Goal: Task Accomplishment & Management: Manage account settings

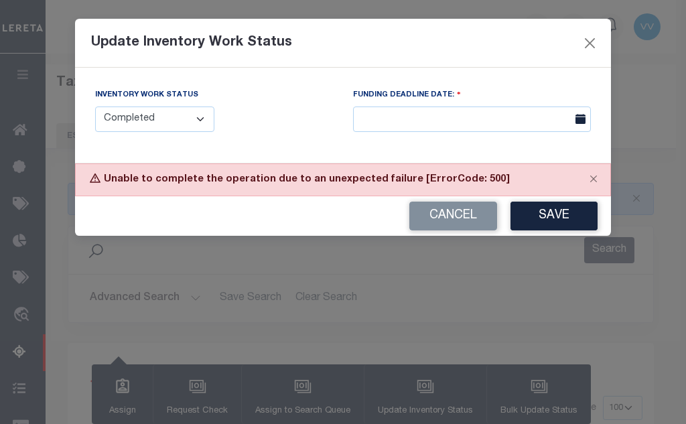
select select "100"
select select "4"
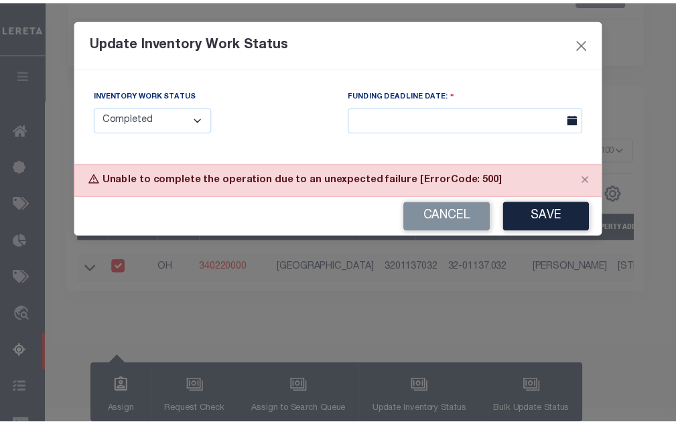
scroll to position [258, 0]
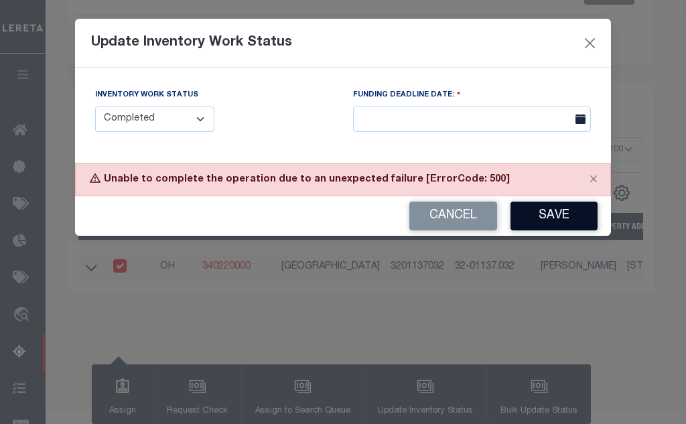
click at [543, 216] on button "Save" at bounding box center [553, 216] width 87 height 29
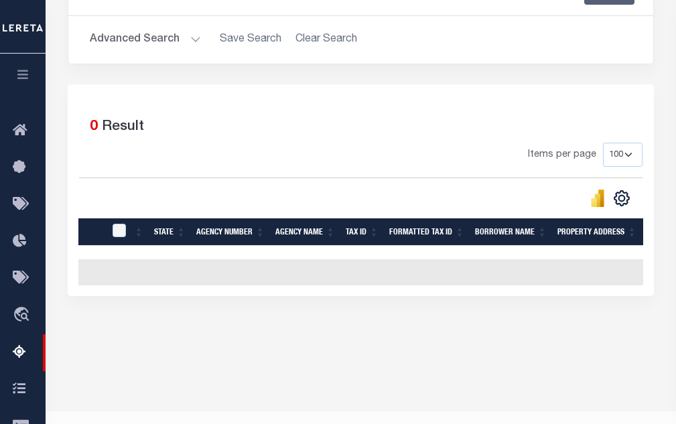
scroll to position [125, 0]
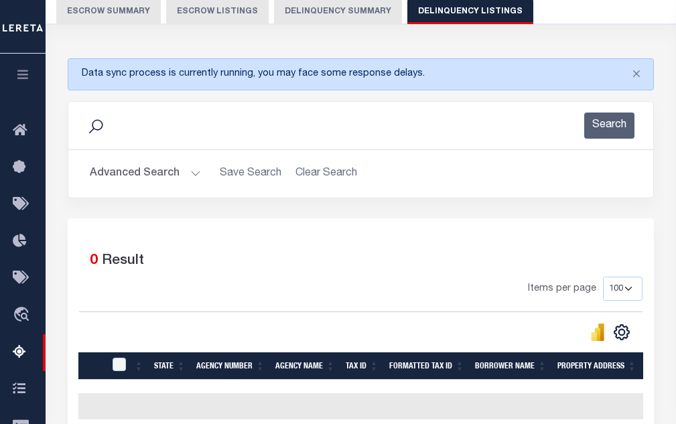
click at [184, 176] on button "Advanced Search" at bounding box center [145, 174] width 111 height 26
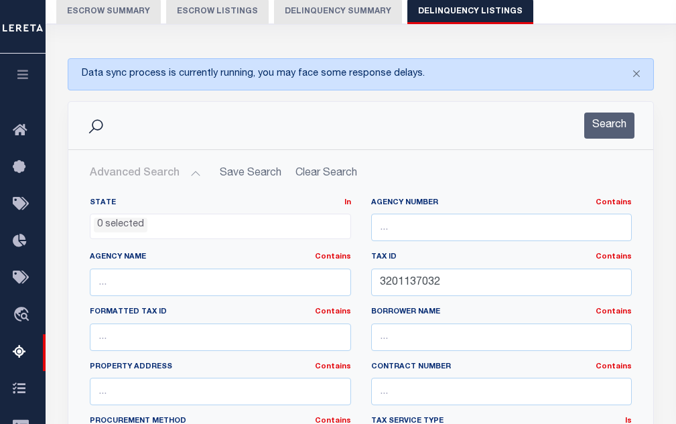
click at [229, 202] on label "State In In" at bounding box center [220, 203] width 261 height 11
click at [406, 281] on input "3201137032" at bounding box center [501, 282] width 261 height 27
paste input "83000"
type input "3201183000"
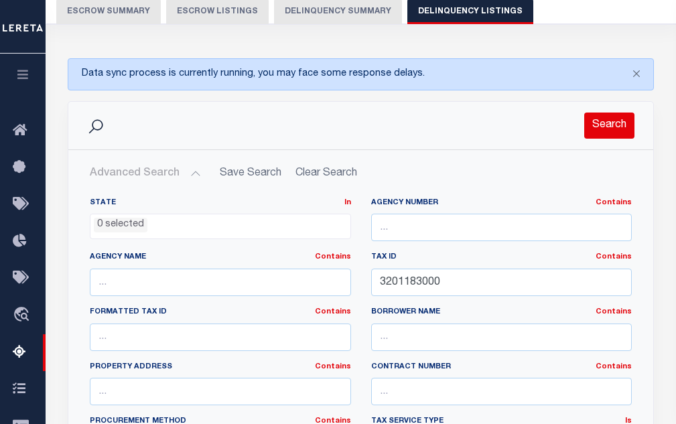
click at [609, 118] on button "Search" at bounding box center [609, 126] width 50 height 26
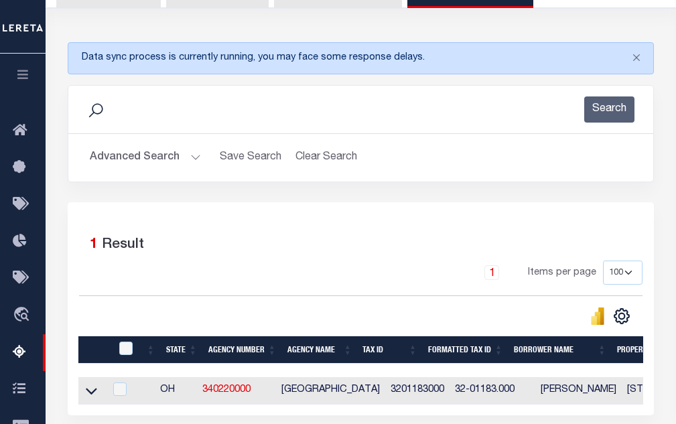
scroll to position [286, 0]
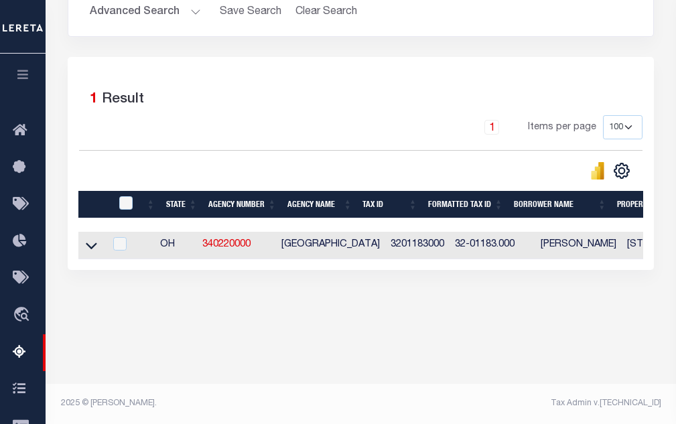
drag, startPoint x: 90, startPoint y: 248, endPoint x: 204, endPoint y: 154, distance: 148.0
click at [90, 248] on icon at bounding box center [91, 245] width 11 height 14
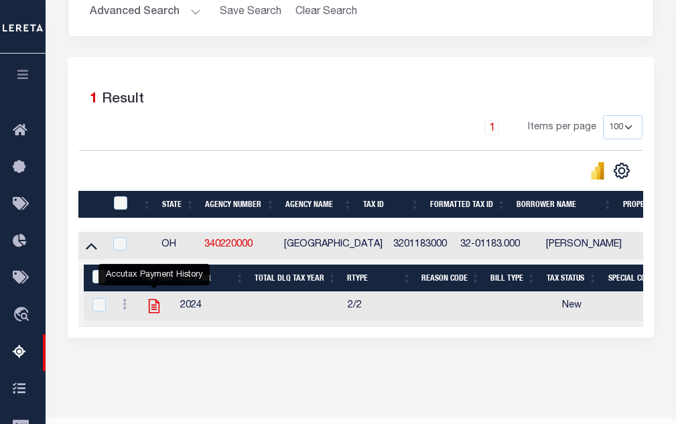
click at [152, 310] on icon "" at bounding box center [154, 306] width 11 height 14
checkbox input "true"
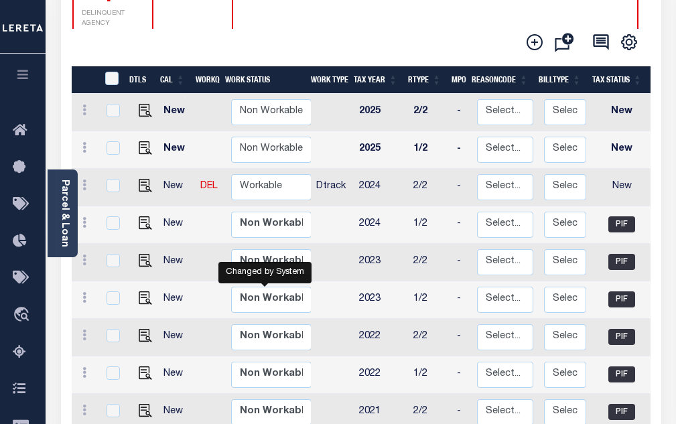
scroll to position [268, 0]
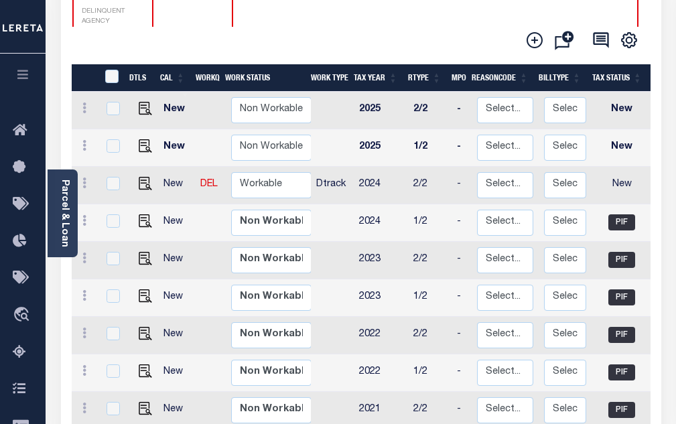
click at [132, 179] on link at bounding box center [142, 183] width 20 height 9
checkbox input "true"
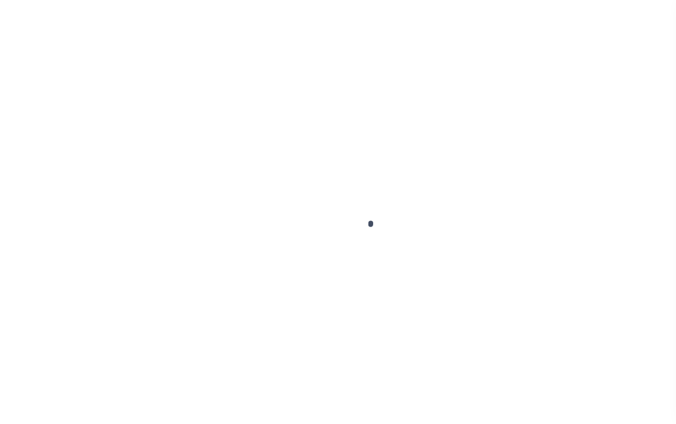
checkbox input "false"
type input "[DATE]"
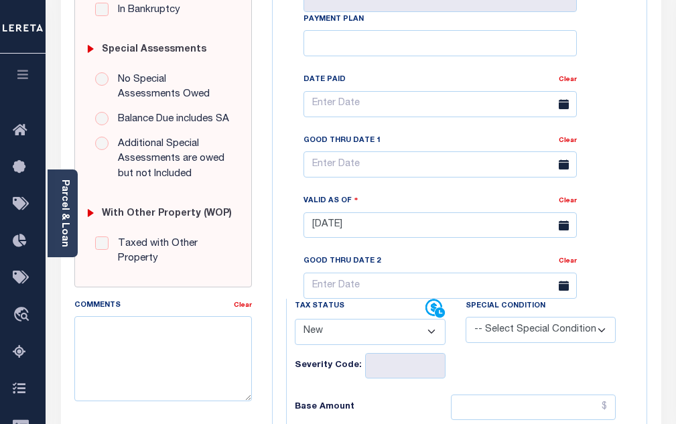
scroll to position [402, 0]
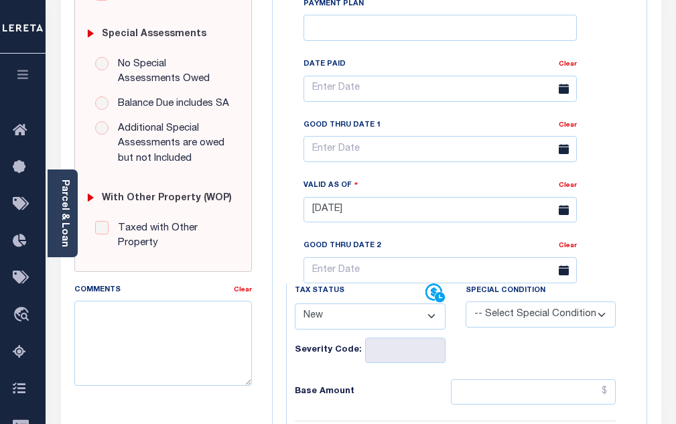
click at [327, 303] on select "- Select Status Code - Open Due/Unpaid Paid Incomplete No Tax Due Internal Refu…" at bounding box center [370, 316] width 151 height 26
select select "PYD"
click at [295, 303] on select "- Select Status Code - Open Due/Unpaid Paid Incomplete No Tax Due Internal Refu…" at bounding box center [370, 316] width 151 height 26
type input "10/09/2025"
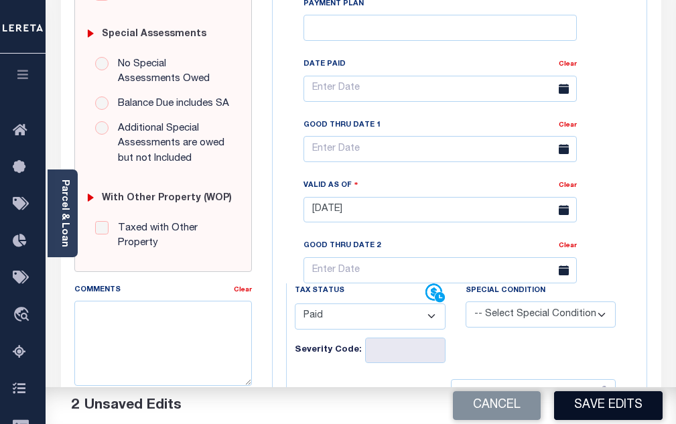
click at [589, 397] on button "Save Edits" at bounding box center [608, 405] width 108 height 29
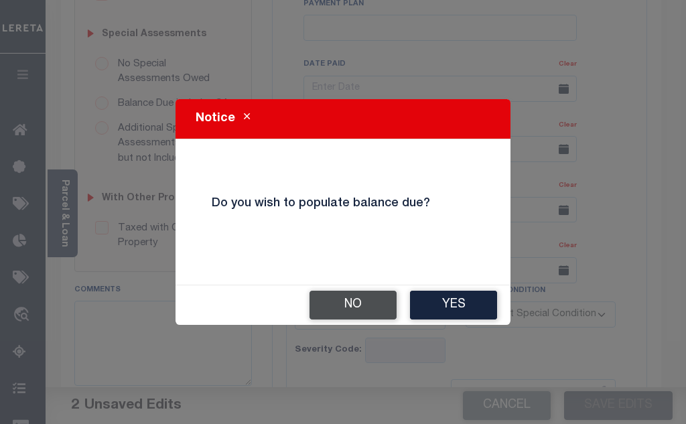
click at [366, 311] on button "No" at bounding box center [352, 305] width 87 height 29
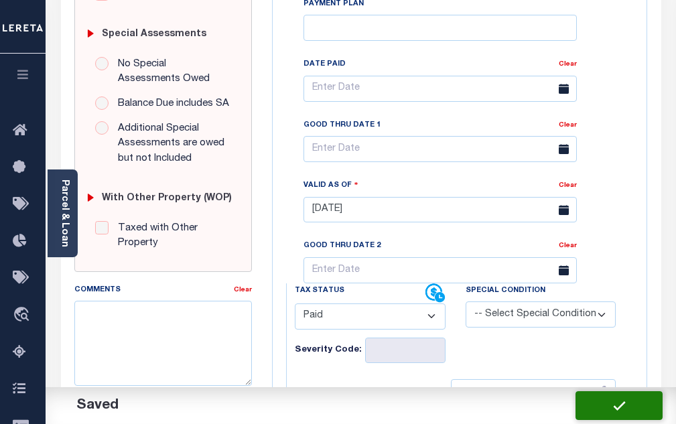
checkbox input "false"
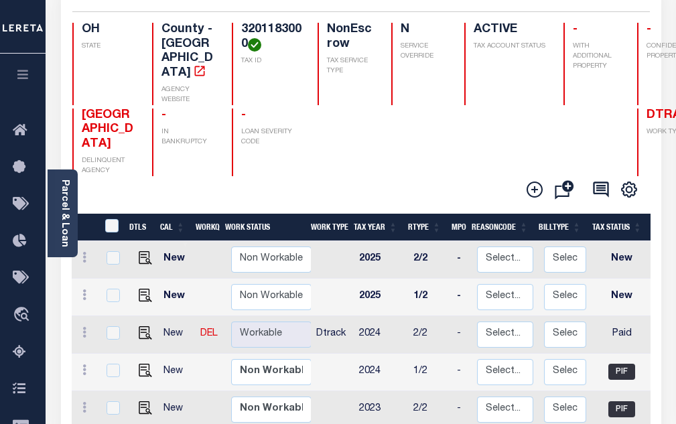
scroll to position [134, 0]
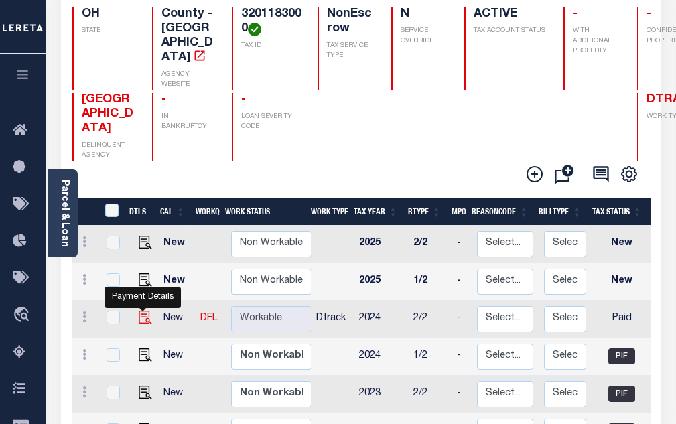
click at [147, 311] on img "" at bounding box center [145, 317] width 13 height 13
checkbox input "true"
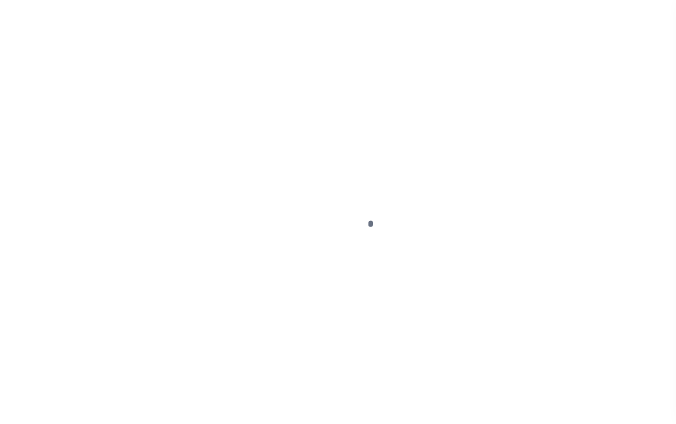
select select "PYD"
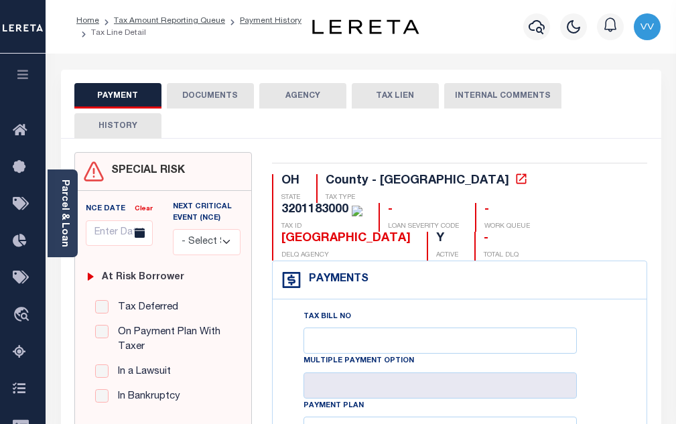
click at [217, 106] on button "DOCUMENTS" at bounding box center [210, 95] width 87 height 25
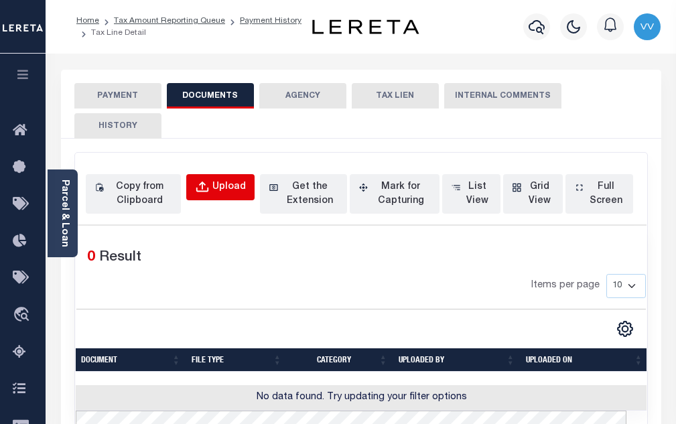
click at [227, 186] on div "Upload" at bounding box center [228, 187] width 33 height 15
select select "POP"
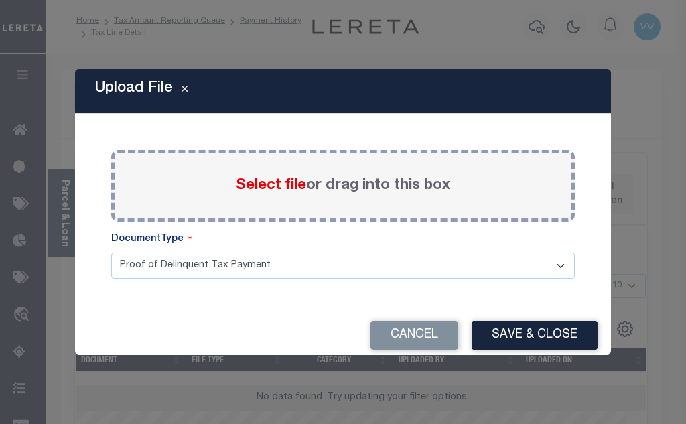
click at [253, 198] on div "Select file or drag into this box" at bounding box center [342, 186] width 463 height 72
click at [259, 183] on span "Select file" at bounding box center [271, 185] width 70 height 15
click at [0, 0] on input "Select file or drag into this box" at bounding box center [0, 0] width 0 height 0
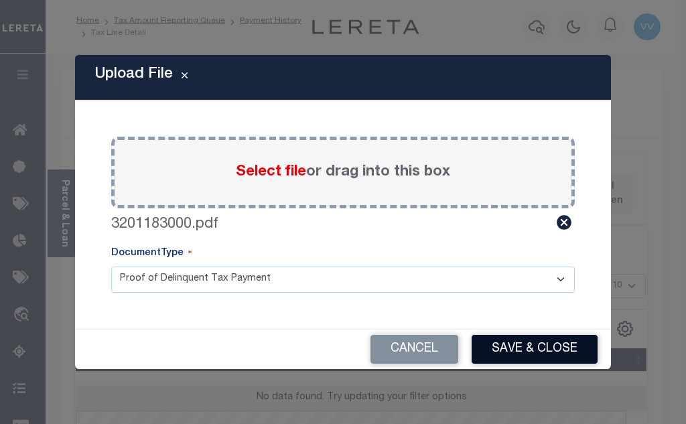
click at [503, 356] on button "Save & Close" at bounding box center [534, 349] width 126 height 29
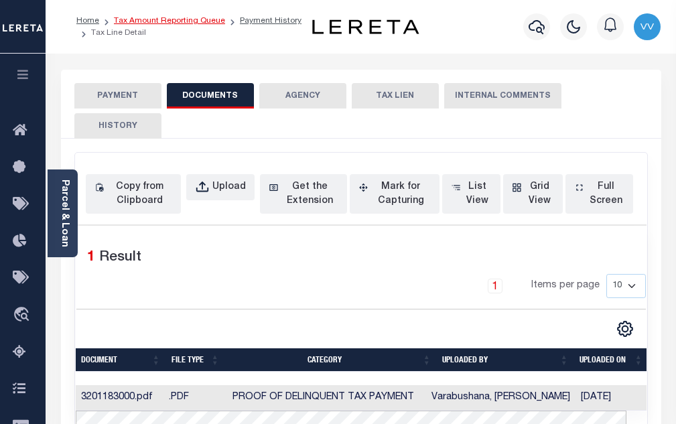
click at [183, 22] on link "Tax Amount Reporting Queue" at bounding box center [169, 21] width 111 height 8
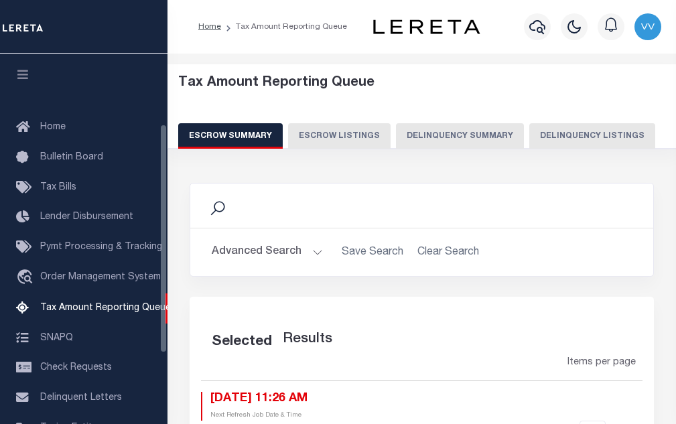
click at [554, 138] on button "Delinquency Listings" at bounding box center [592, 135] width 126 height 25
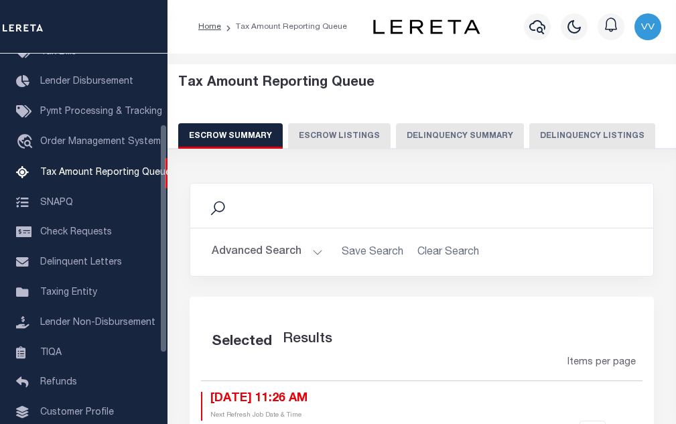
select select "100"
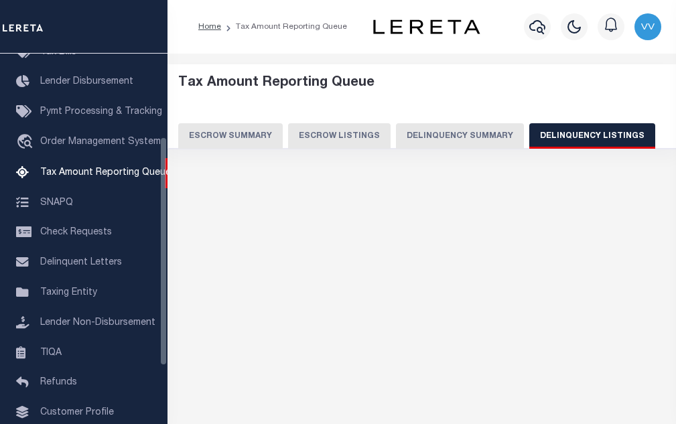
select select "100"
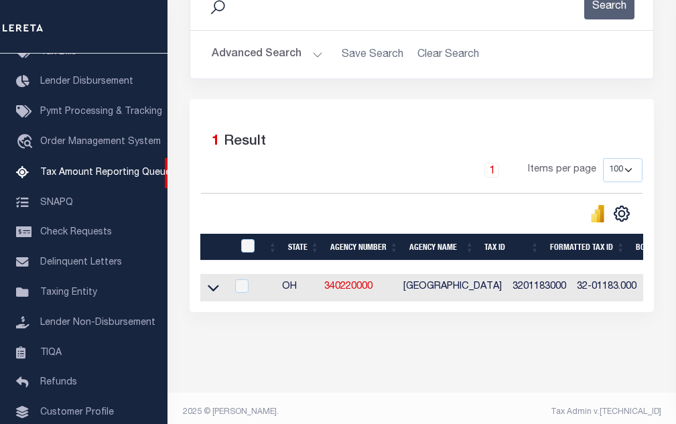
scroll to position [221, 0]
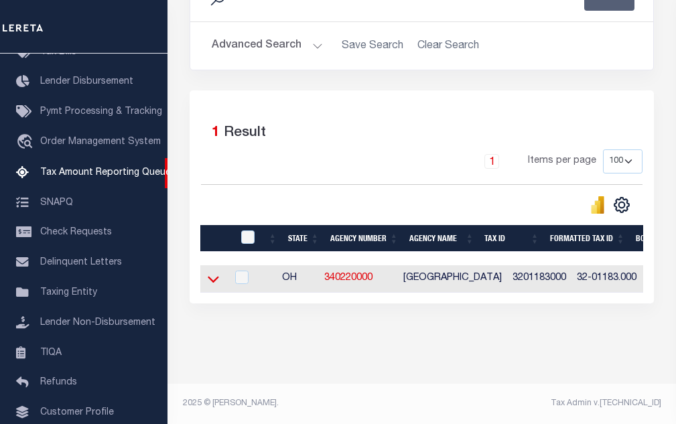
click at [214, 277] on icon at bounding box center [213, 280] width 11 height 7
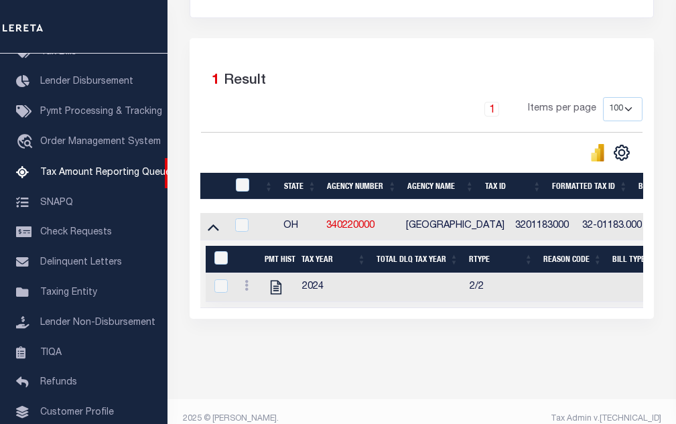
scroll to position [288, 0]
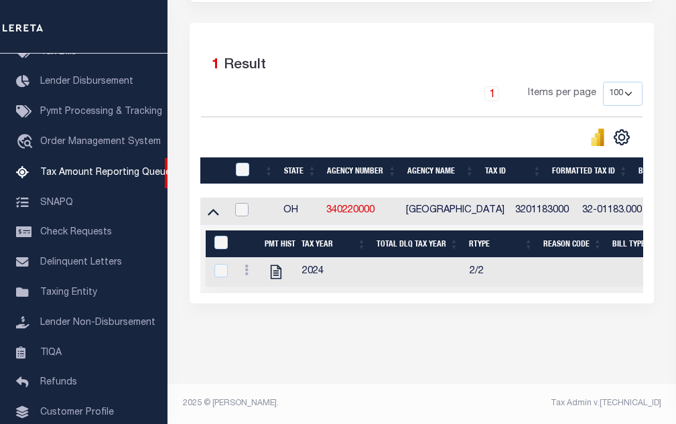
click at [242, 205] on input "checkbox" at bounding box center [241, 209] width 13 height 13
checkbox input "true"
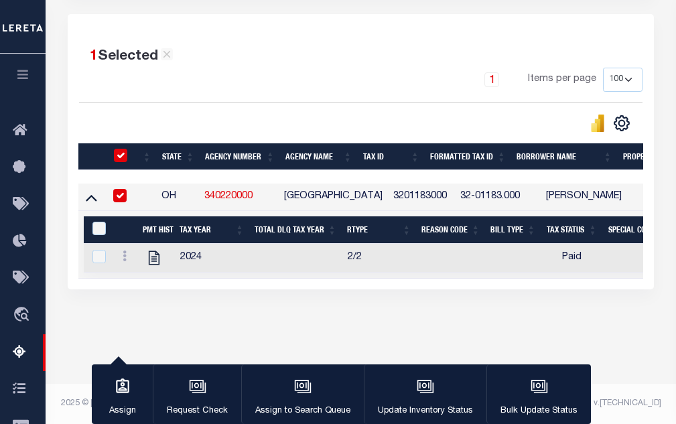
scroll to position [284, 0]
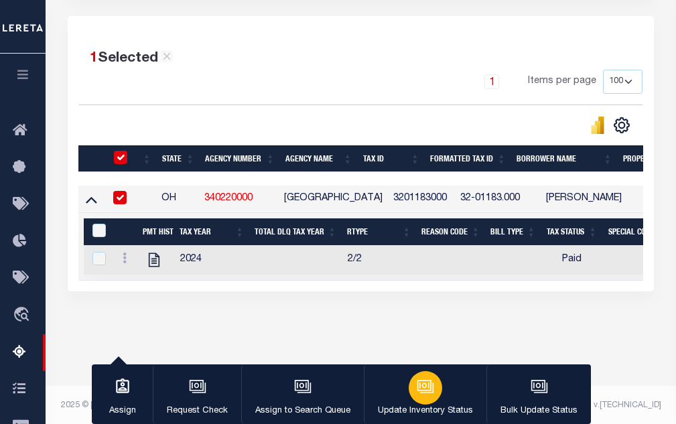
click at [443, 394] on button "Update Inventory Status" at bounding box center [425, 394] width 123 height 60
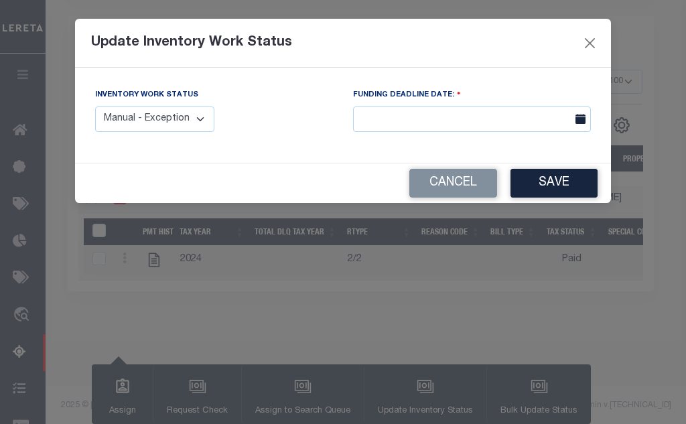
click at [196, 125] on select "Manual - Exception Pended - Awaiting Search Late Add Exception Completed" at bounding box center [154, 119] width 119 height 26
select select "4"
click at [95, 106] on select "Manual - Exception Pended - Awaiting Search Late Add Exception Completed" at bounding box center [154, 119] width 119 height 26
click at [568, 181] on button "Save" at bounding box center [553, 183] width 87 height 29
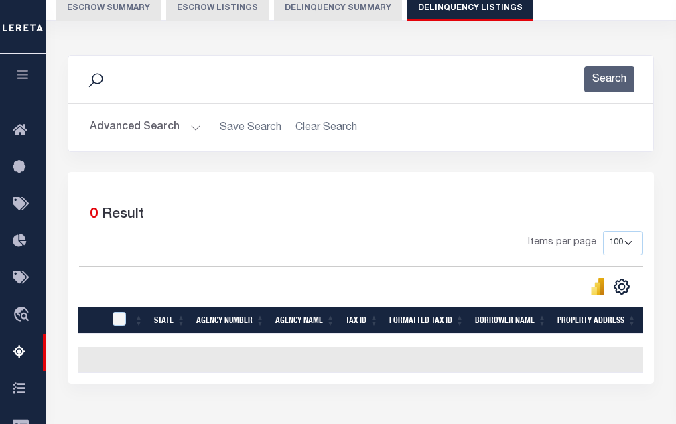
scroll to position [16, 0]
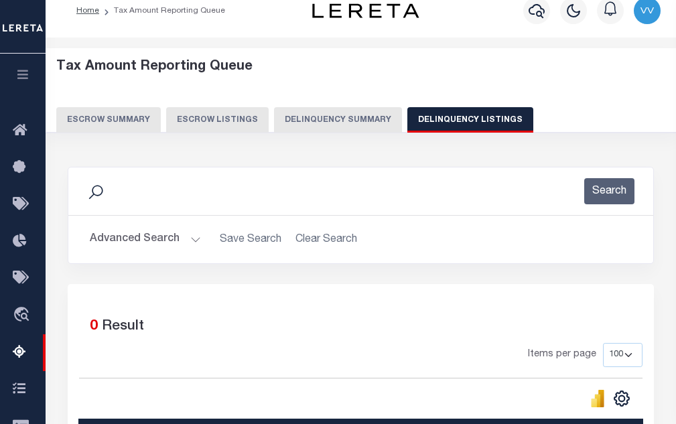
click at [167, 244] on button "Advanced Search" at bounding box center [145, 239] width 111 height 26
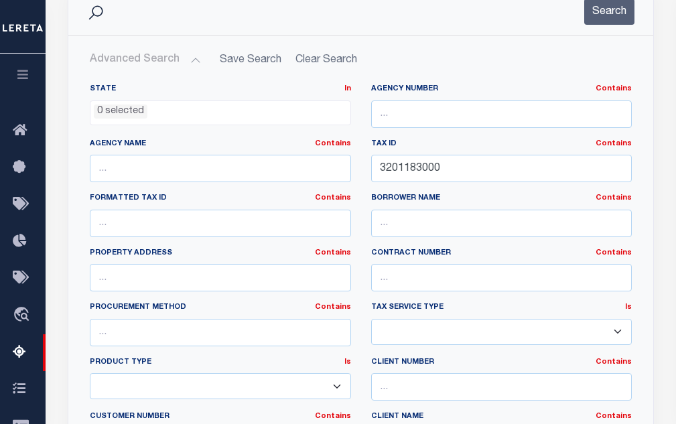
scroll to position [217, 0]
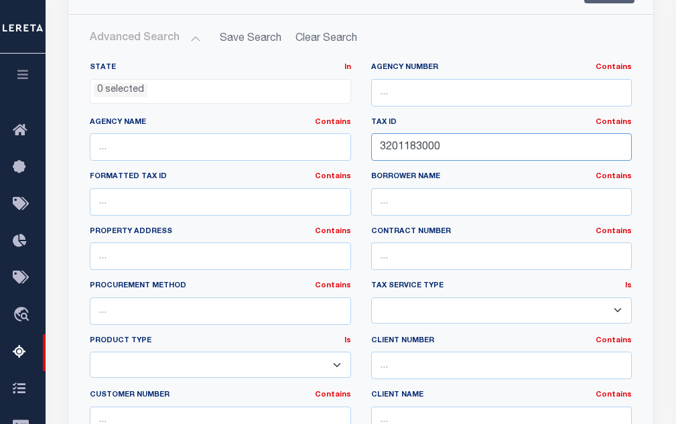
click at [397, 152] on input "3201183000" at bounding box center [501, 146] width 261 height 27
paste input "262001"
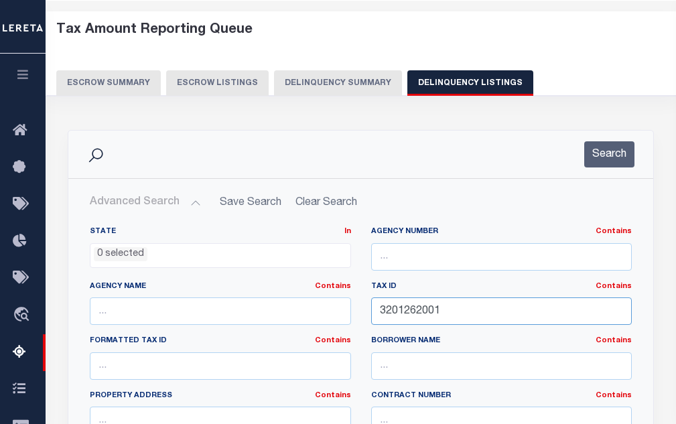
scroll to position [16, 0]
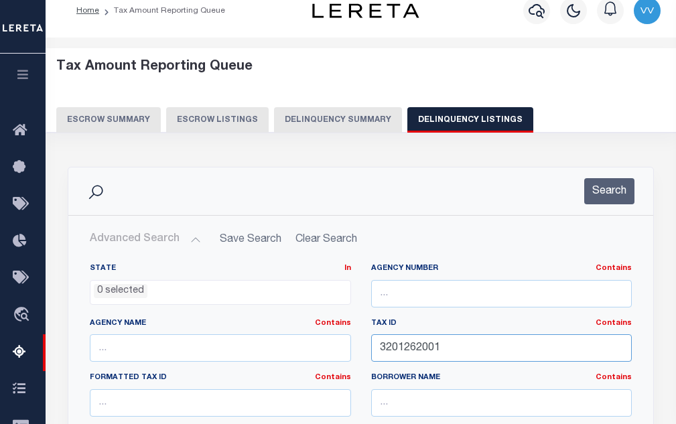
type input "3201262001"
click at [603, 174] on div "Search" at bounding box center [360, 191] width 585 height 48
click at [603, 191] on button "Search" at bounding box center [609, 191] width 50 height 26
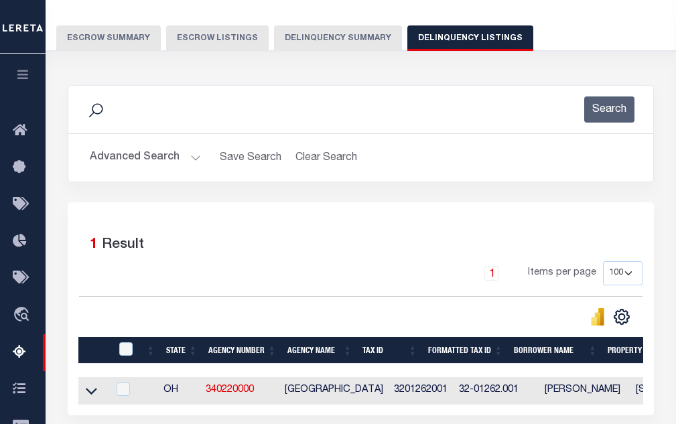
scroll to position [150, 0]
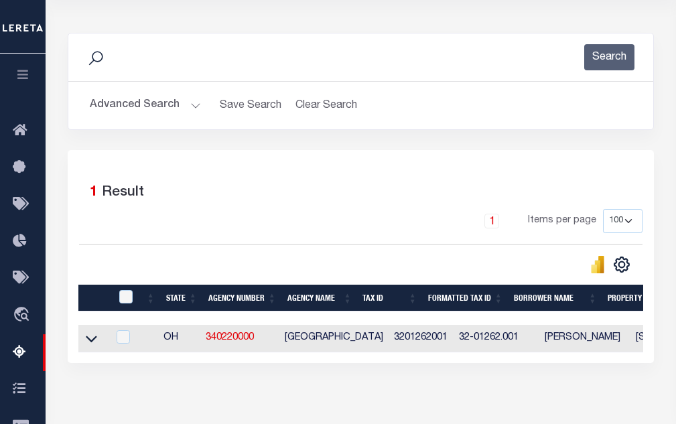
drag, startPoint x: 94, startPoint y: 346, endPoint x: 190, endPoint y: 220, distance: 158.7
click at [94, 346] on icon at bounding box center [91, 338] width 11 height 14
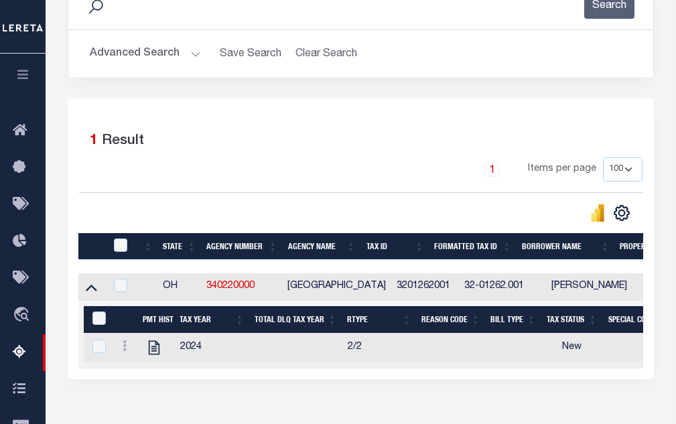
scroll to position [289, 0]
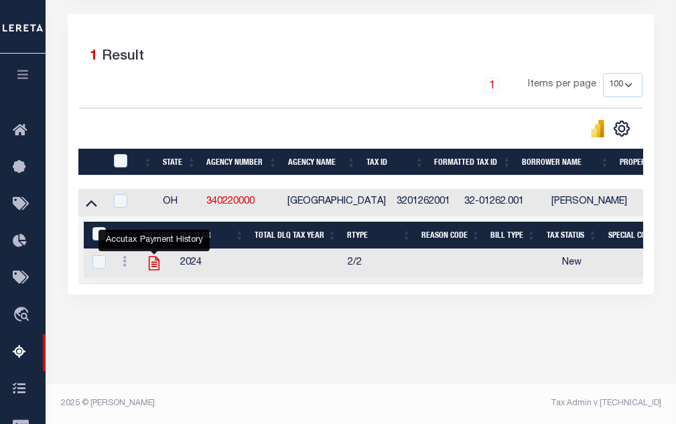
click at [151, 261] on icon "" at bounding box center [153, 262] width 17 height 17
checkbox input "true"
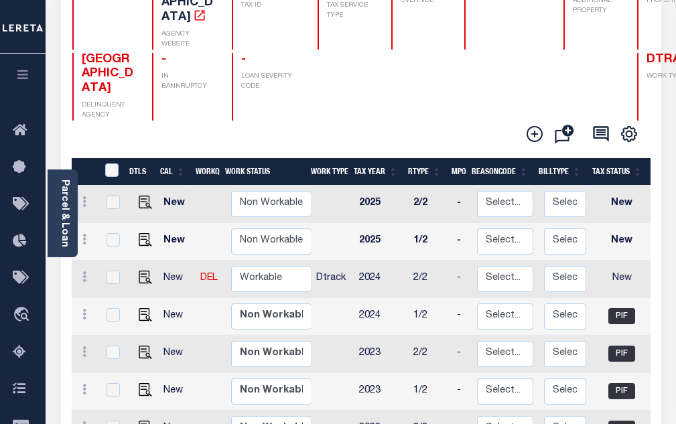
scroll to position [201, 0]
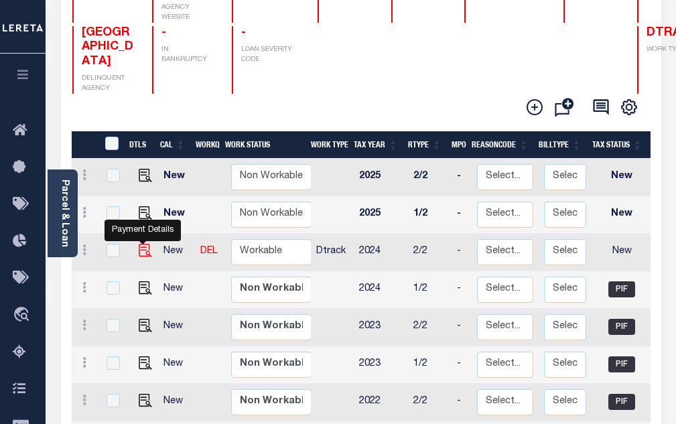
click at [147, 244] on img "" at bounding box center [145, 250] width 13 height 13
checkbox input "true"
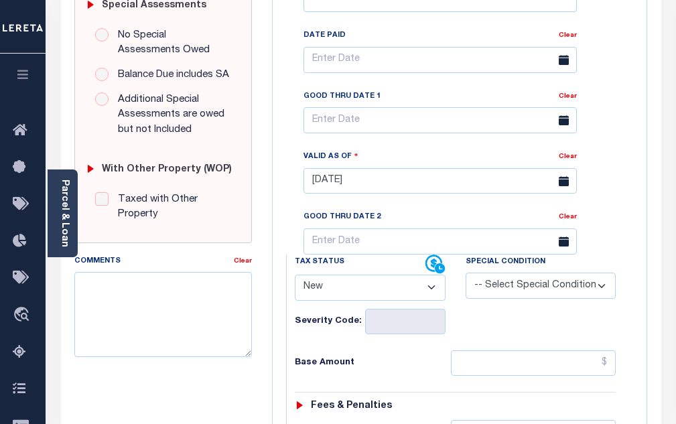
scroll to position [469, 0]
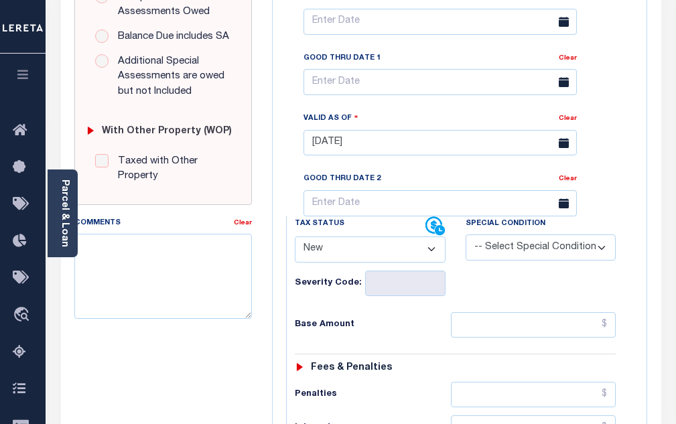
click at [341, 236] on select "- Select Status Code - Open Due/Unpaid Paid Incomplete No Tax Due Internal Refu…" at bounding box center [370, 249] width 151 height 26
select select "PYD"
click at [295, 236] on select "- Select Status Code - Open Due/Unpaid Paid Incomplete No Tax Due Internal Refu…" at bounding box center [370, 249] width 151 height 26
type input "[DATE]"
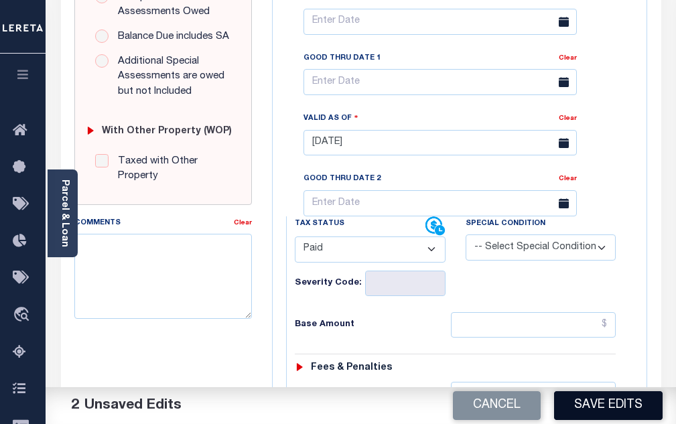
click at [591, 403] on button "Save Edits" at bounding box center [608, 405] width 108 height 29
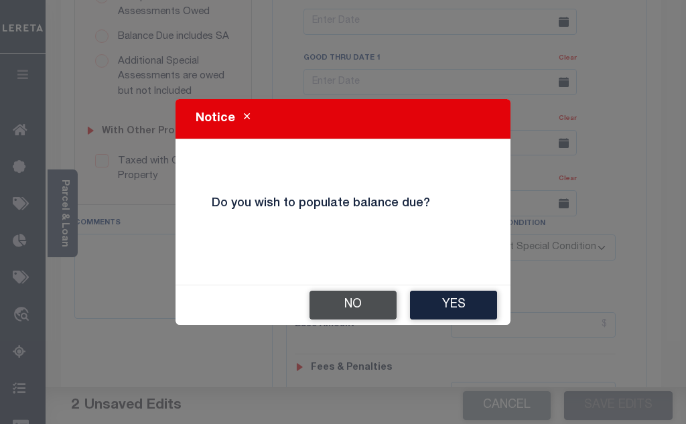
click at [346, 301] on button "No" at bounding box center [352, 305] width 87 height 29
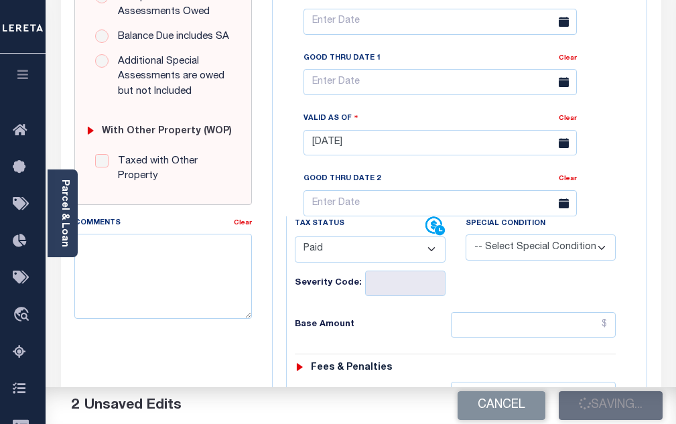
checkbox input "false"
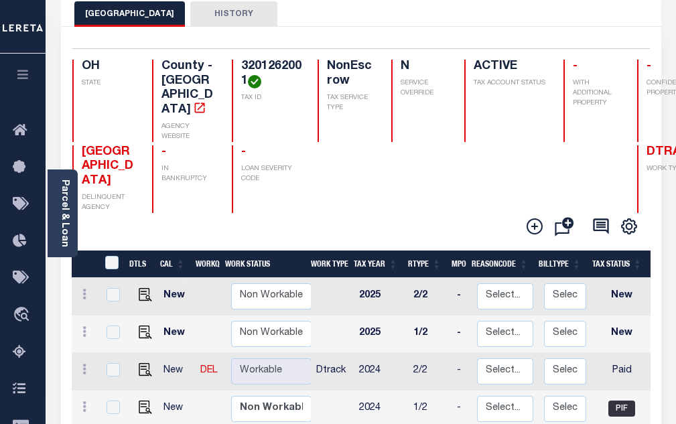
scroll to position [67, 0]
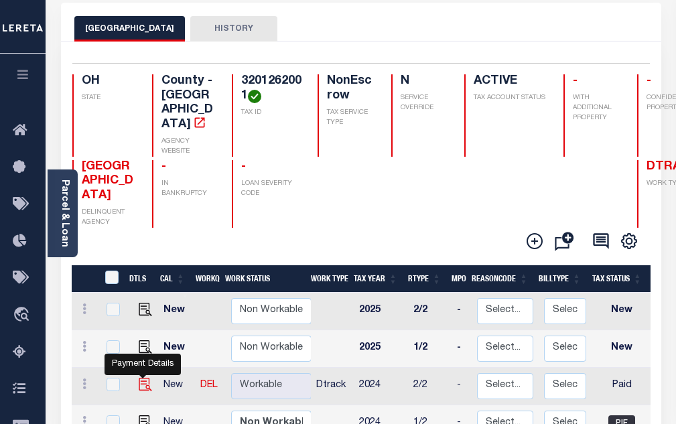
click at [139, 378] on img "" at bounding box center [145, 384] width 13 height 13
checkbox input "true"
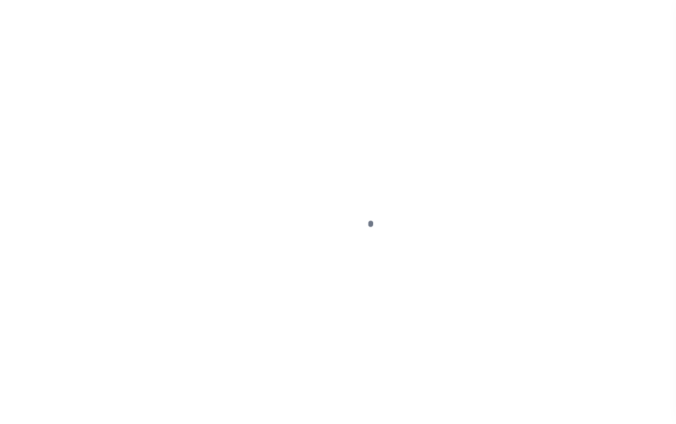
select select "PYD"
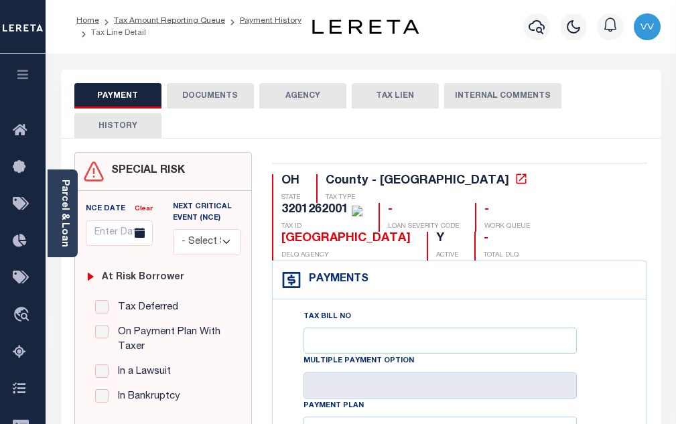
click at [238, 96] on button "DOCUMENTS" at bounding box center [210, 95] width 87 height 25
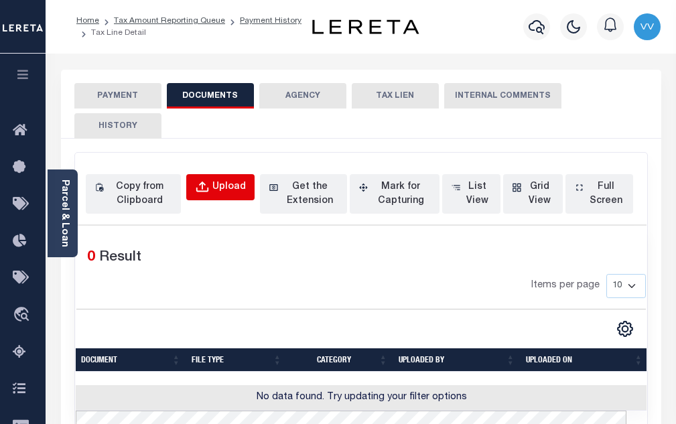
click at [226, 192] on div "Upload" at bounding box center [228, 187] width 33 height 15
select select "POP"
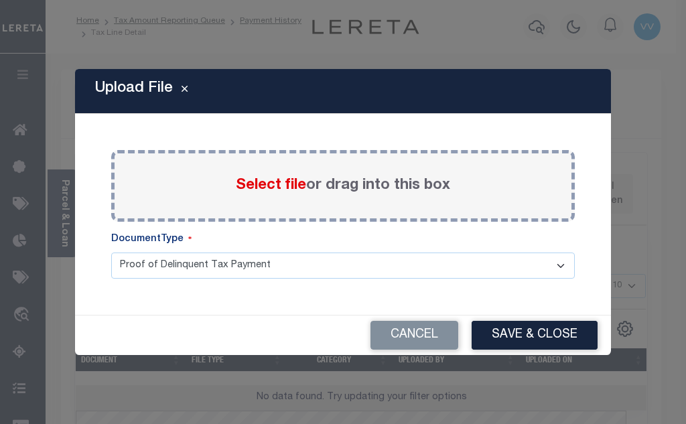
click at [247, 189] on span "Select file" at bounding box center [271, 185] width 70 height 15
click at [0, 0] on input "Select file or drag into this box" at bounding box center [0, 0] width 0 height 0
click at [279, 188] on span "Select file" at bounding box center [271, 185] width 70 height 15
click at [0, 0] on input "Select file or drag into this box" at bounding box center [0, 0] width 0 height 0
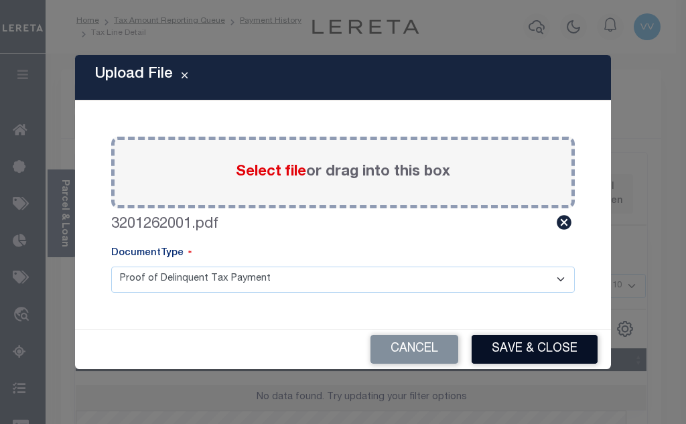
click at [533, 356] on button "Save & Close" at bounding box center [534, 349] width 126 height 29
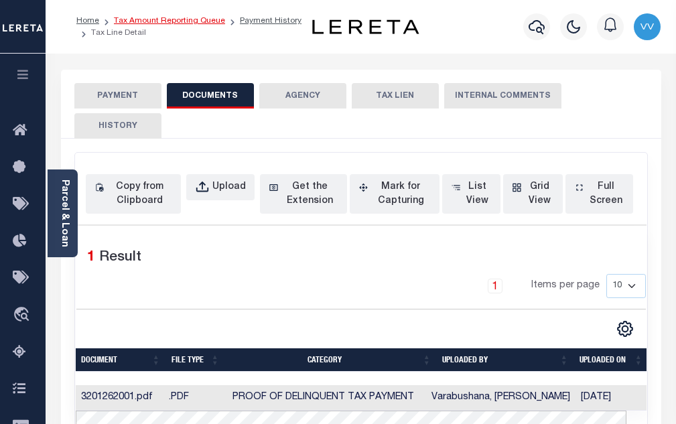
click at [192, 23] on link "Tax Amount Reporting Queue" at bounding box center [169, 21] width 111 height 8
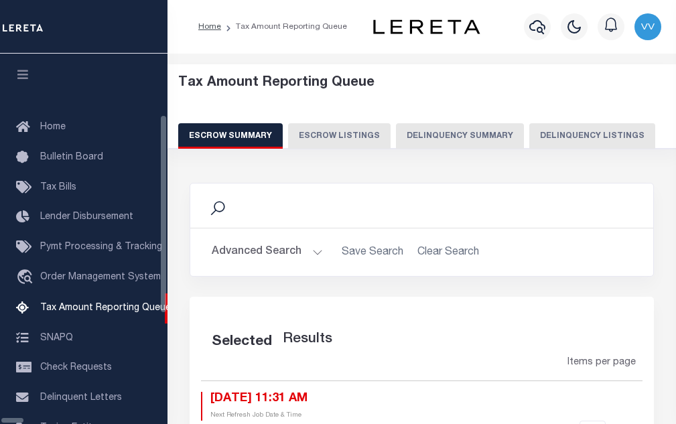
select select "100"
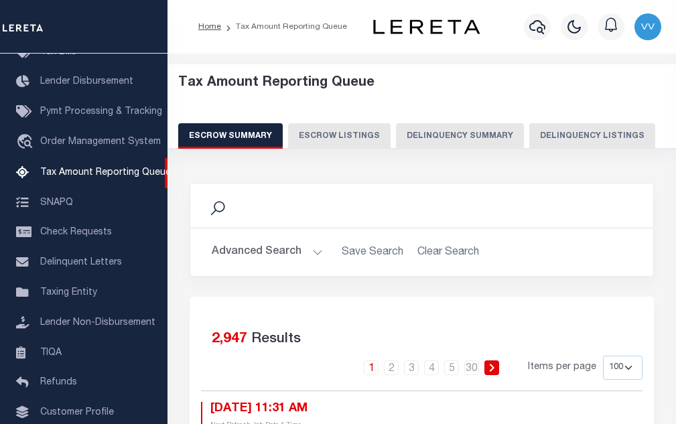
click at [566, 131] on button "Delinquency Listings" at bounding box center [592, 135] width 126 height 25
select select "100"
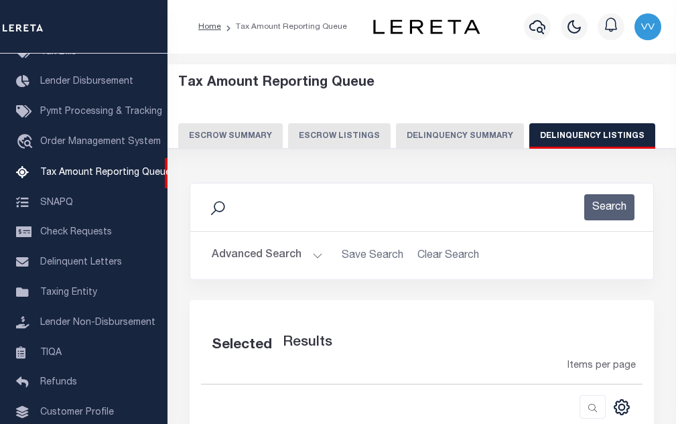
select select "100"
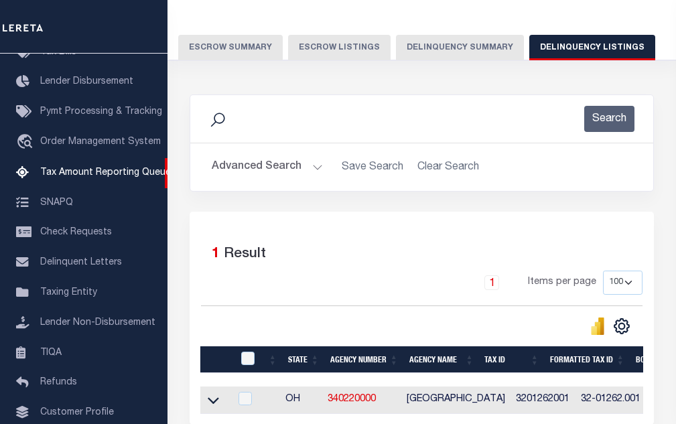
scroll to position [134, 0]
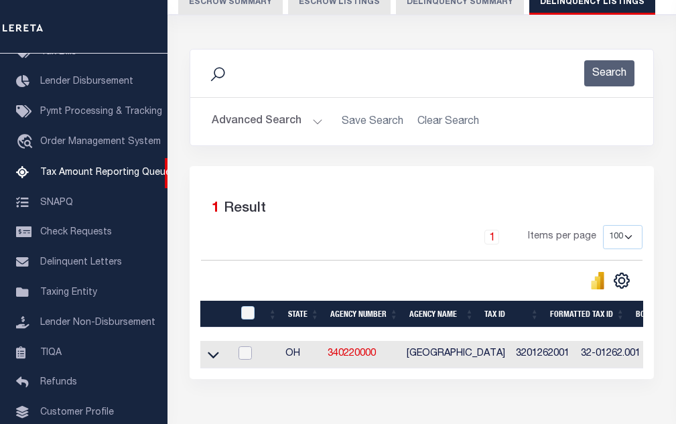
click at [252, 358] on input "checkbox" at bounding box center [244, 352] width 13 height 13
checkbox input "true"
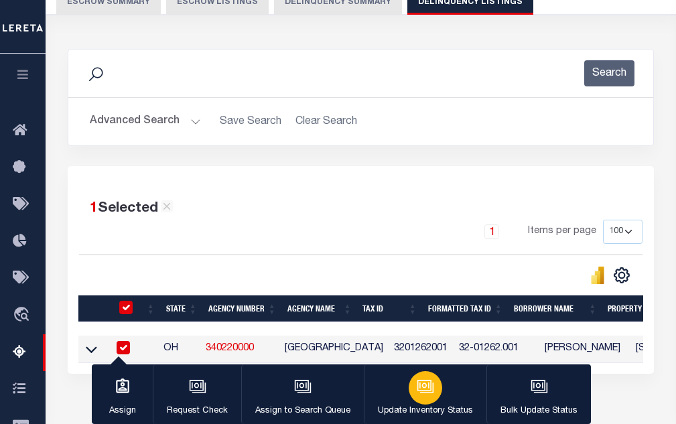
click at [433, 399] on div "button" at bounding box center [424, 387] width 33 height 33
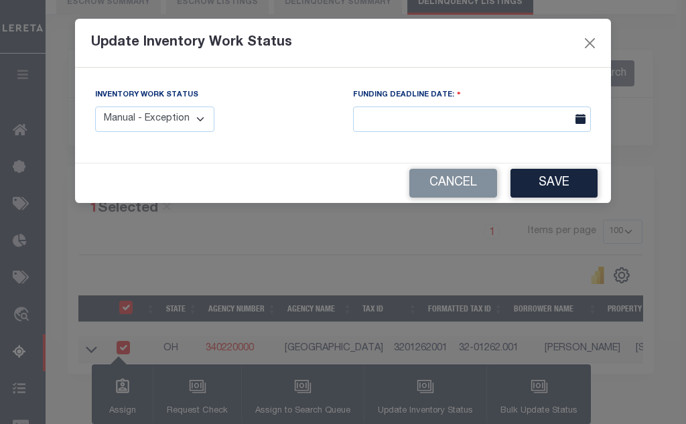
click at [155, 116] on select "Manual - Exception Pended - Awaiting Search Late Add Exception Completed" at bounding box center [154, 119] width 119 height 26
select select "4"
click at [95, 106] on select "Manual - Exception Pended - Awaiting Search Late Add Exception Completed" at bounding box center [154, 119] width 119 height 26
click at [561, 182] on button "Save" at bounding box center [553, 183] width 87 height 29
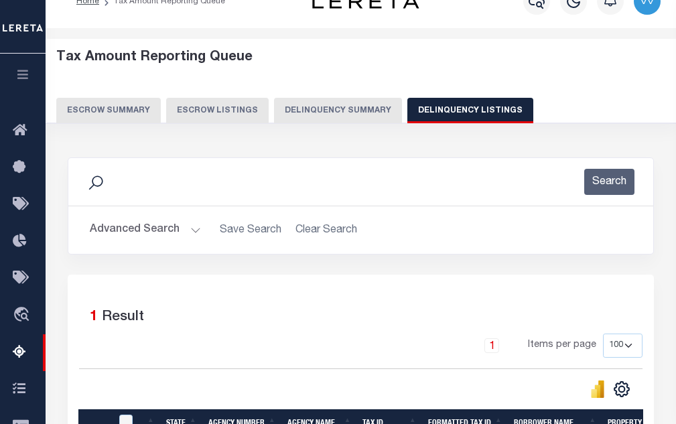
scroll to position [0, 0]
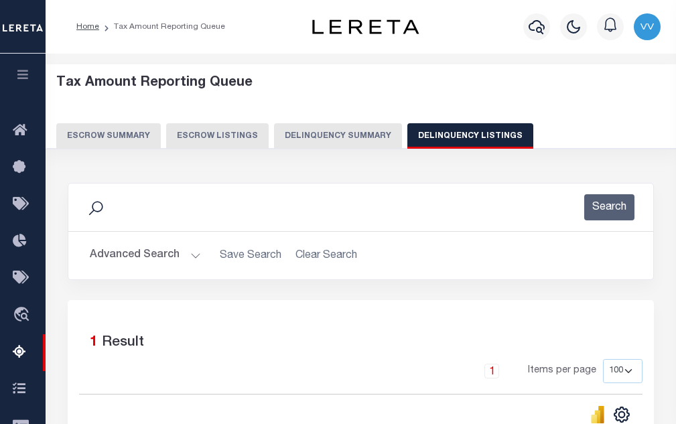
click at [139, 249] on button "Advanced Search" at bounding box center [145, 255] width 111 height 26
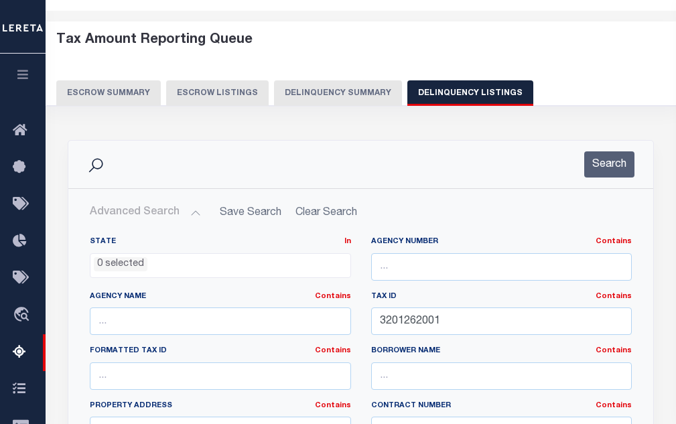
scroll to position [134, 0]
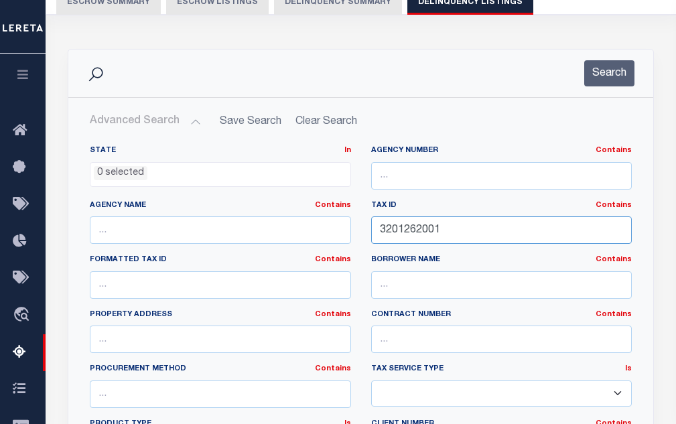
click at [421, 237] on input "3201262001" at bounding box center [501, 229] width 261 height 27
paste input "7000"
type input "3201267000"
click at [603, 70] on button "Search" at bounding box center [609, 73] width 50 height 26
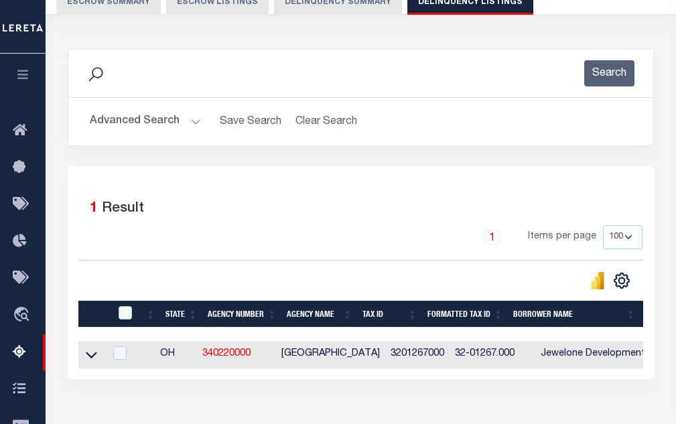
click at [85, 356] on link at bounding box center [91, 353] width 15 height 9
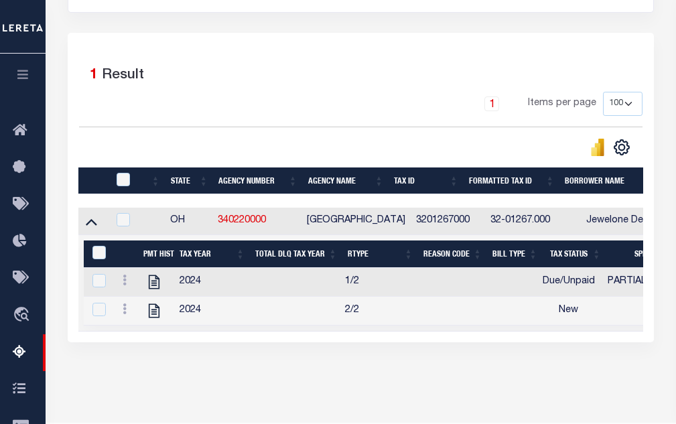
scroll to position [268, 0]
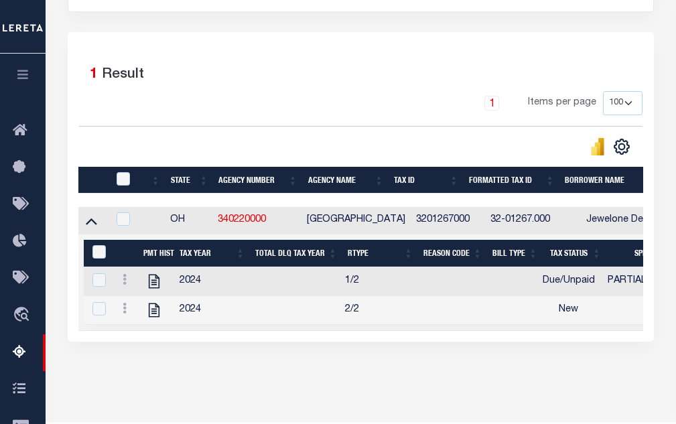
click at [143, 317] on td at bounding box center [156, 310] width 36 height 29
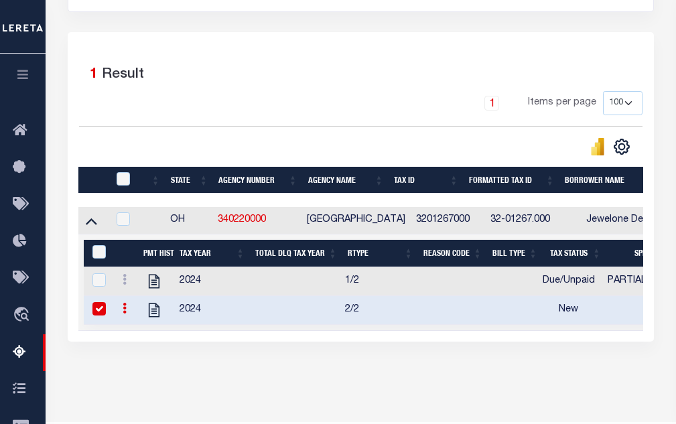
checkbox input "true"
click at [153, 282] on icon "" at bounding box center [153, 281] width 17 height 17
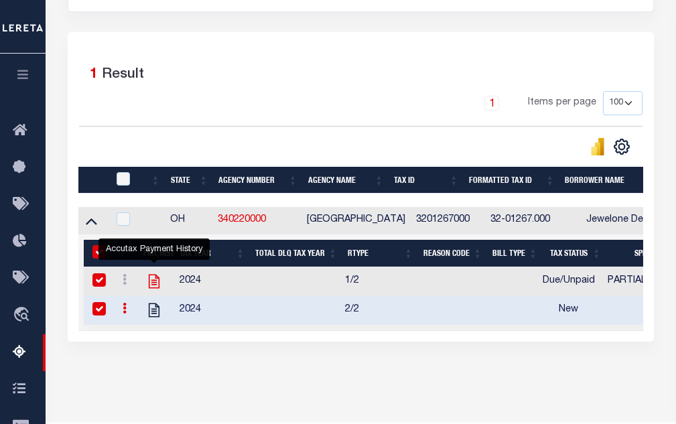
checkbox input "true"
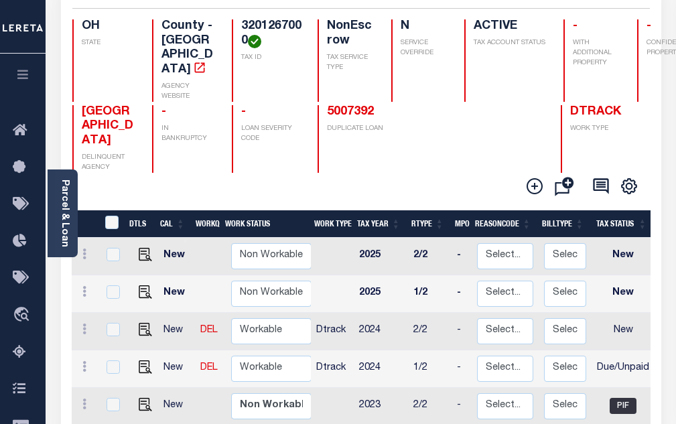
scroll to position [134, 0]
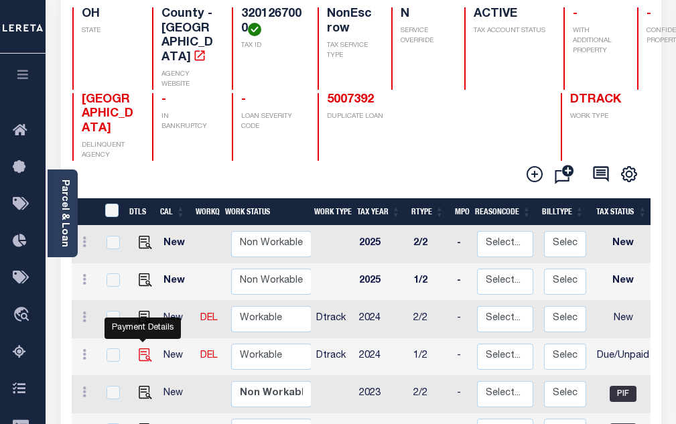
click at [143, 348] on img "" at bounding box center [145, 354] width 13 height 13
checkbox input "true"
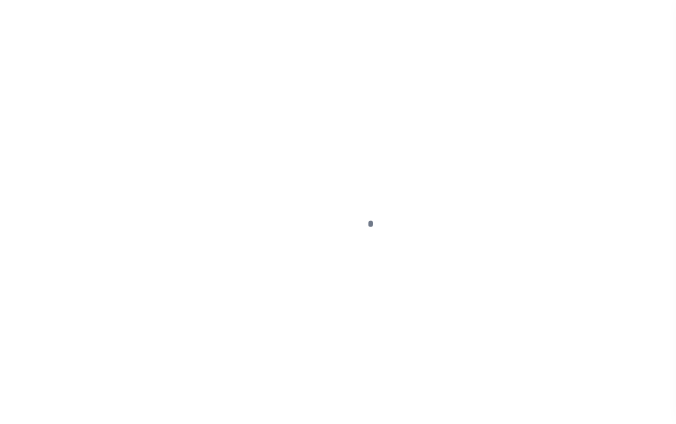
select select "DUE"
select select "15"
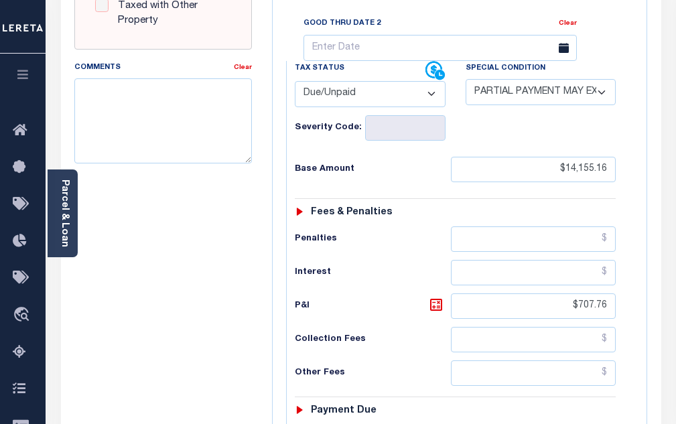
scroll to position [603, 0]
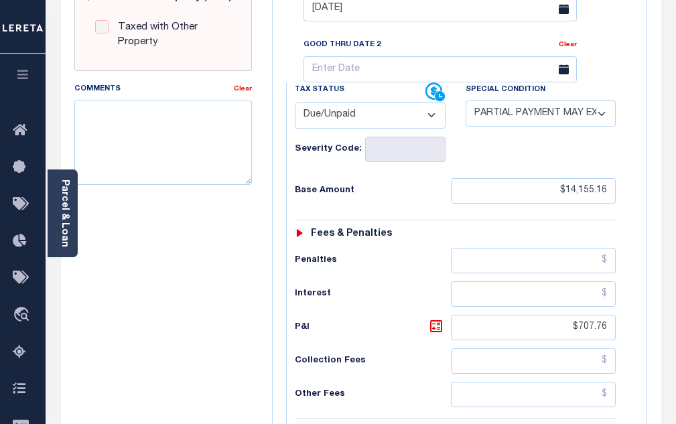
click at [394, 102] on select "- Select Status Code - Open Due/Unpaid Paid Incomplete No Tax Due Internal Refu…" at bounding box center [370, 115] width 151 height 26
select select "PYD"
click at [295, 102] on select "- Select Status Code - Open Due/Unpaid Paid Incomplete No Tax Due Internal Refu…" at bounding box center [370, 115] width 151 height 26
select select "0"
type input "[DATE]"
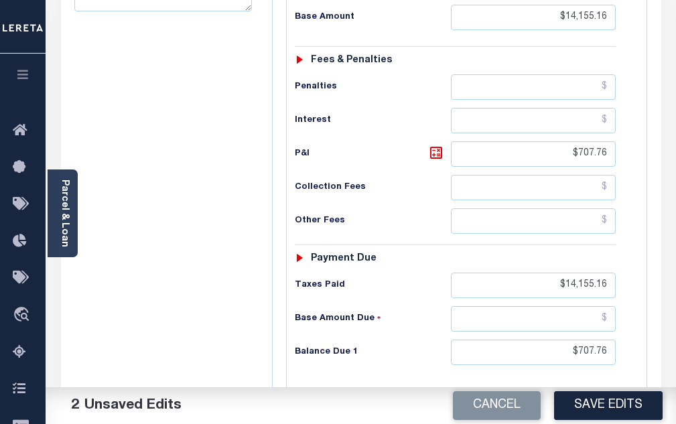
scroll to position [871, 0]
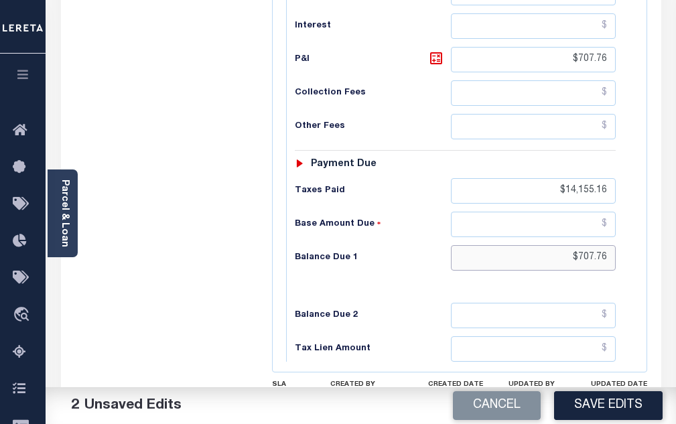
drag, startPoint x: 563, startPoint y: 233, endPoint x: 629, endPoint y: 233, distance: 66.3
click at [629, 233] on div "Tax Status Status - Select Status Code -" at bounding box center [460, 88] width 348 height 547
drag, startPoint x: 552, startPoint y: 169, endPoint x: 588, endPoint y: 168, distance: 36.2
click at [588, 178] on input "$14,155.16" at bounding box center [533, 190] width 165 height 25
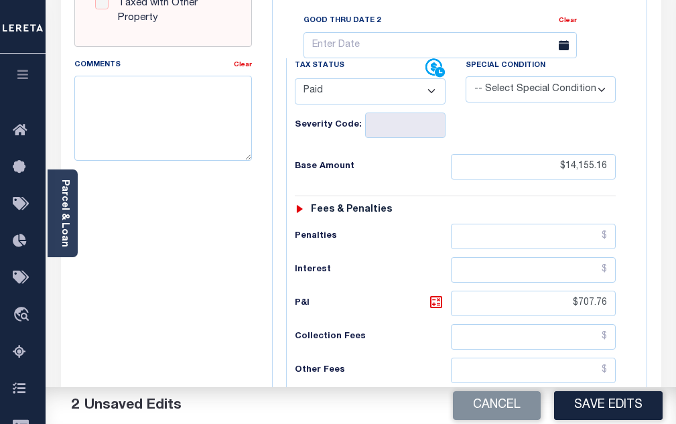
scroll to position [603, 0]
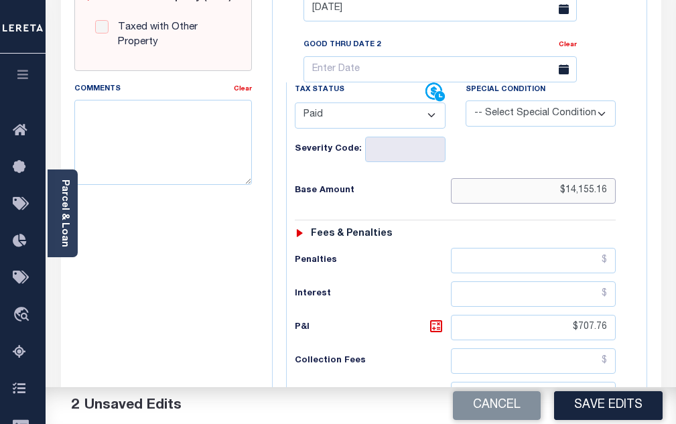
drag, startPoint x: 549, startPoint y: 165, endPoint x: 654, endPoint y: 186, distance: 106.6
click at [578, 178] on input "$14,155.16" at bounding box center [533, 190] width 165 height 25
click at [665, 183] on div "PAYMENT 2 DOCUMENTS AGENCY DELINQUENT PAYEE" at bounding box center [361, 135] width 620 height 1336
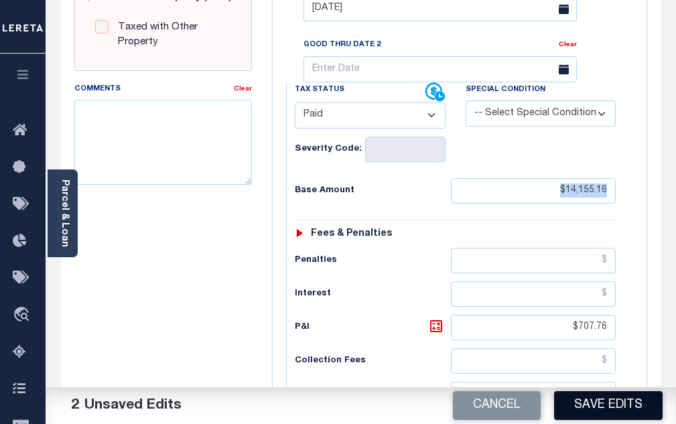
click at [572, 404] on button "Save Edits" at bounding box center [608, 405] width 108 height 29
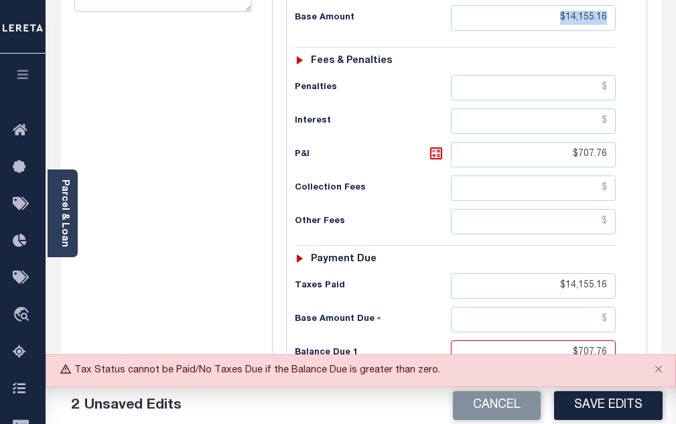
scroll to position [804, 0]
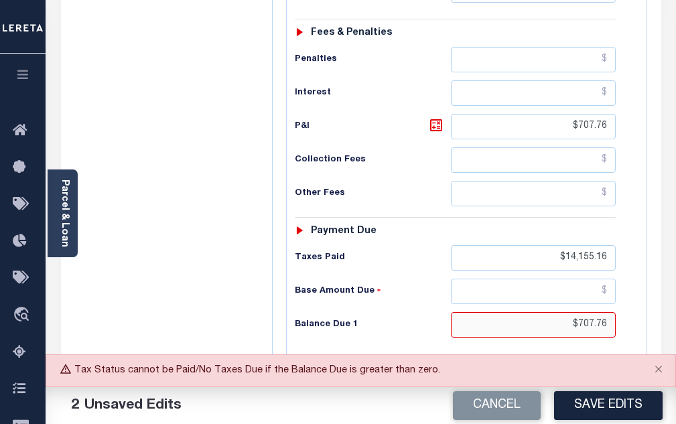
drag, startPoint x: 578, startPoint y: 303, endPoint x: 621, endPoint y: 303, distance: 43.5
click at [621, 303] on div "Tax Status Status - Select Status Code -" at bounding box center [460, 154] width 348 height 547
type input "$.00"
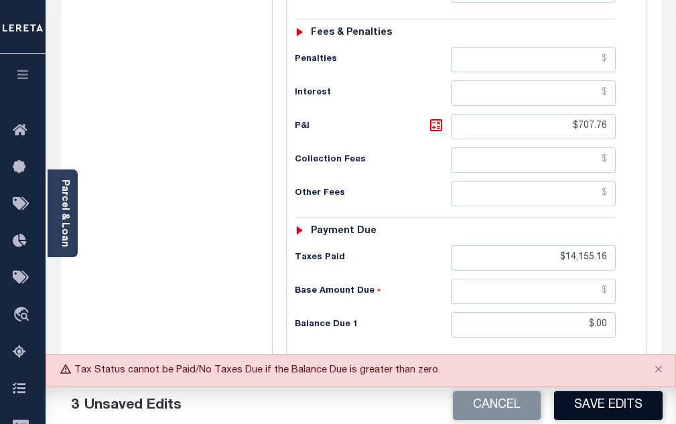
click at [625, 413] on button "Save Edits" at bounding box center [608, 405] width 108 height 29
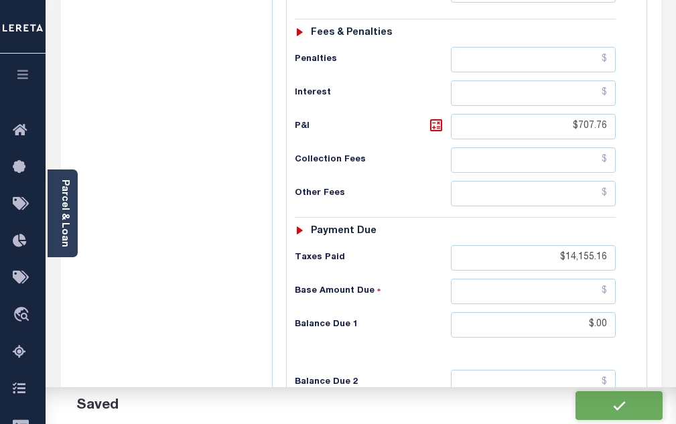
checkbox input "false"
type input "$14,155.16"
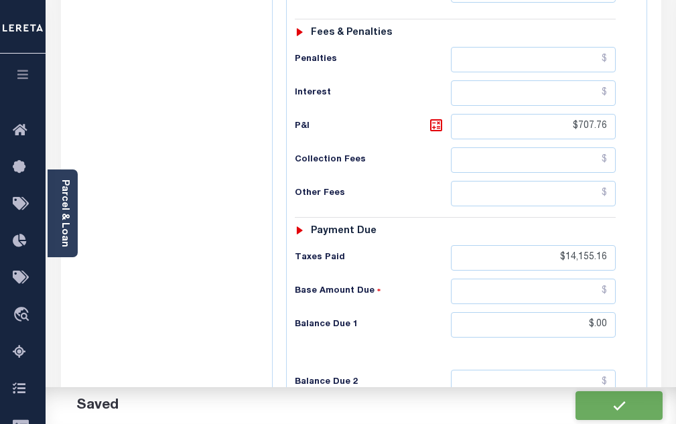
type input "$707.76"
type input "$14,155.16"
type input "$0"
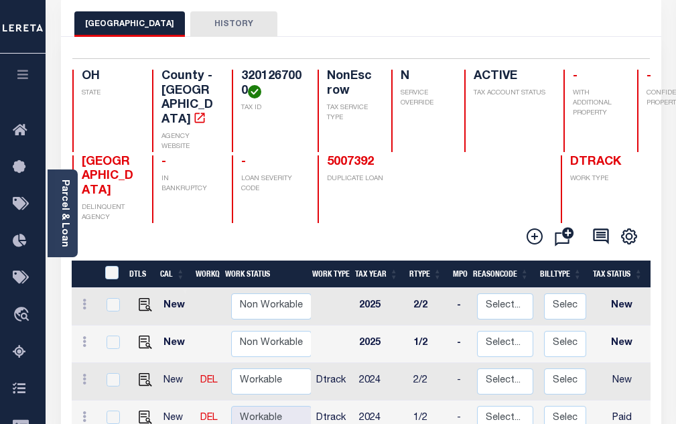
scroll to position [134, 0]
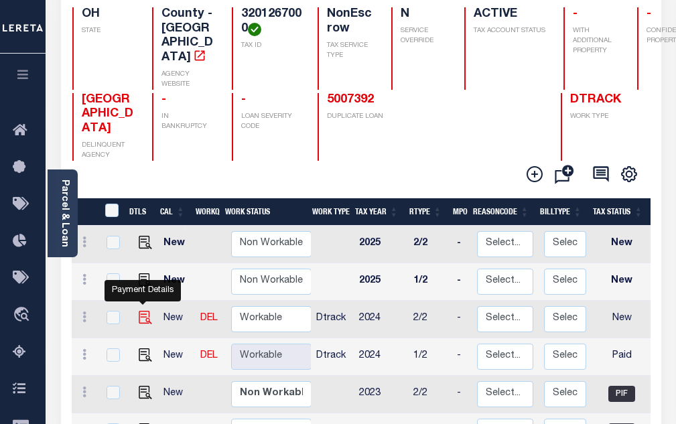
click at [149, 311] on img "" at bounding box center [145, 317] width 13 height 13
checkbox input "true"
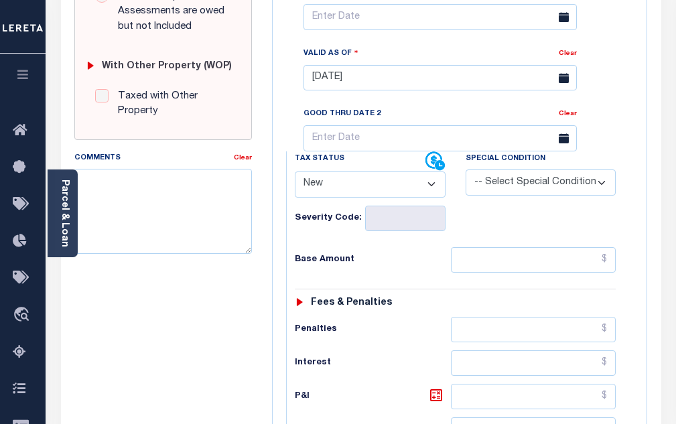
scroll to position [536, 0]
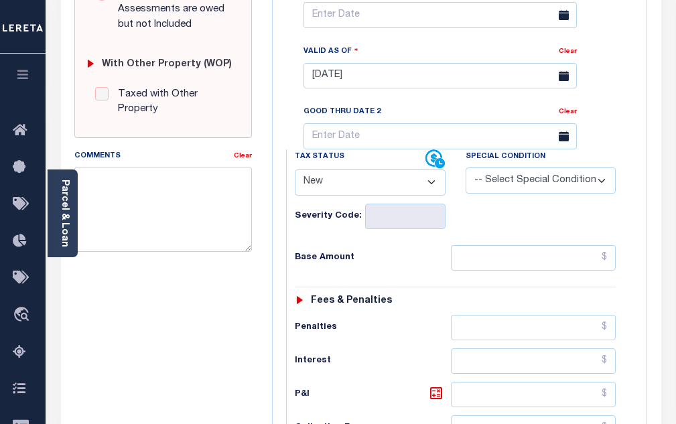
click at [376, 169] on select "- Select Status Code - Open Due/Unpaid Paid Incomplete No Tax Due Internal Refu…" at bounding box center [370, 182] width 151 height 26
select select "PYD"
click at [295, 169] on select "- Select Status Code - Open Due/Unpaid Paid Incomplete No Tax Due Internal Refu…" at bounding box center [370, 182] width 151 height 26
type input "[DATE]"
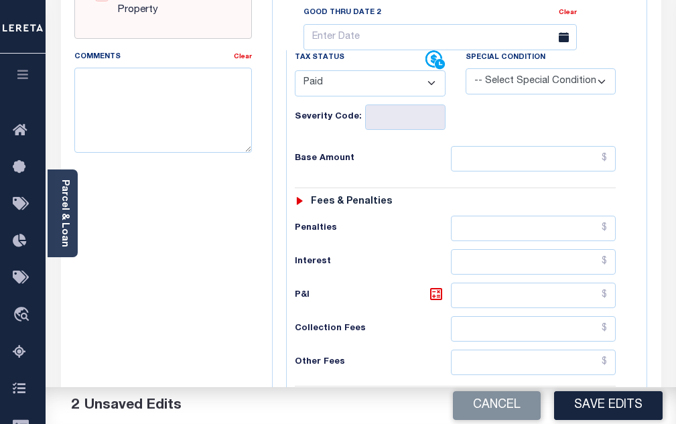
scroll to position [670, 0]
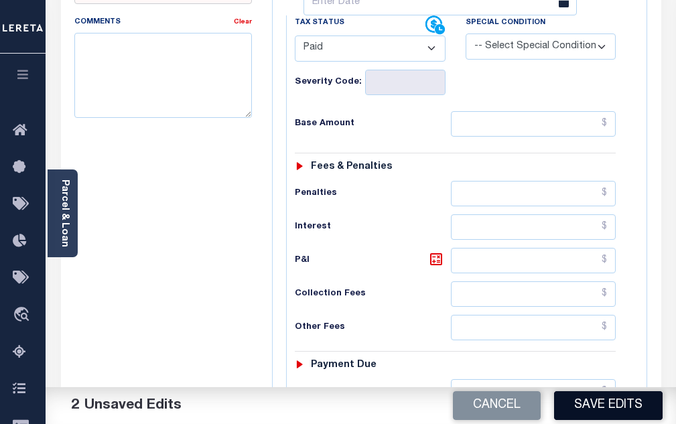
click at [583, 411] on button "Save Edits" at bounding box center [608, 405] width 108 height 29
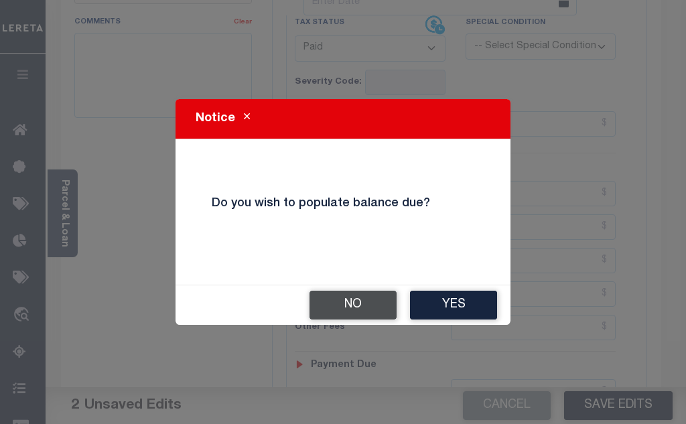
click at [354, 303] on button "No" at bounding box center [352, 305] width 87 height 29
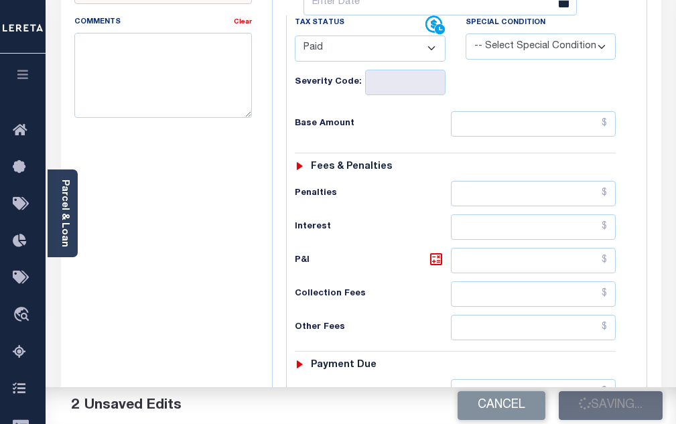
checkbox input "false"
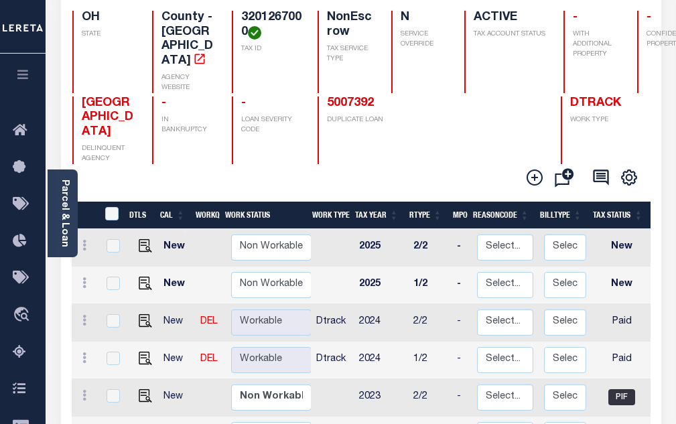
scroll to position [134, 0]
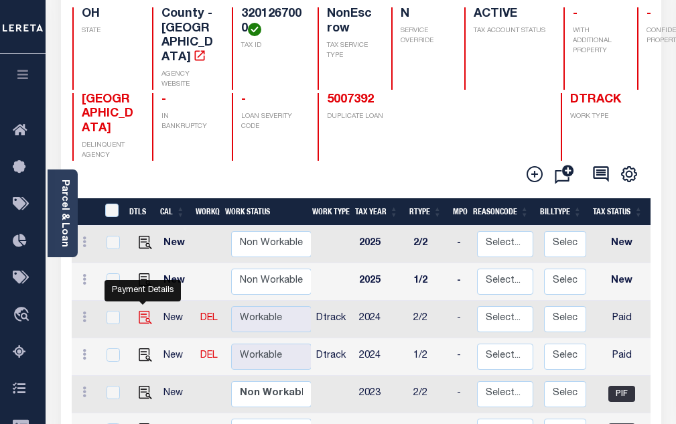
click at [143, 311] on img "" at bounding box center [145, 317] width 13 height 13
checkbox input "true"
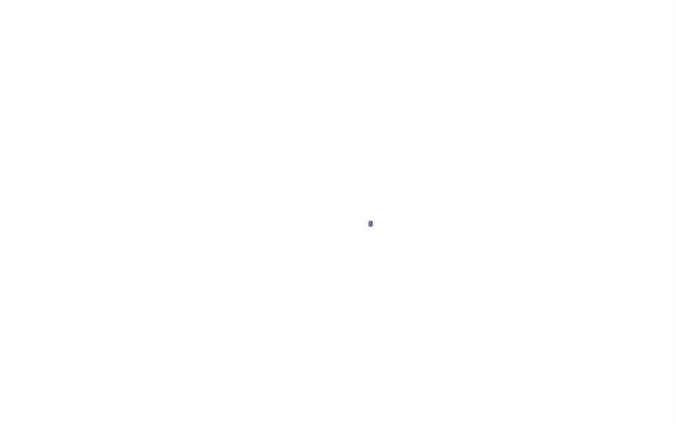
select select "PYD"
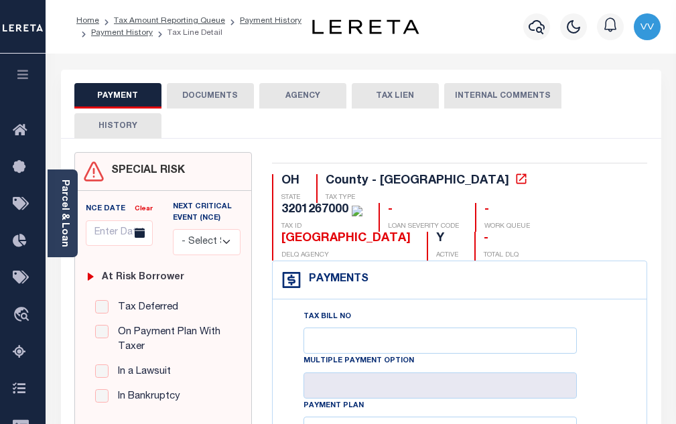
click at [222, 106] on button "DOCUMENTS" at bounding box center [210, 95] width 87 height 25
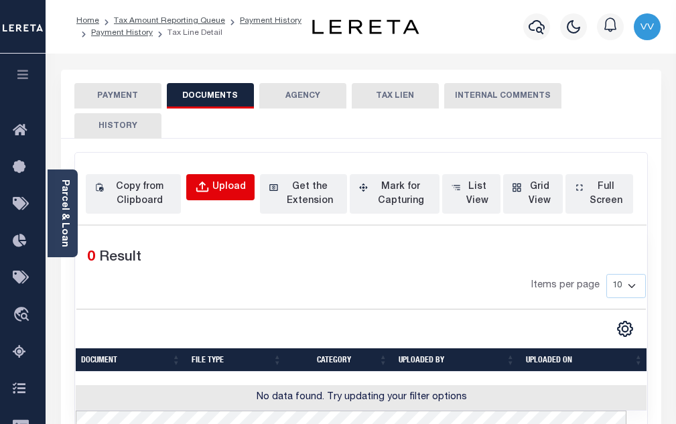
click at [246, 191] on button "Upload" at bounding box center [220, 187] width 68 height 26
select select "POP"
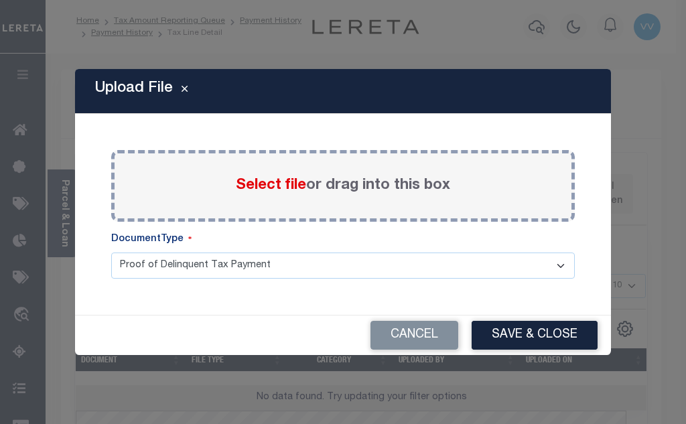
click at [274, 187] on span "Select file" at bounding box center [271, 185] width 70 height 15
click at [0, 0] on input "Select file or drag into this box" at bounding box center [0, 0] width 0 height 0
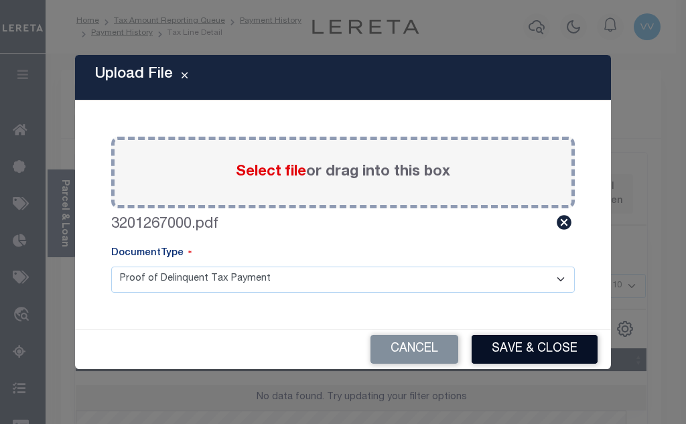
click at [511, 346] on button "Save & Close" at bounding box center [534, 349] width 126 height 29
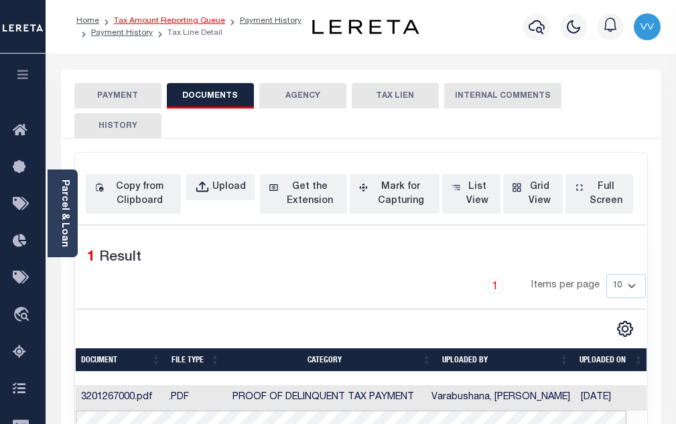
click at [169, 21] on link "Tax Amount Reporting Queue" at bounding box center [169, 21] width 111 height 8
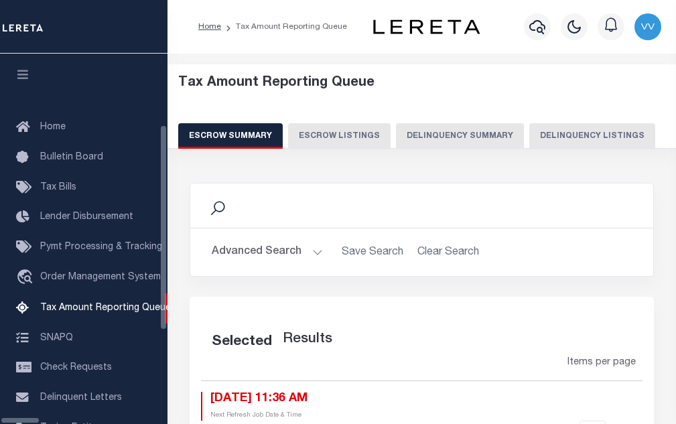
click at [517, 149] on div "Tax Amount Reporting Queue Escrow Summary Escrow Listings Delinquency Summary" at bounding box center [422, 116] width 534 height 105
click at [529, 141] on button "Delinquency Listings" at bounding box center [592, 135] width 126 height 25
select select "100"
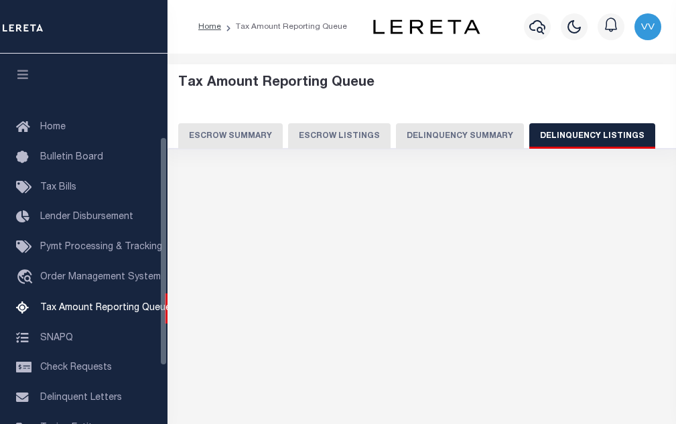
scroll to position [135, 0]
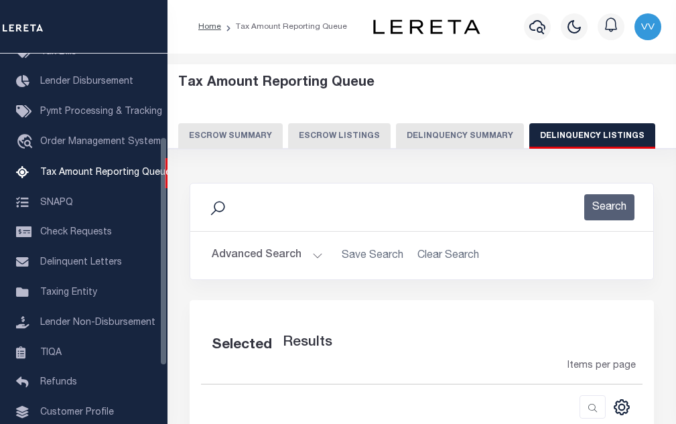
select select "100"
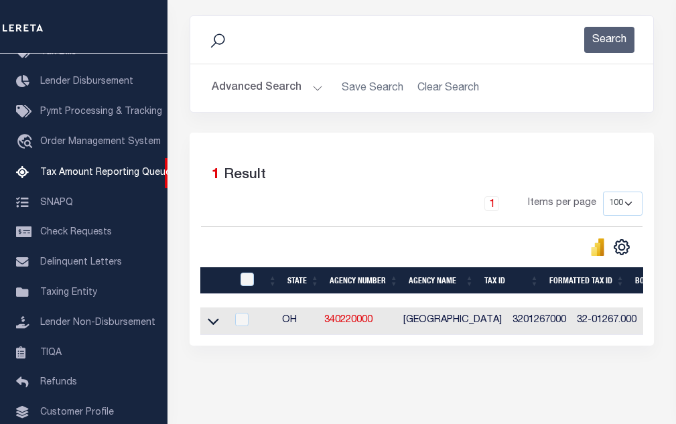
scroll to position [201, 0]
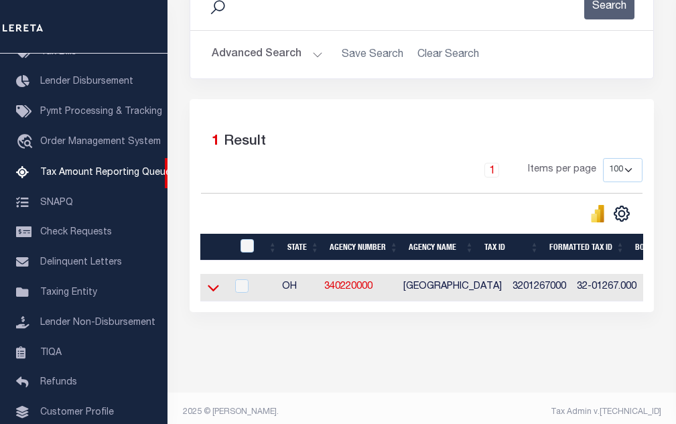
click at [208, 293] on icon at bounding box center [213, 288] width 11 height 14
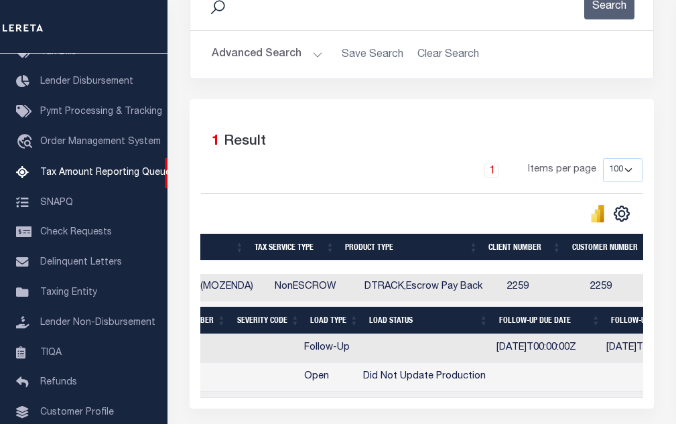
scroll to position [0, 1035]
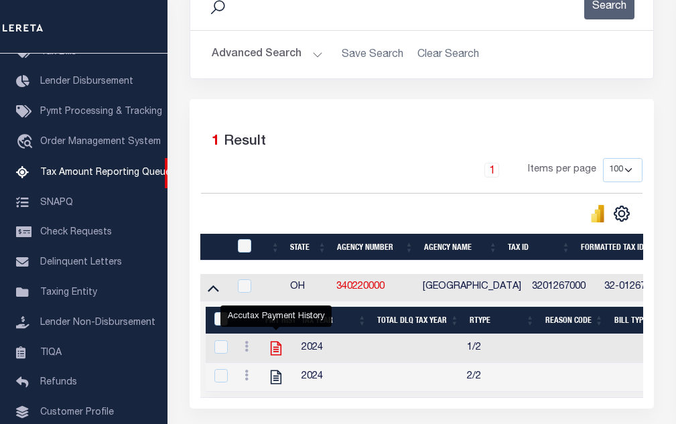
click at [281, 352] on icon "" at bounding box center [276, 349] width 11 height 14
checkbox input "true"
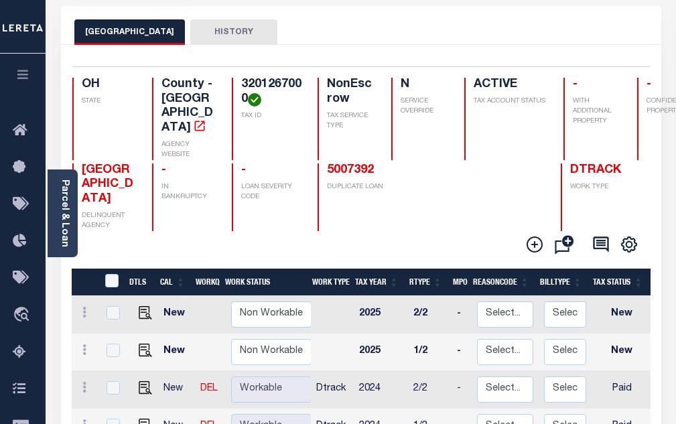
scroll to position [67, 0]
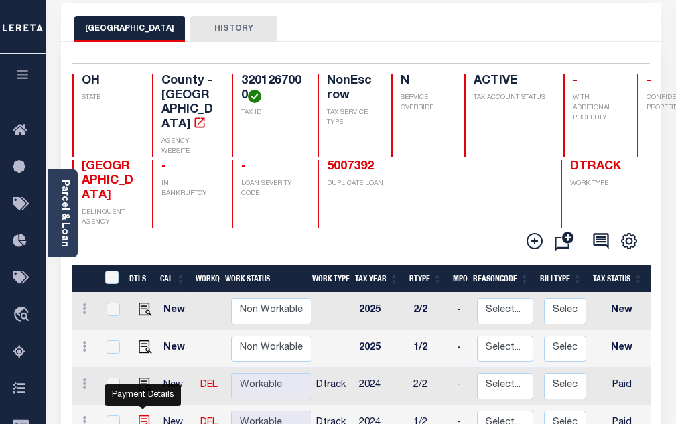
click at [141, 415] on img "" at bounding box center [145, 421] width 13 height 13
checkbox input "true"
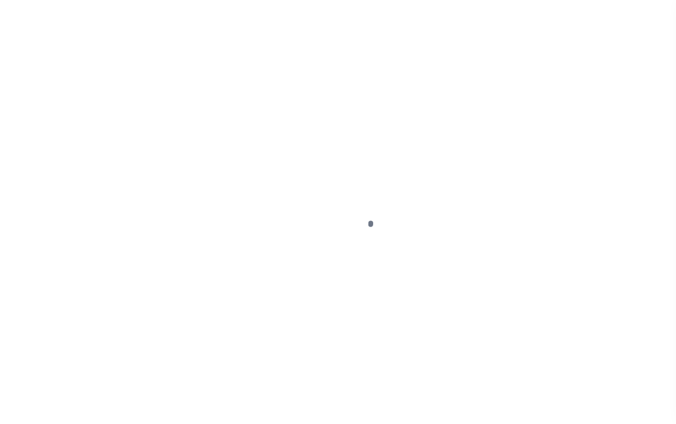
select select "PYD"
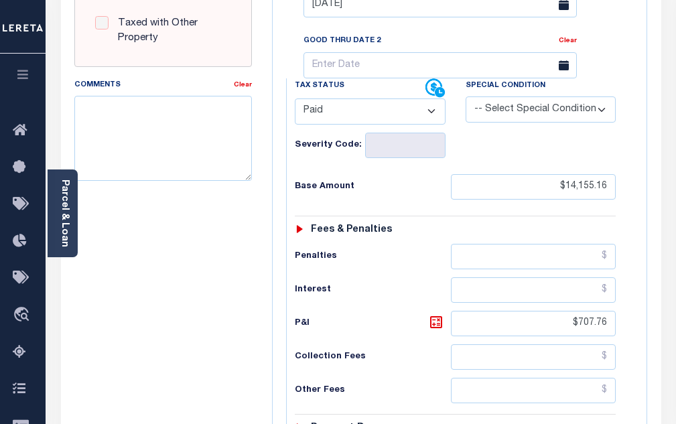
scroll to position [670, 0]
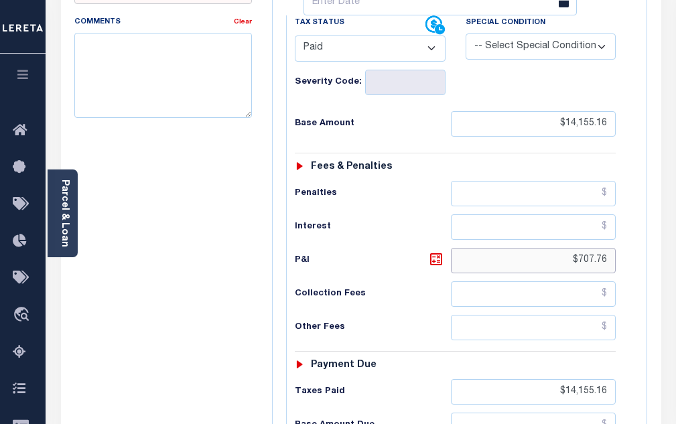
drag, startPoint x: 607, startPoint y: 238, endPoint x: 529, endPoint y: 237, distance: 78.4
click at [529, 248] on input "$707.76" at bounding box center [533, 260] width 165 height 25
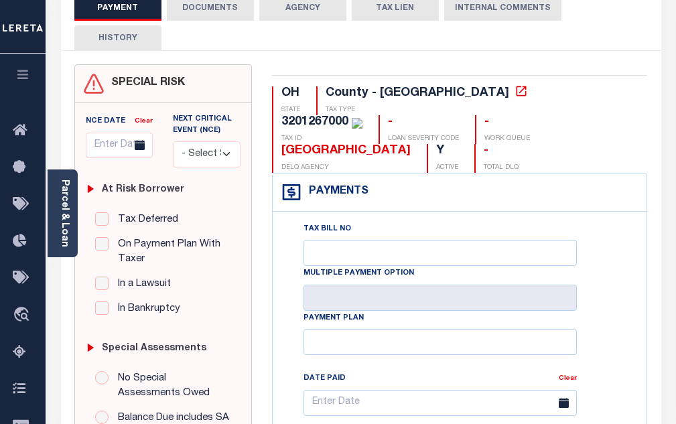
scroll to position [0, 0]
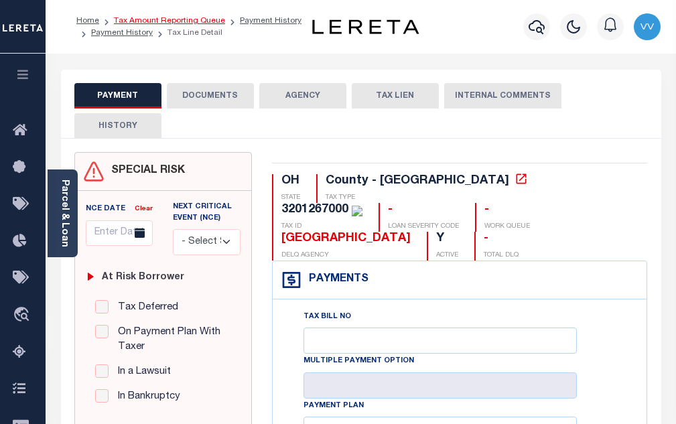
click at [210, 17] on link "Tax Amount Reporting Queue" at bounding box center [169, 21] width 111 height 8
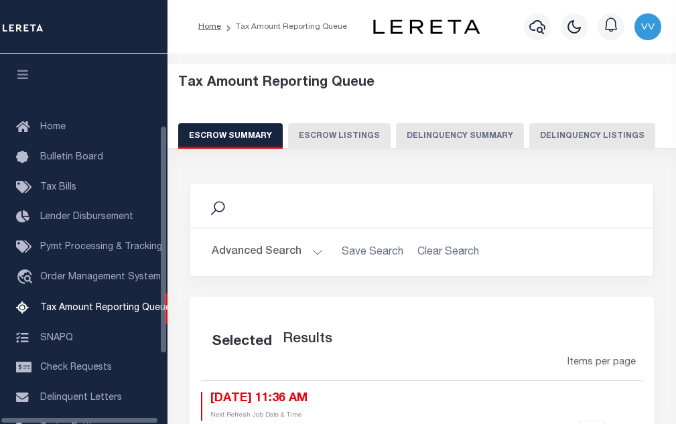
click at [570, 143] on button "Delinquency Listings" at bounding box center [592, 135] width 126 height 25
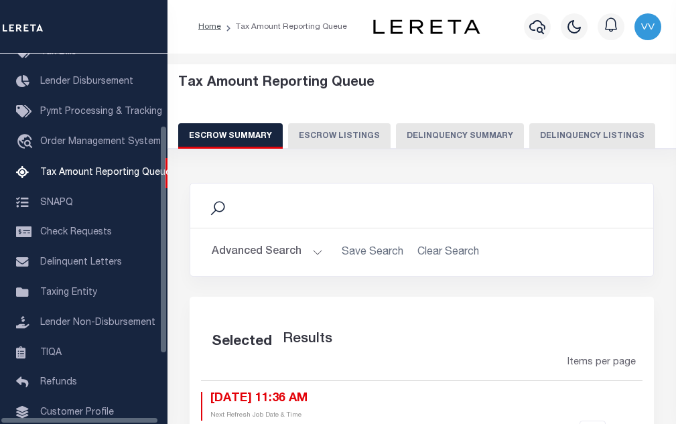
select select "100"
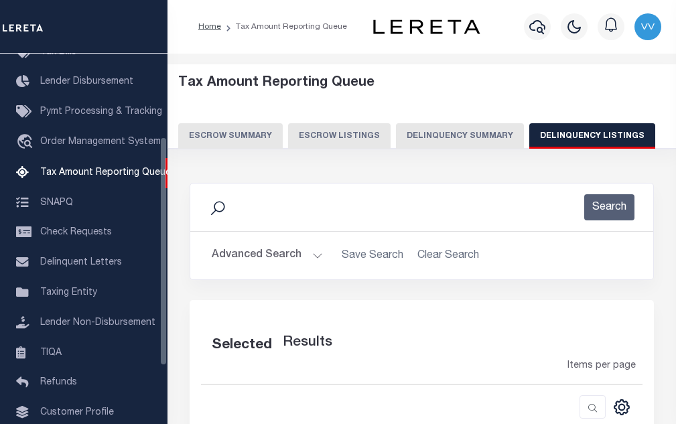
select select "100"
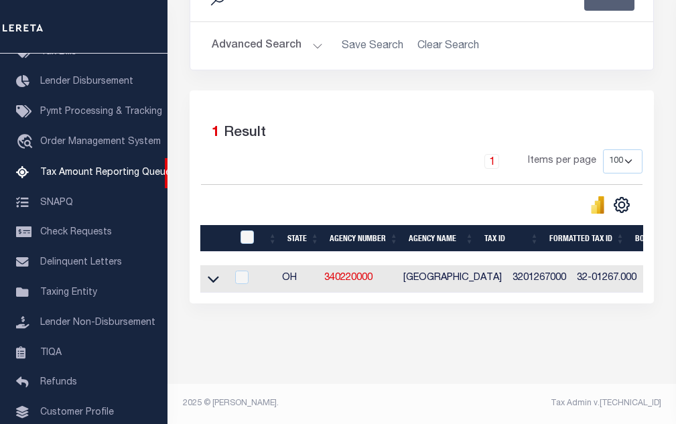
scroll to position [221, 0]
click at [246, 271] on input "checkbox" at bounding box center [241, 277] width 13 height 13
checkbox input "true"
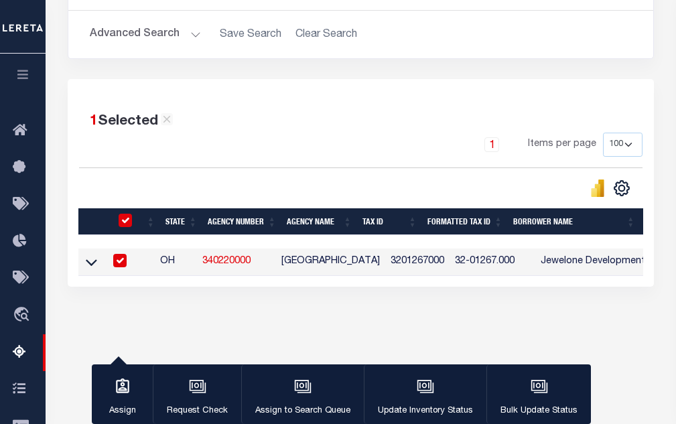
scroll to position [216, 0]
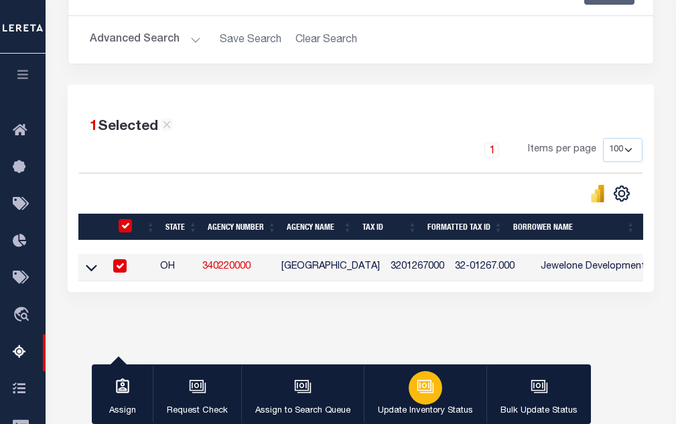
click at [440, 387] on button "Update Inventory Status" at bounding box center [425, 394] width 123 height 60
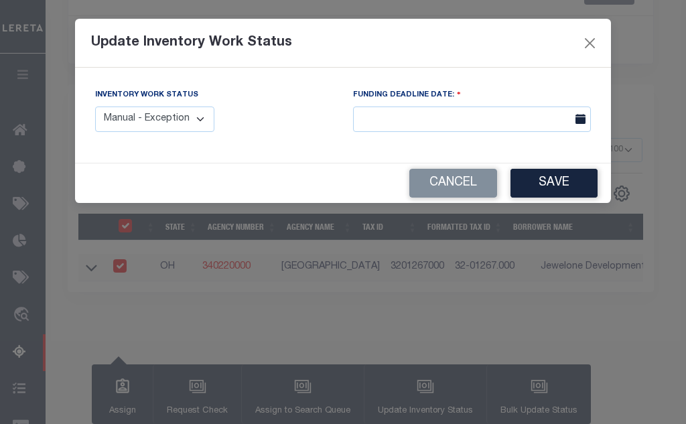
click at [167, 115] on select "Manual - Exception Pended - Awaiting Search Late Add Exception Completed" at bounding box center [154, 119] width 119 height 26
select select "4"
click at [95, 106] on select "Manual - Exception Pended - Awaiting Search Late Add Exception Completed" at bounding box center [154, 119] width 119 height 26
click at [542, 185] on button "Save" at bounding box center [553, 183] width 87 height 29
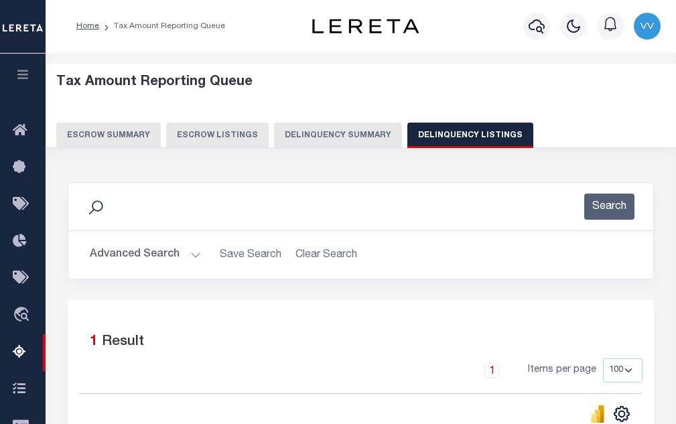
scroll to position [0, 0]
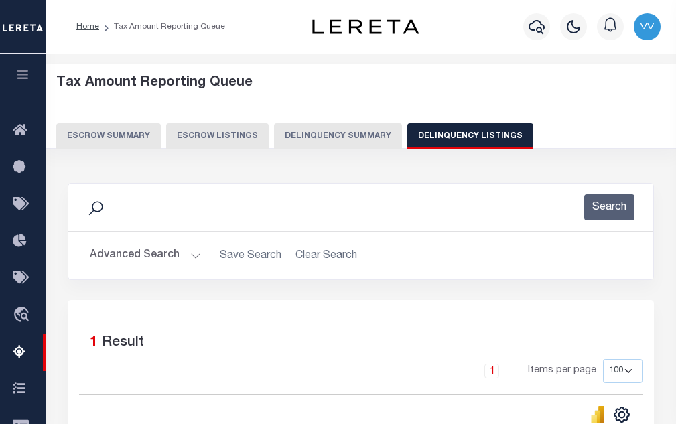
click at [179, 258] on button "Advanced Search" at bounding box center [145, 255] width 111 height 26
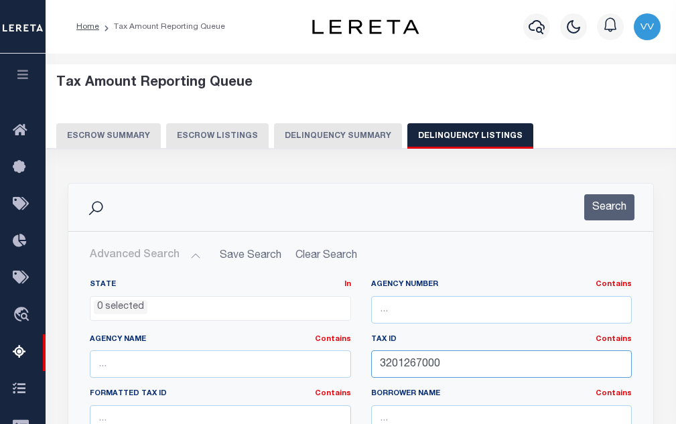
click at [393, 358] on input "3201267000" at bounding box center [501, 363] width 261 height 27
paste input "81"
type input "3201281000"
click at [611, 202] on button "Search" at bounding box center [609, 207] width 50 height 26
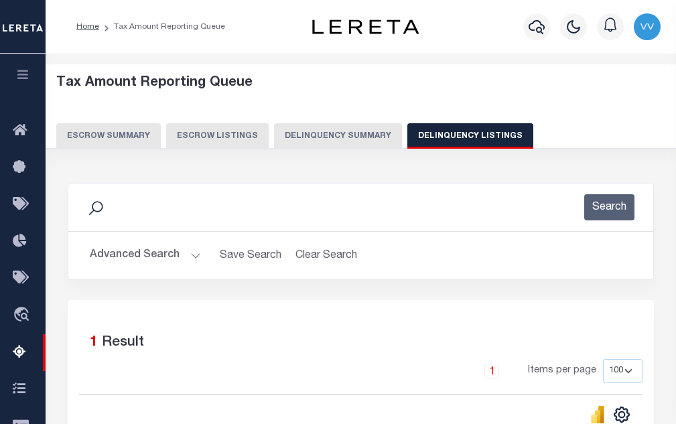
scroll to position [201, 0]
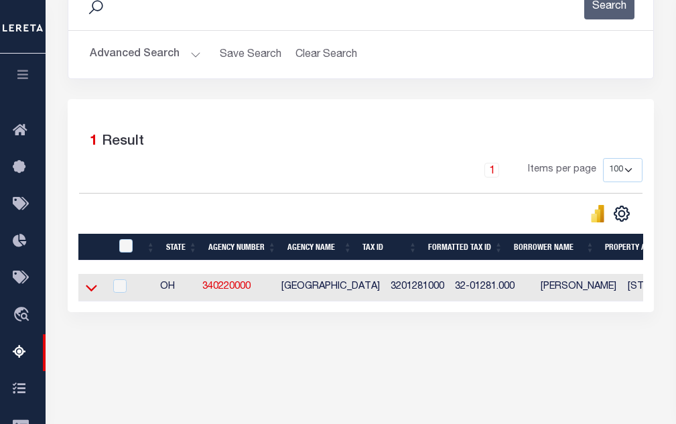
click at [89, 291] on icon at bounding box center [91, 288] width 11 height 7
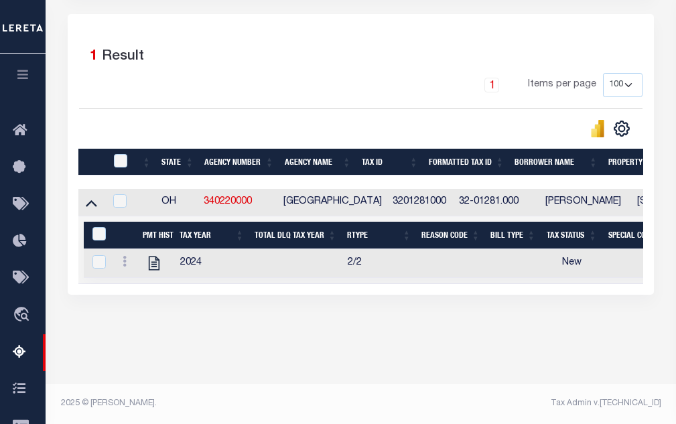
scroll to position [289, 0]
click at [155, 265] on icon "" at bounding box center [154, 263] width 11 height 14
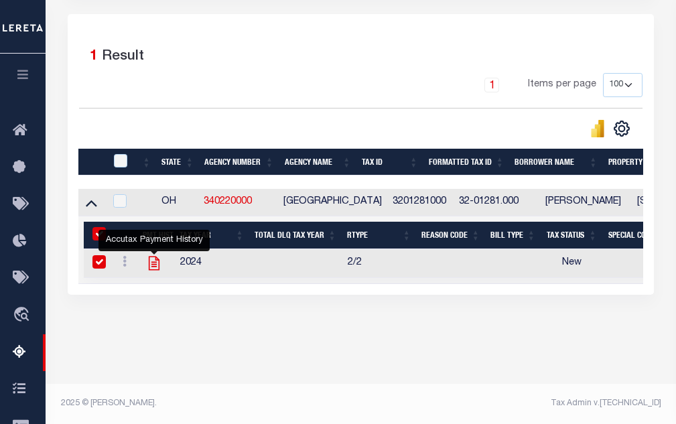
checkbox input "true"
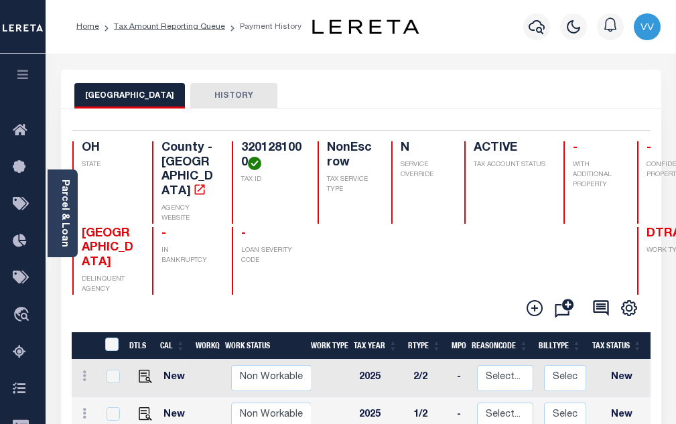
scroll to position [134, 0]
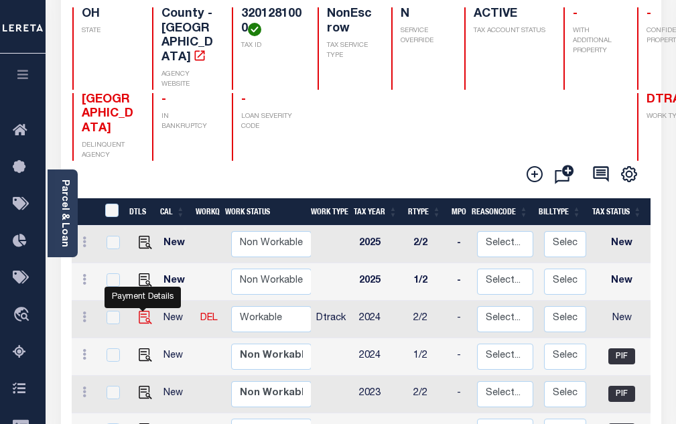
click at [145, 311] on img "" at bounding box center [145, 317] width 13 height 13
checkbox input "true"
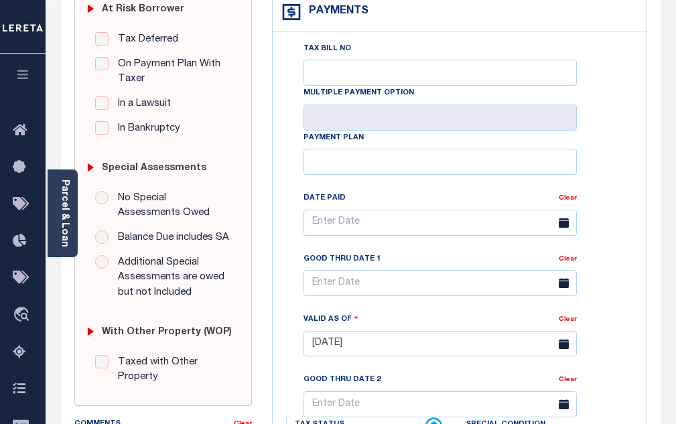
scroll to position [402, 0]
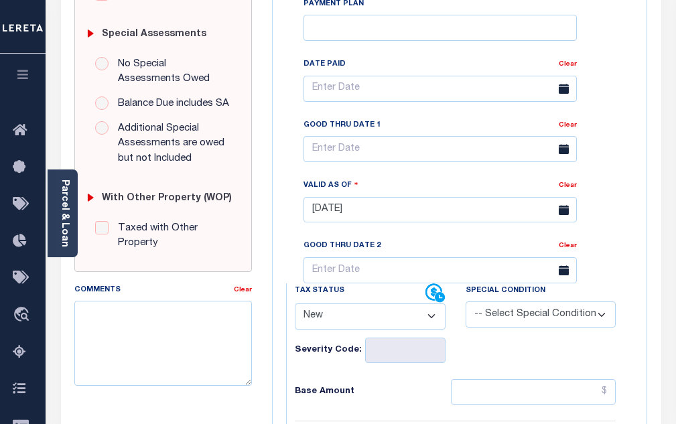
click at [388, 303] on select "- Select Status Code - Open Due/Unpaid Paid Incomplete No Tax Due Internal Refu…" at bounding box center [370, 316] width 151 height 26
select select "PYD"
click at [295, 303] on select "- Select Status Code - Open Due/Unpaid Paid Incomplete No Tax Due Internal Refu…" at bounding box center [370, 316] width 151 height 26
type input "[DATE]"
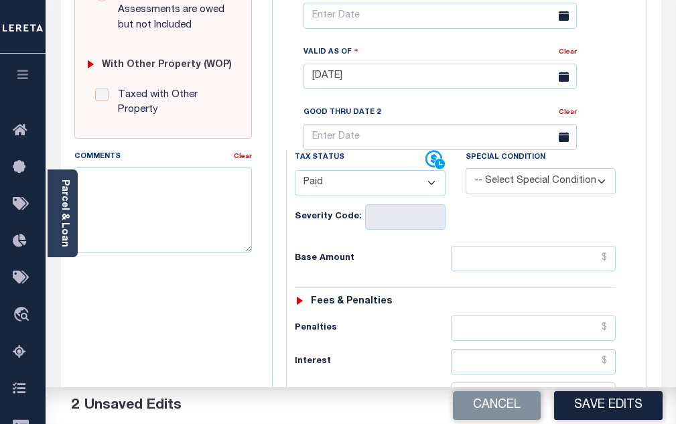
scroll to position [536, 0]
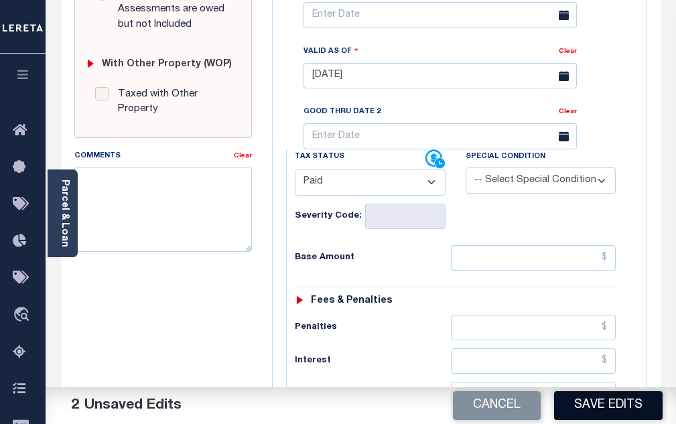
click at [601, 400] on button "Save Edits" at bounding box center [608, 405] width 108 height 29
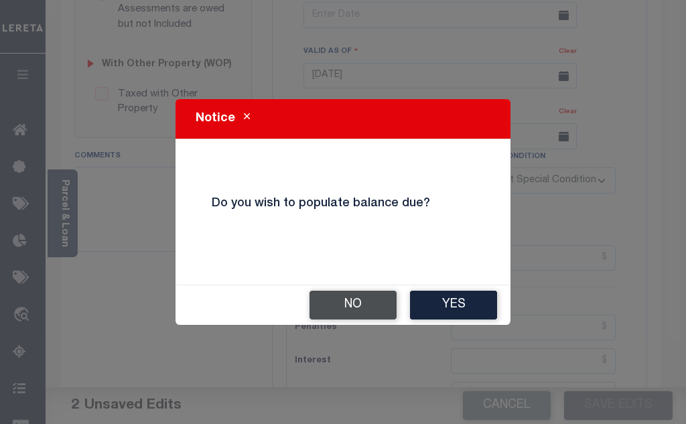
click at [358, 302] on button "No" at bounding box center [352, 305] width 87 height 29
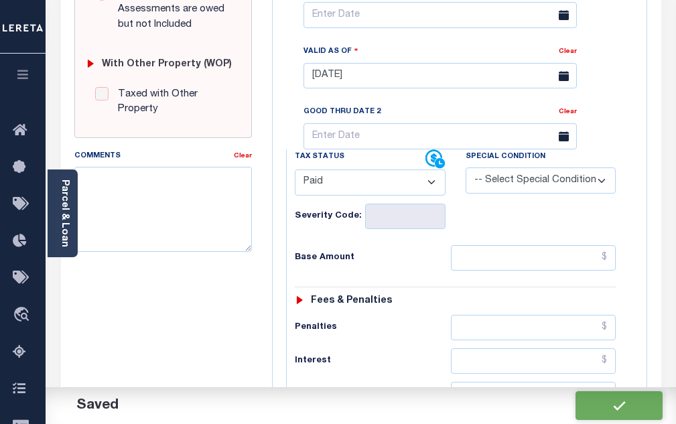
checkbox input "false"
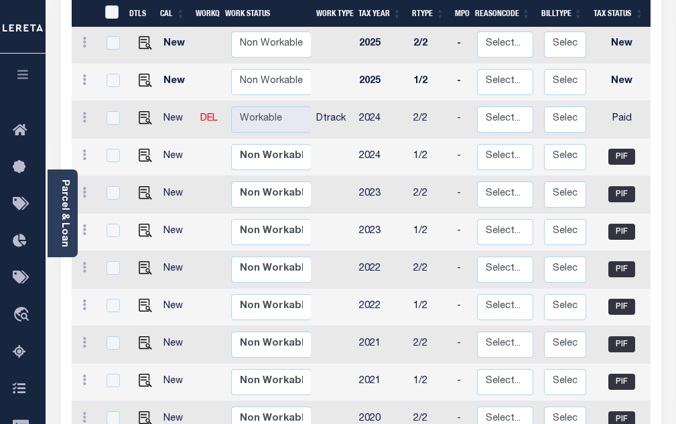
scroll to position [335, 0]
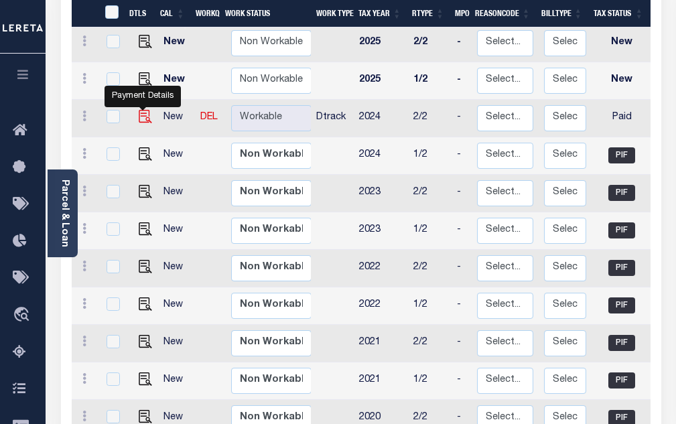
click at [139, 110] on img "" at bounding box center [145, 116] width 13 height 13
checkbox input "true"
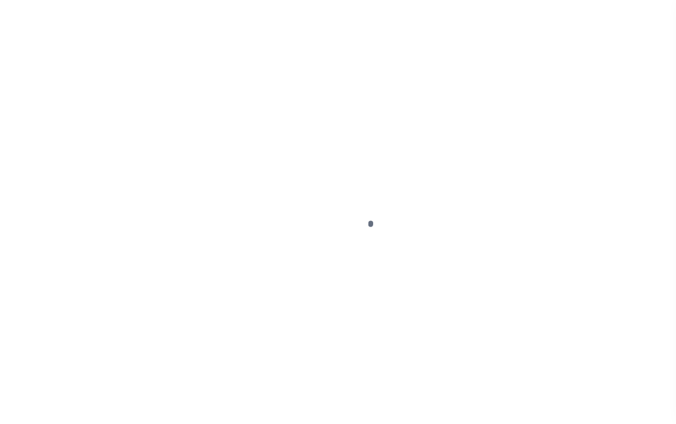
select select "PYD"
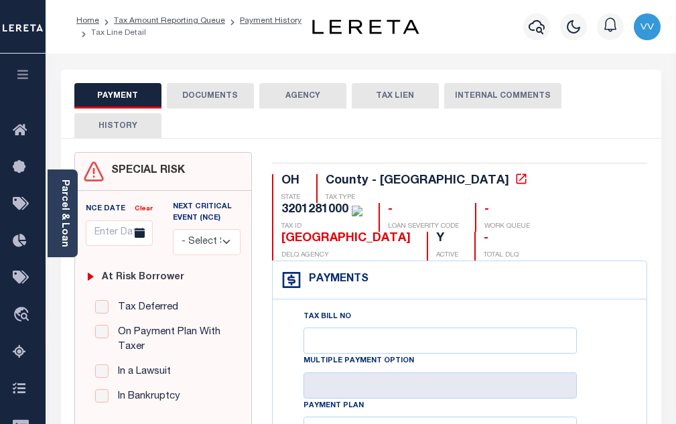
click at [191, 110] on div "PAYMENT DOCUMENTS AGENCY DELINQUENT PAYEE TAX LIEN HISTORY" at bounding box center [360, 110] width 573 height 55
click at [196, 103] on button "DOCUMENTS" at bounding box center [210, 95] width 87 height 25
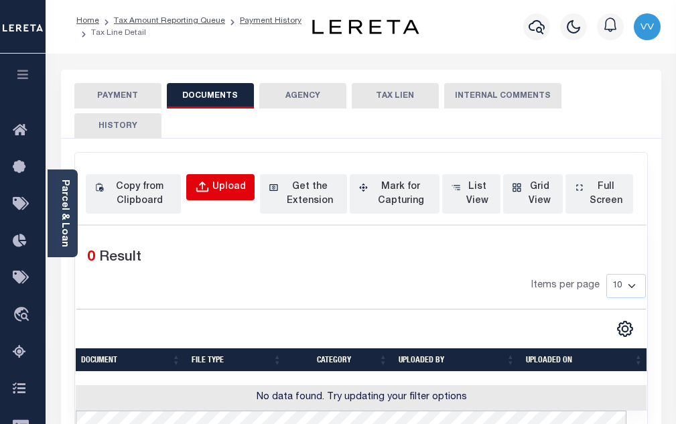
click at [218, 188] on div "Upload" at bounding box center [228, 187] width 33 height 15
select select "POP"
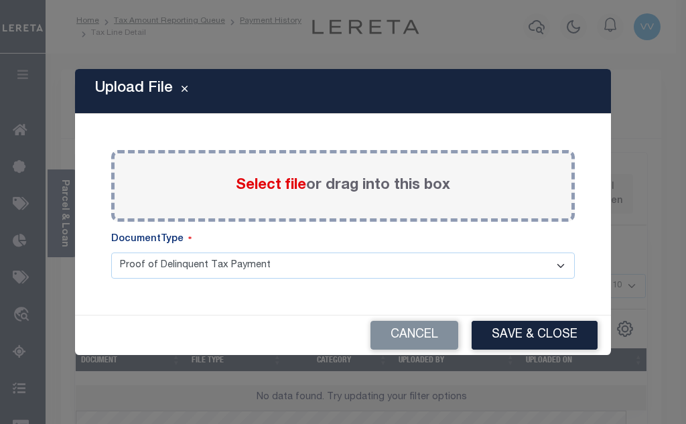
click at [259, 188] on span "Select file" at bounding box center [271, 185] width 70 height 15
click at [0, 0] on input "Select file or drag into this box" at bounding box center [0, 0] width 0 height 0
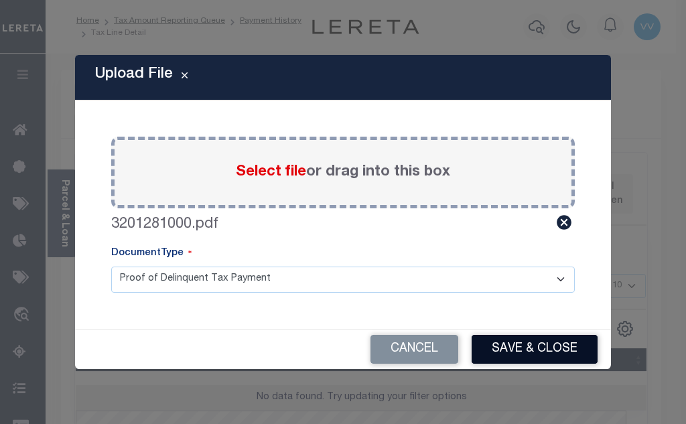
click at [499, 342] on button "Save & Close" at bounding box center [534, 349] width 126 height 29
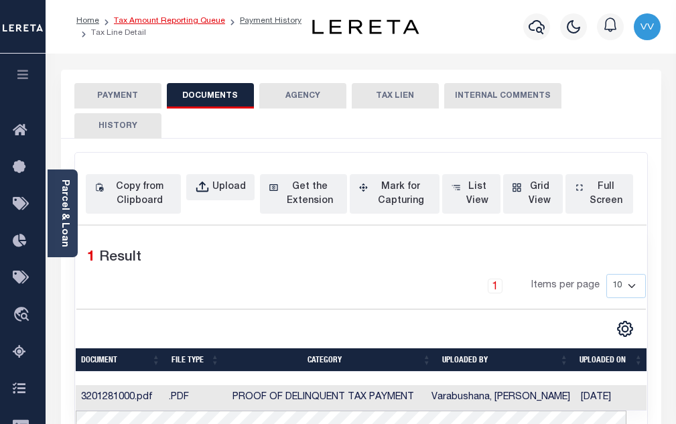
click at [200, 19] on link "Tax Amount Reporting Queue" at bounding box center [169, 21] width 111 height 8
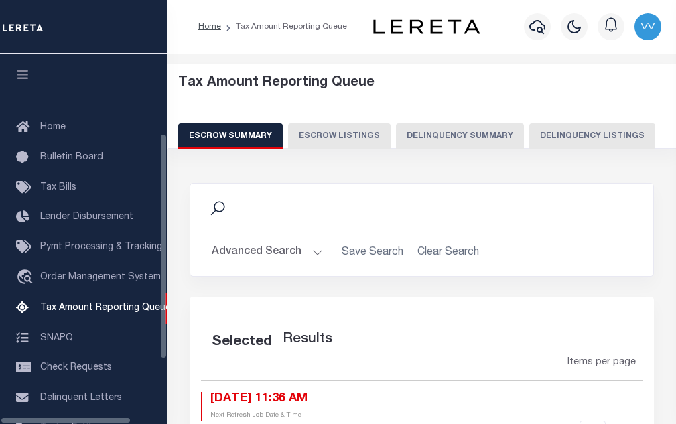
select select "100"
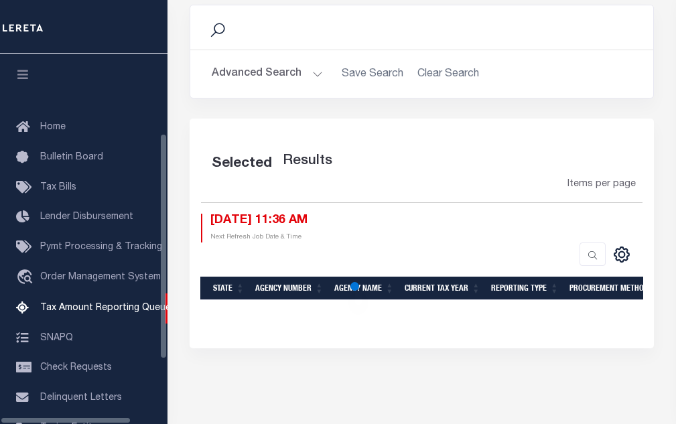
scroll to position [135, 0]
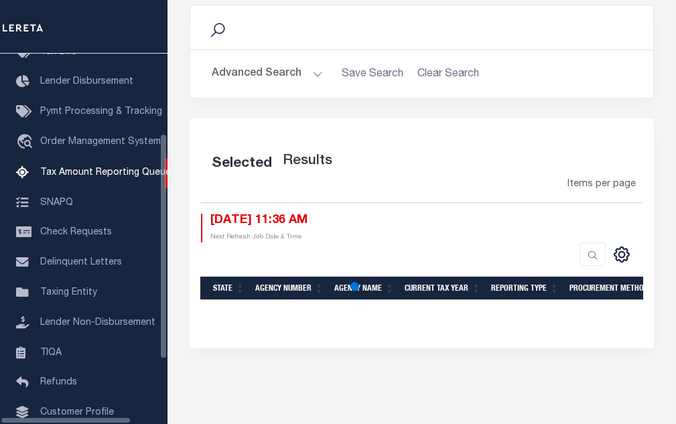
select select "100"
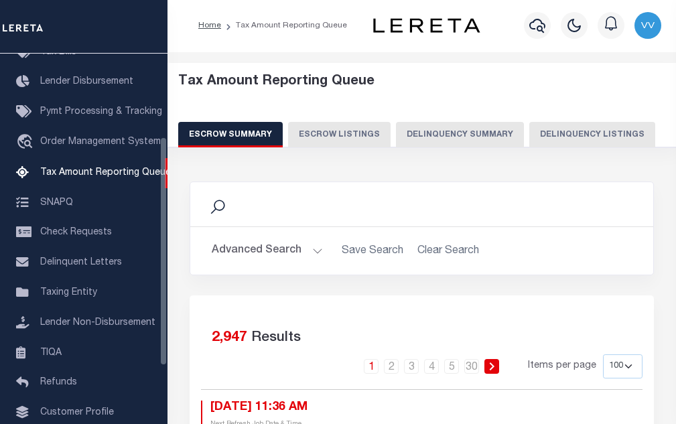
scroll to position [0, 0]
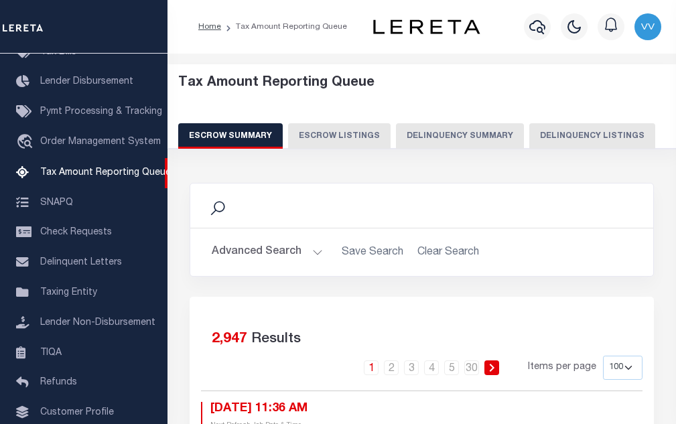
click at [567, 142] on button "Delinquency Listings" at bounding box center [592, 135] width 126 height 25
select select "100"
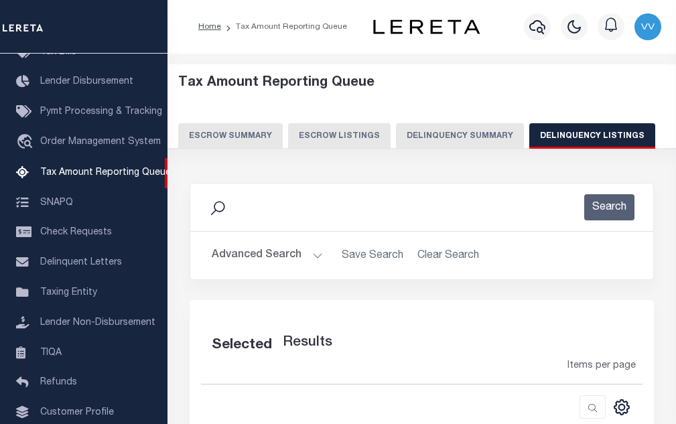
select select "100"
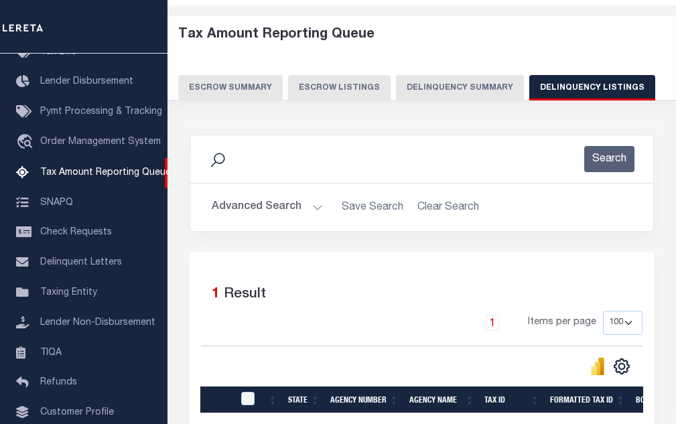
scroll to position [201, 0]
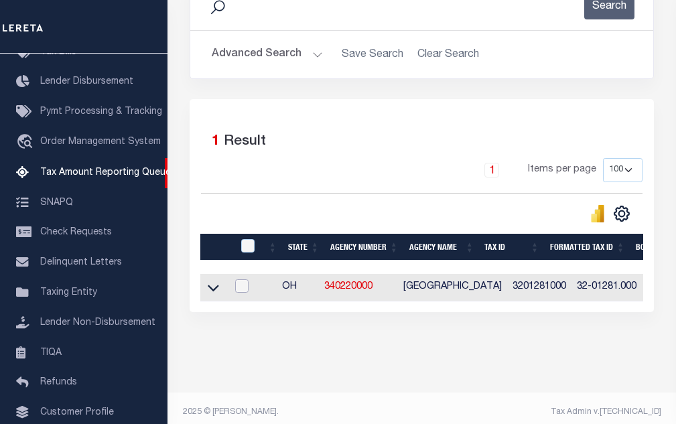
click at [248, 293] on input "checkbox" at bounding box center [241, 285] width 13 height 13
checkbox input "true"
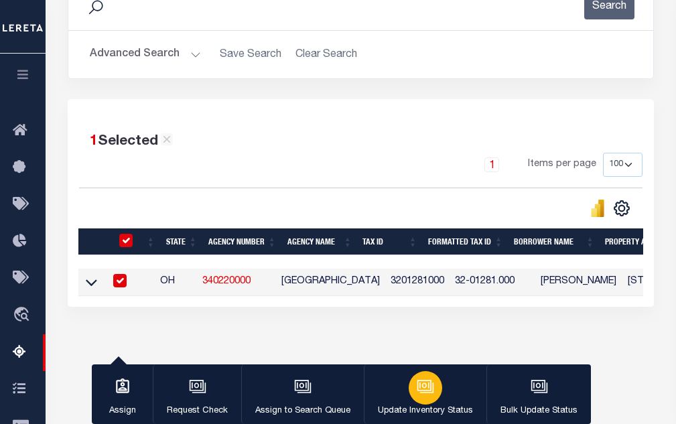
click at [426, 383] on icon "button" at bounding box center [425, 386] width 17 height 17
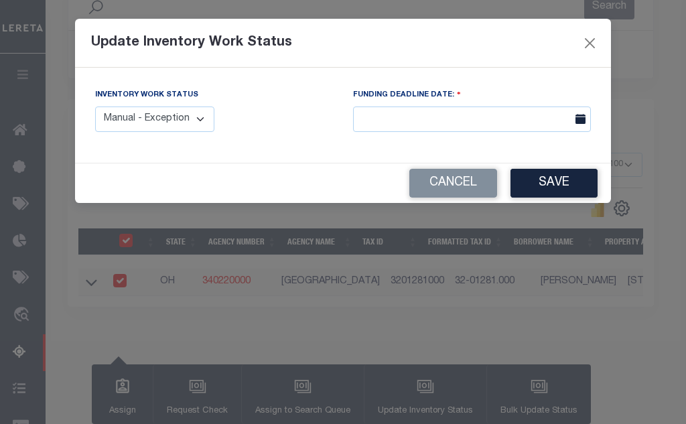
click at [190, 117] on select "Manual - Exception Pended - Awaiting Search Late Add Exception Completed" at bounding box center [154, 119] width 119 height 26
select select "4"
click at [95, 106] on select "Manual - Exception Pended - Awaiting Search Late Add Exception Completed" at bounding box center [154, 119] width 119 height 26
click at [545, 177] on button "Save" at bounding box center [553, 183] width 87 height 29
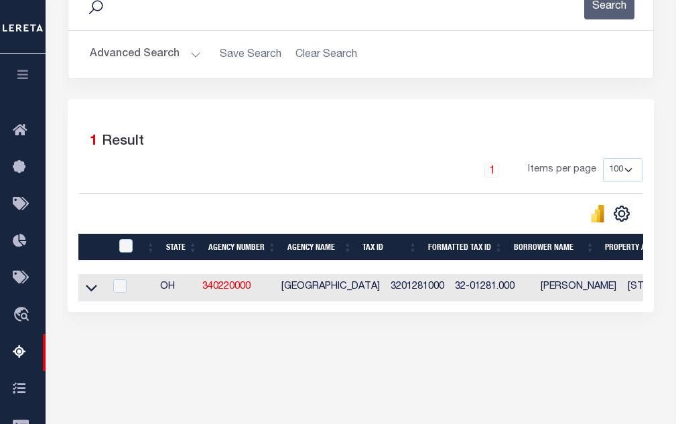
click at [188, 58] on button "Advanced Search" at bounding box center [145, 55] width 111 height 26
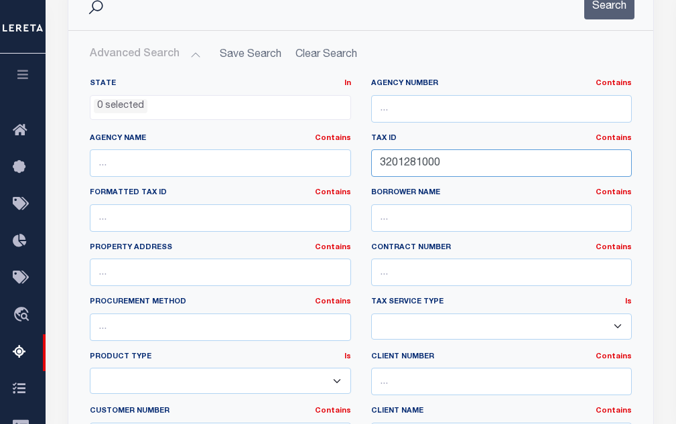
click at [396, 167] on input "3201281000" at bounding box center [501, 162] width 261 height 27
paste input "3"
type input "3201283000"
click at [614, 13] on button "Search" at bounding box center [609, 6] width 50 height 26
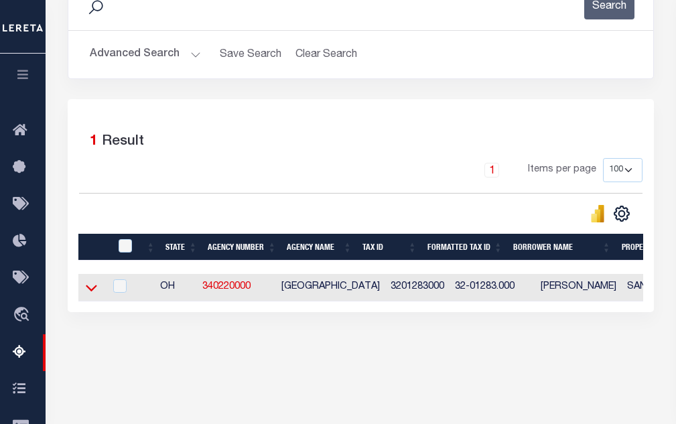
click at [93, 291] on icon at bounding box center [91, 288] width 11 height 7
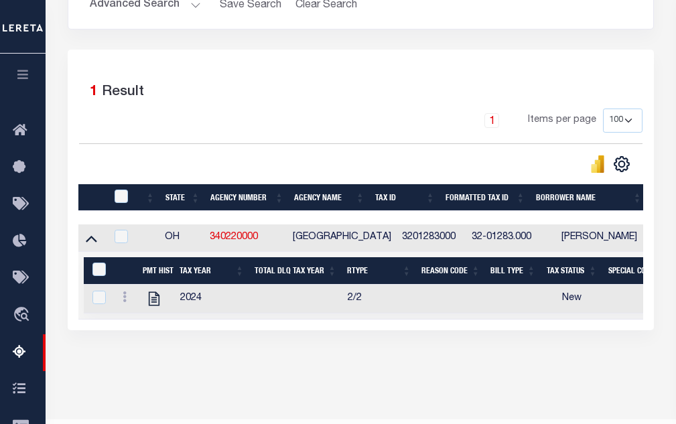
scroll to position [286, 0]
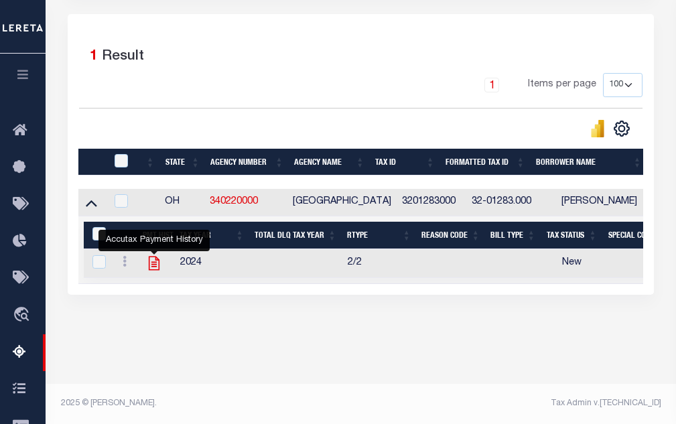
click at [150, 269] on icon "" at bounding box center [153, 262] width 17 height 17
checkbox input "true"
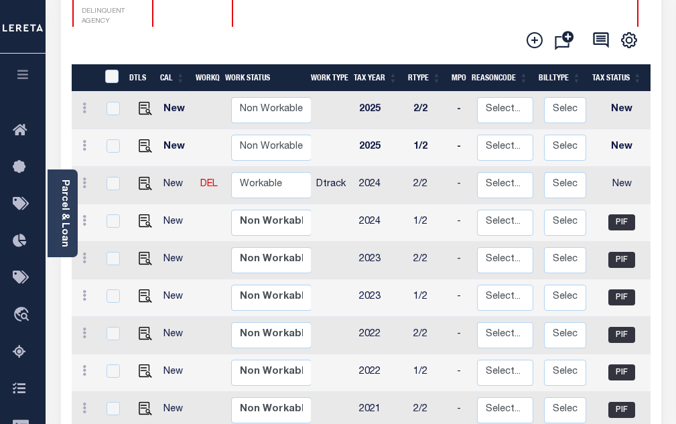
scroll to position [1, 0]
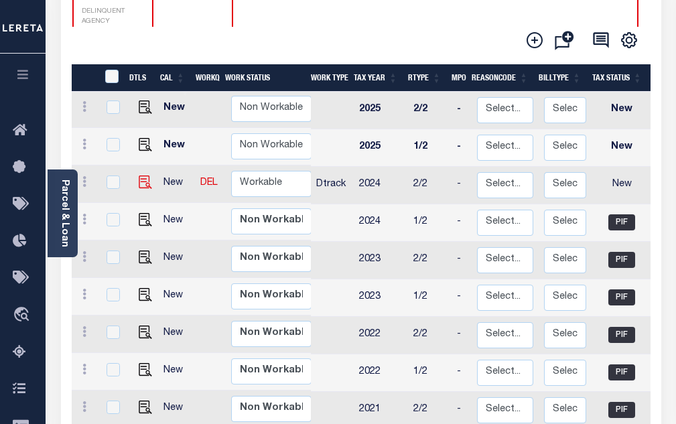
click at [141, 175] on img at bounding box center [145, 181] width 13 height 13
checkbox input "true"
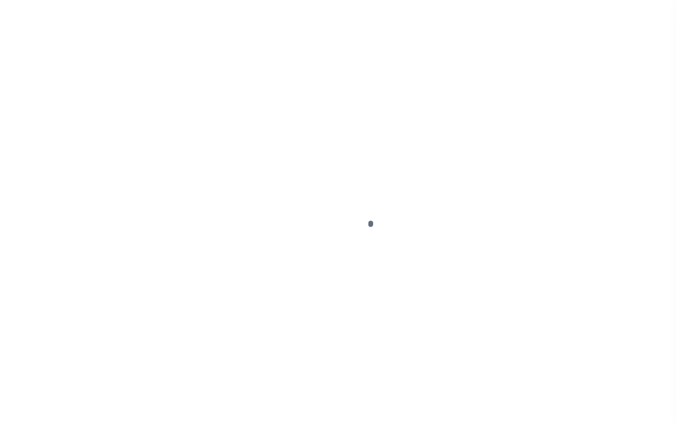
select select "NW2"
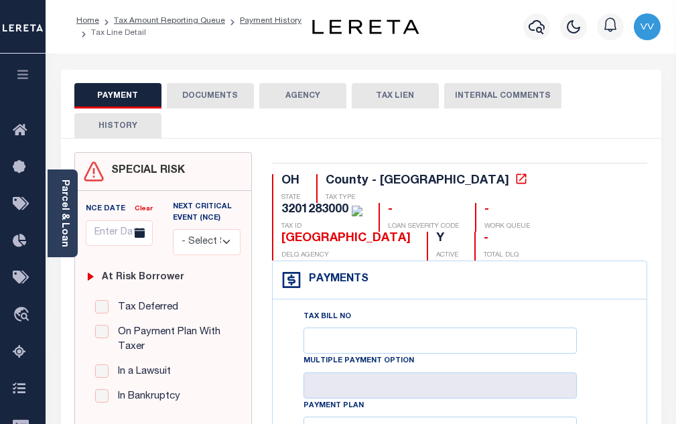
click at [231, 96] on button "DOCUMENTS" at bounding box center [210, 95] width 87 height 25
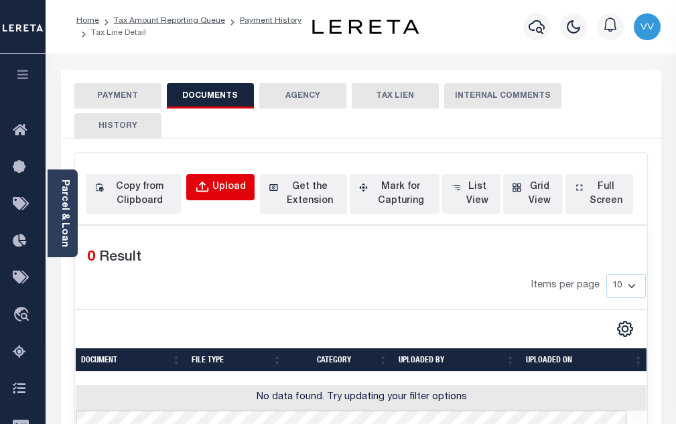
click at [218, 196] on button "Upload" at bounding box center [220, 187] width 68 height 26
select select "POP"
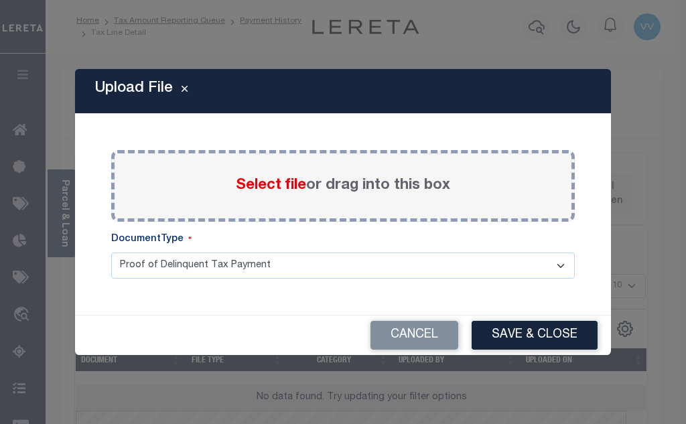
click at [259, 183] on span "Select file" at bounding box center [271, 185] width 70 height 15
click at [0, 0] on input "Select file or drag into this box" at bounding box center [0, 0] width 0 height 0
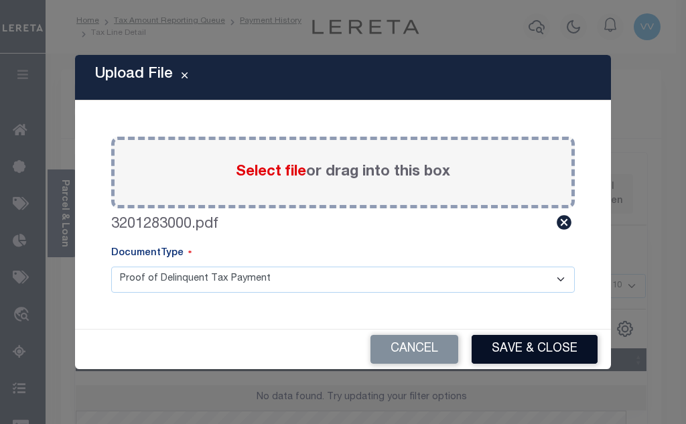
click at [518, 348] on button "Save & Close" at bounding box center [534, 349] width 126 height 29
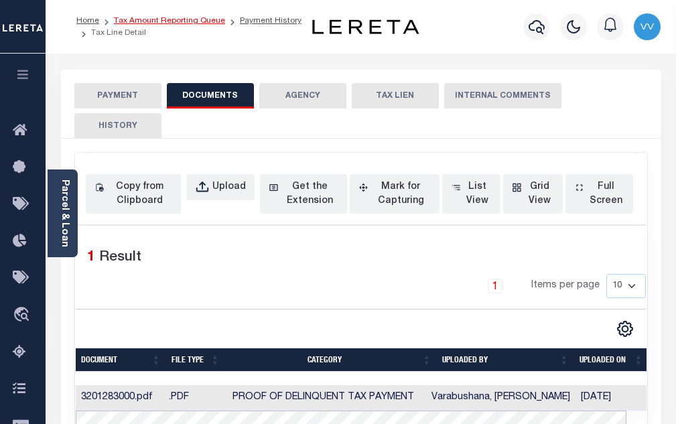
click at [209, 23] on link "Tax Amount Reporting Queue" at bounding box center [169, 21] width 111 height 8
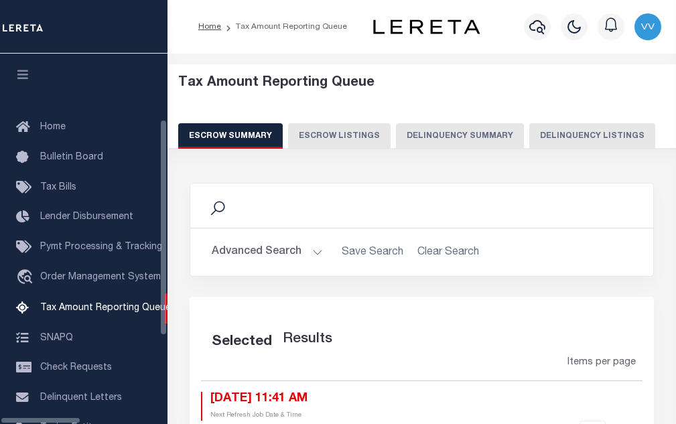
drag, startPoint x: 522, startPoint y: 126, endPoint x: 523, endPoint y: 149, distance: 22.8
click at [529, 126] on button "Delinquency Listings" at bounding box center [592, 135] width 126 height 25
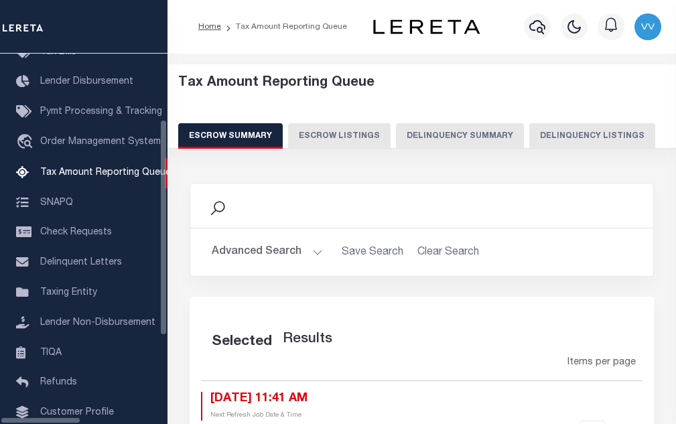
select select "100"
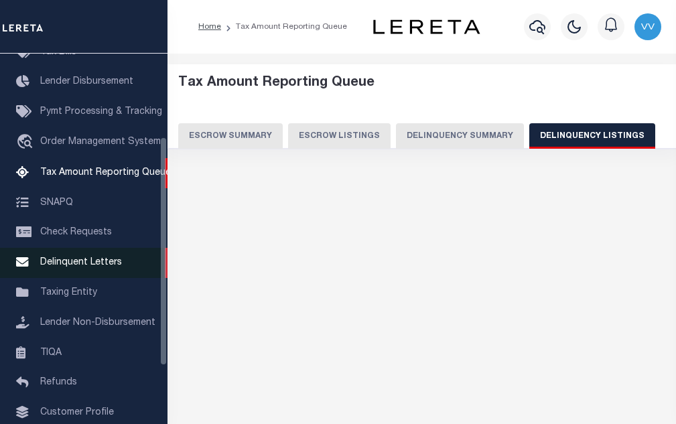
select select "100"
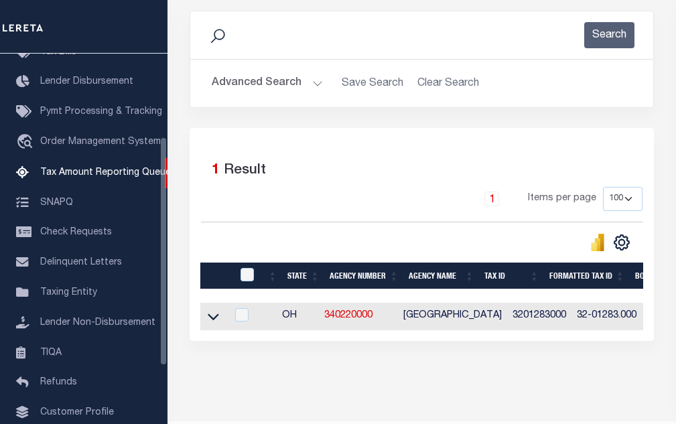
scroll to position [201, 0]
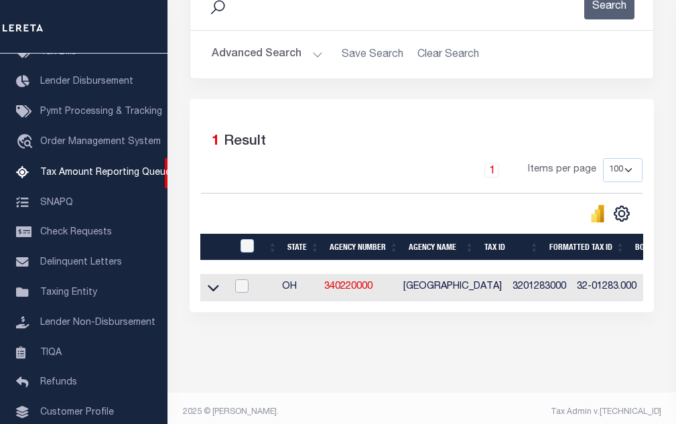
click at [242, 291] on input "checkbox" at bounding box center [241, 285] width 13 height 13
checkbox input "true"
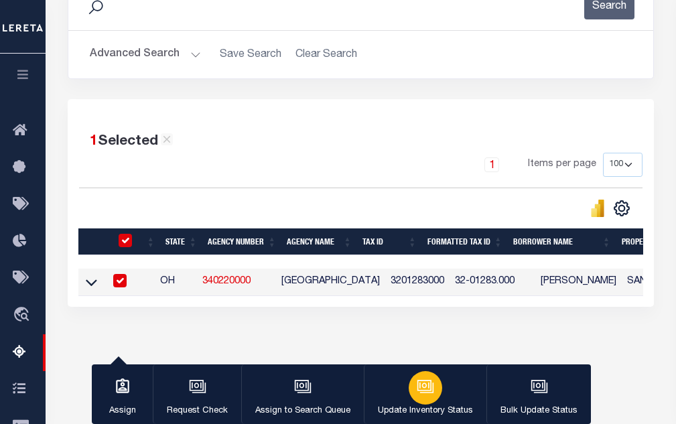
click at [449, 394] on button "Update Inventory Status" at bounding box center [425, 394] width 123 height 60
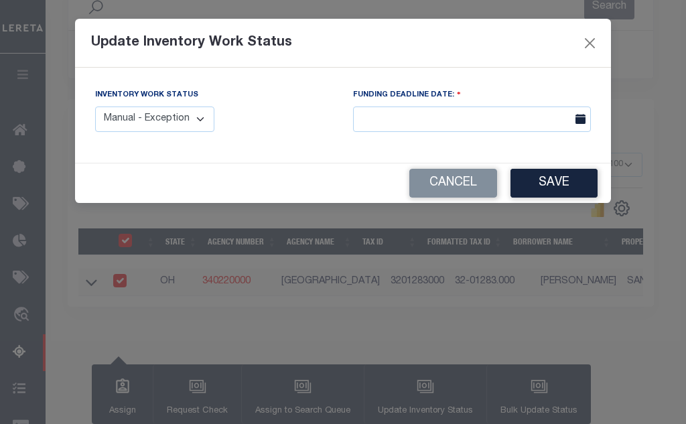
click at [177, 121] on select "Manual - Exception Pended - Awaiting Search Late Add Exception Completed" at bounding box center [154, 119] width 119 height 26
select select "4"
click at [95, 106] on select "Manual - Exception Pended - Awaiting Search Late Add Exception Completed" at bounding box center [154, 119] width 119 height 26
click at [550, 183] on button "Save" at bounding box center [553, 183] width 87 height 29
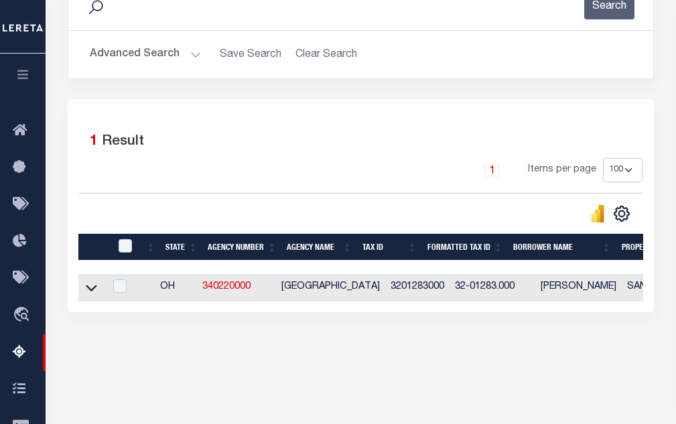
click at [163, 61] on button "Advanced Search" at bounding box center [145, 55] width 111 height 26
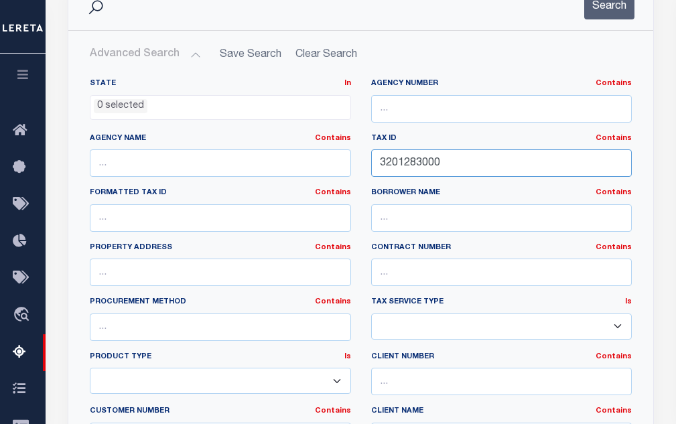
click at [406, 168] on input "3201283000" at bounding box center [501, 162] width 261 height 27
paste input "4"
type input "3201284000"
click at [606, 1] on button "Search" at bounding box center [609, 6] width 50 height 26
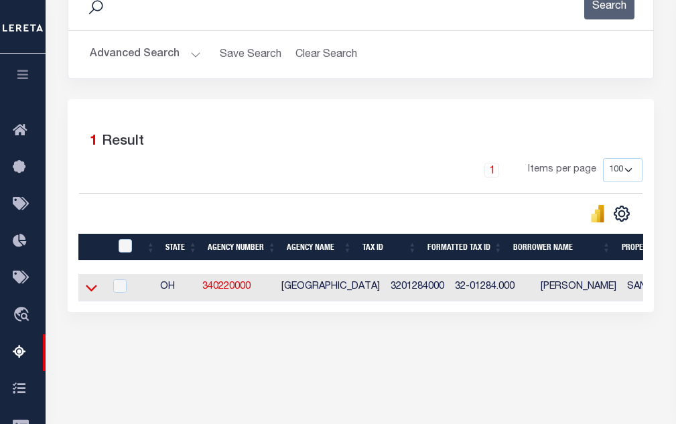
click at [96, 295] on icon at bounding box center [91, 288] width 11 height 14
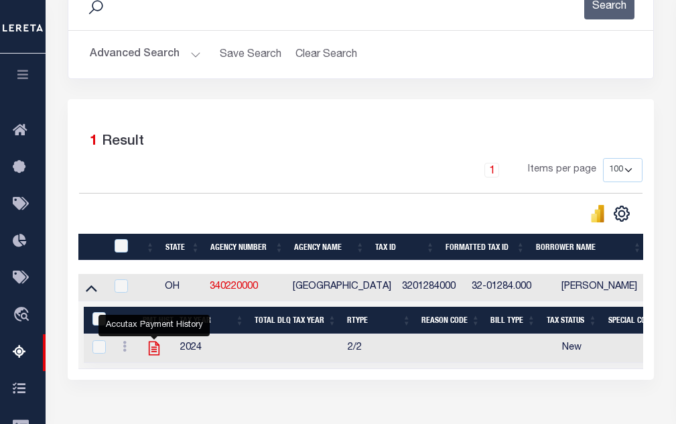
click at [151, 356] on icon "" at bounding box center [153, 348] width 17 height 17
checkbox input "true"
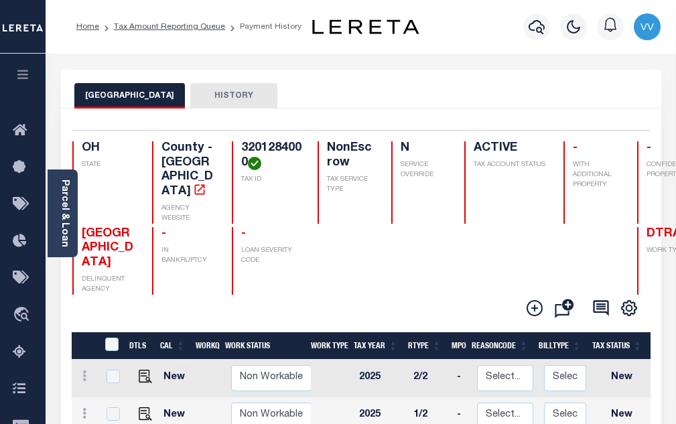
scroll to position [134, 0]
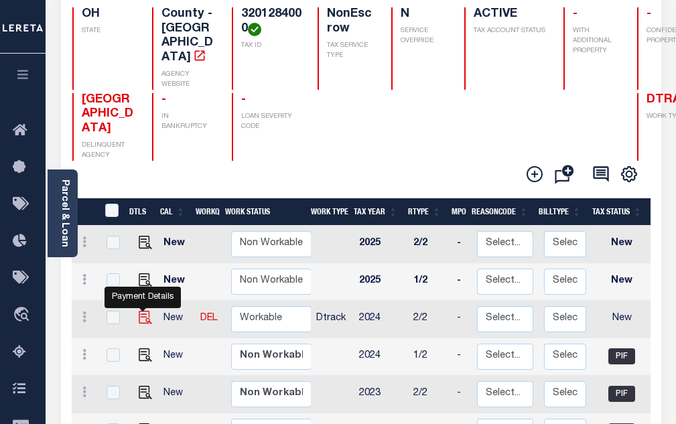
click at [142, 311] on img "" at bounding box center [145, 317] width 13 height 13
checkbox input "true"
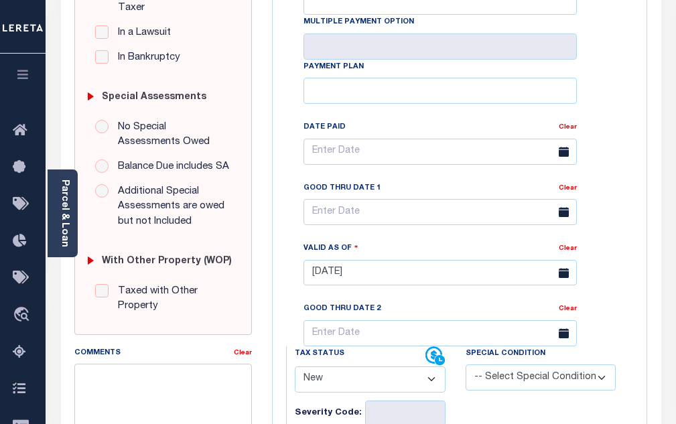
scroll to position [402, 0]
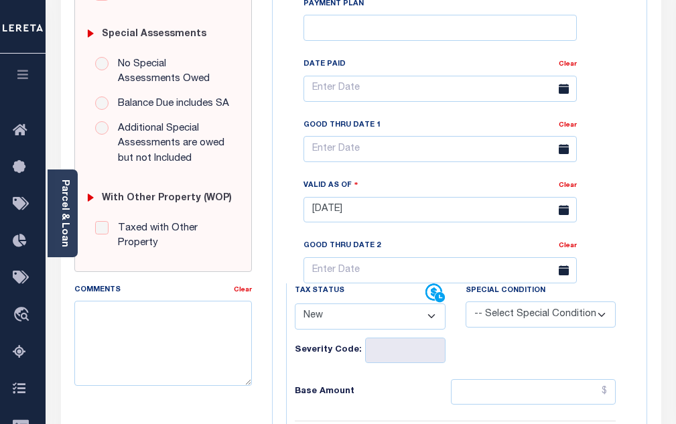
click at [318, 303] on select "- Select Status Code - Open Due/Unpaid Paid Incomplete No Tax Due Internal Refu…" at bounding box center [370, 316] width 151 height 26
select select "PYD"
click at [295, 303] on select "- Select Status Code - Open Due/Unpaid Paid Incomplete No Tax Due Internal Refu…" at bounding box center [370, 316] width 151 height 26
type input "10/09/2025"
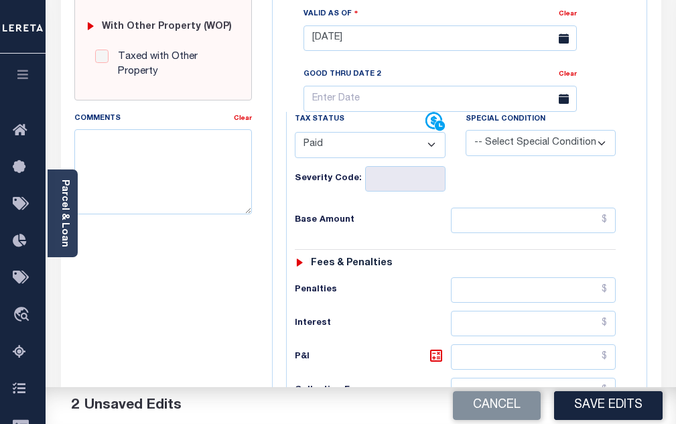
scroll to position [603, 0]
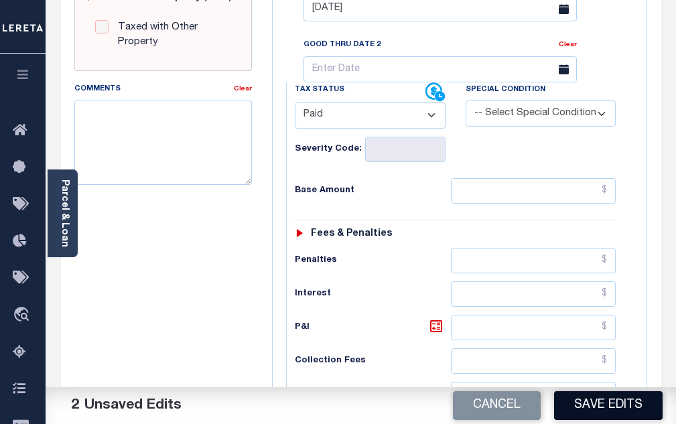
click at [621, 405] on button "Save Edits" at bounding box center [608, 405] width 108 height 29
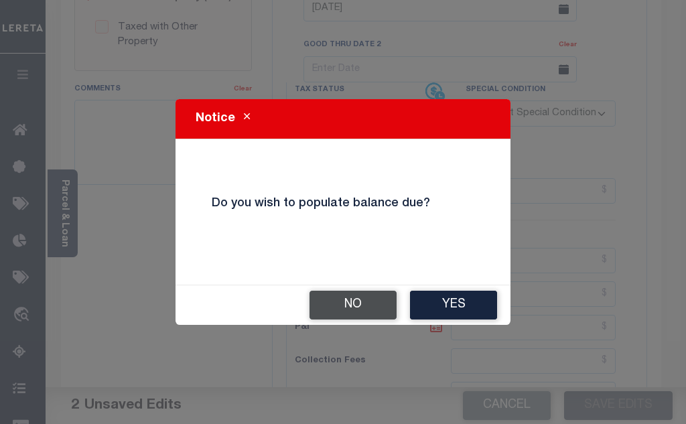
click at [384, 315] on button "No" at bounding box center [352, 305] width 87 height 29
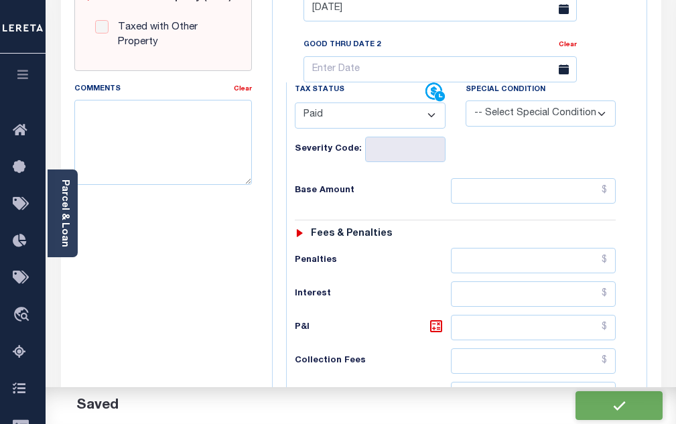
checkbox input "false"
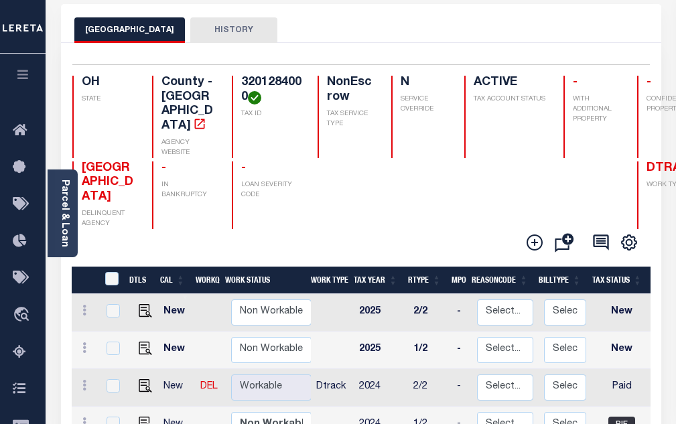
scroll to position [67, 0]
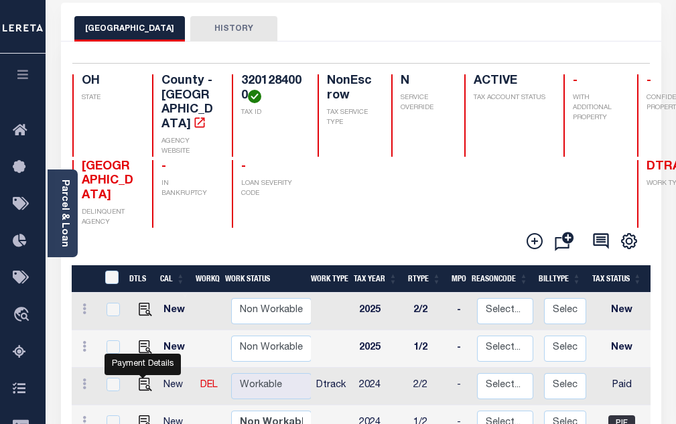
click at [145, 378] on img "" at bounding box center [145, 384] width 13 height 13
checkbox input "true"
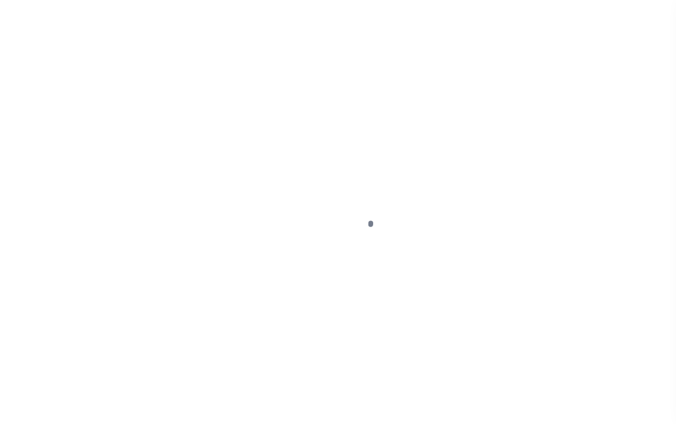
select select "PYD"
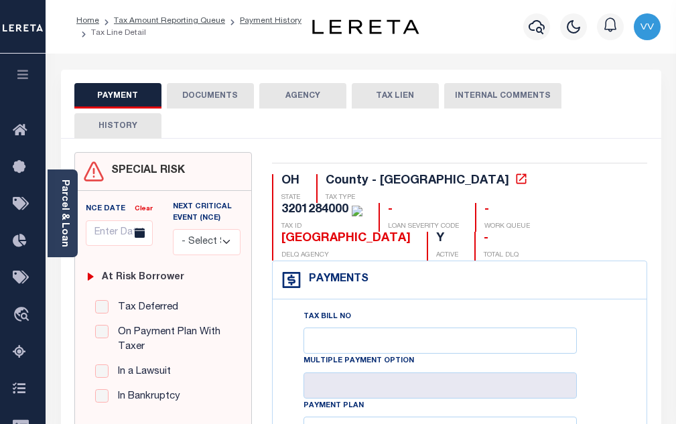
click at [220, 88] on button "DOCUMENTS" at bounding box center [210, 95] width 87 height 25
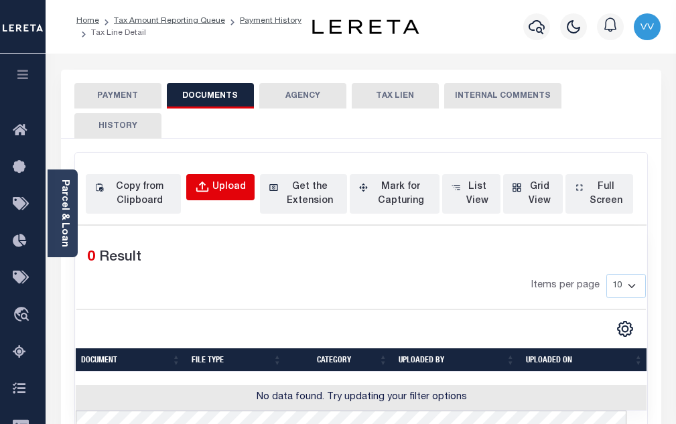
click at [236, 188] on div "Upload" at bounding box center [228, 187] width 33 height 15
select select "POP"
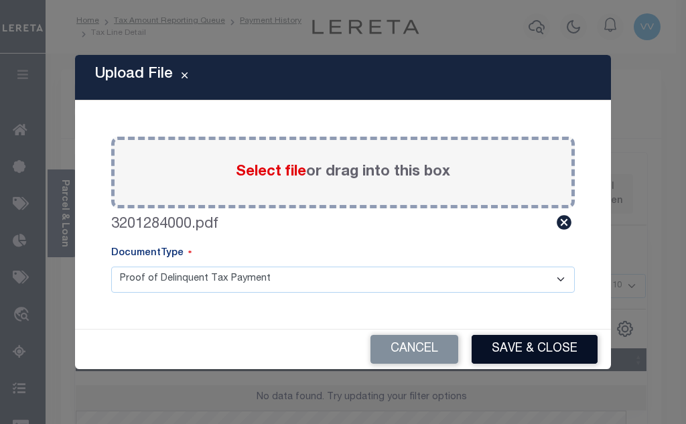
click at [547, 337] on button "Save & Close" at bounding box center [534, 349] width 126 height 29
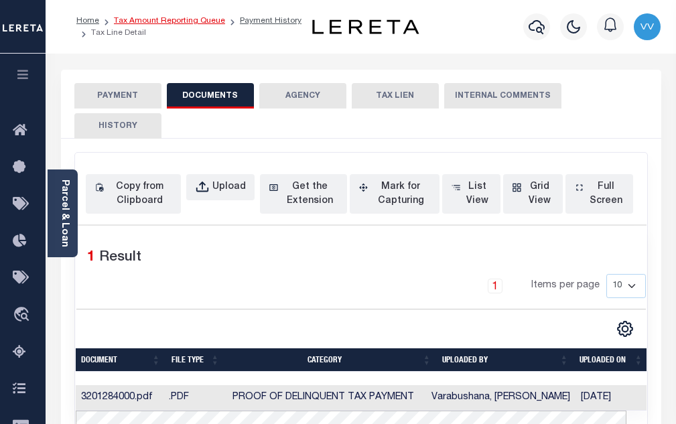
click at [212, 21] on link "Tax Amount Reporting Queue" at bounding box center [169, 21] width 111 height 8
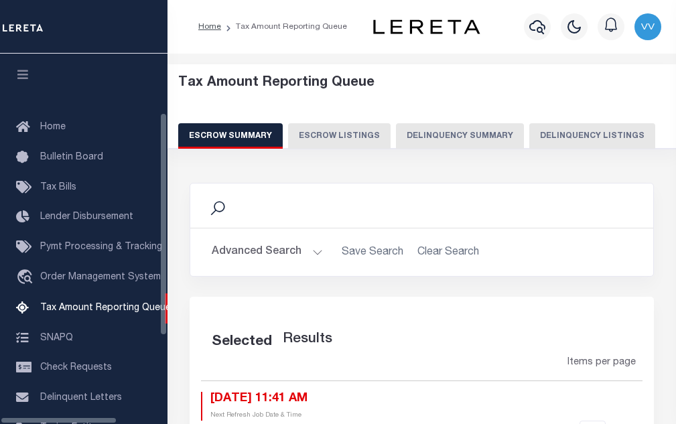
click at [591, 136] on button "Delinquency Listings" at bounding box center [592, 135] width 126 height 25
select select "100"
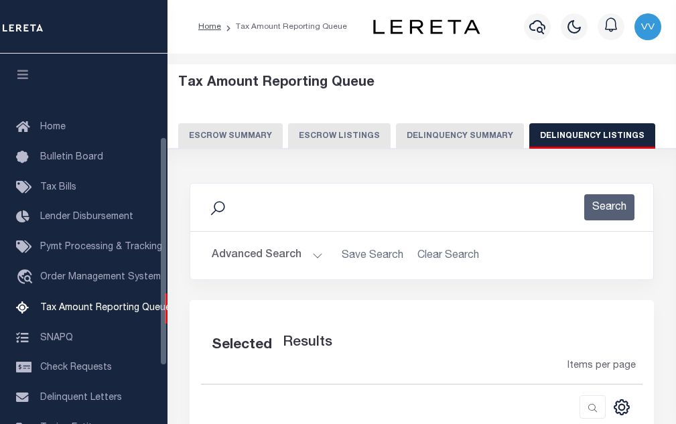
scroll to position [135, 0]
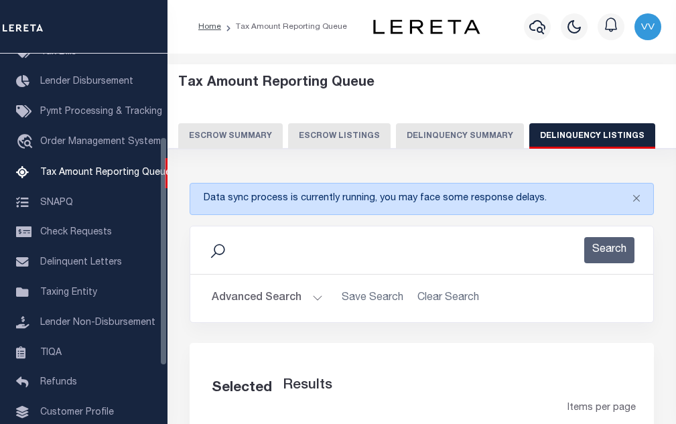
select select "100"
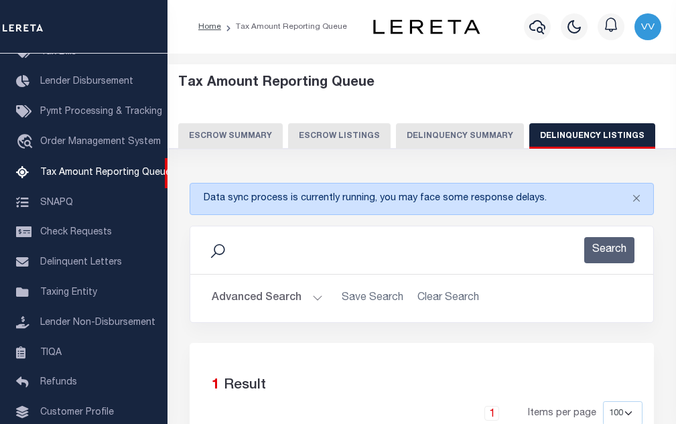
scroll to position [201, 0]
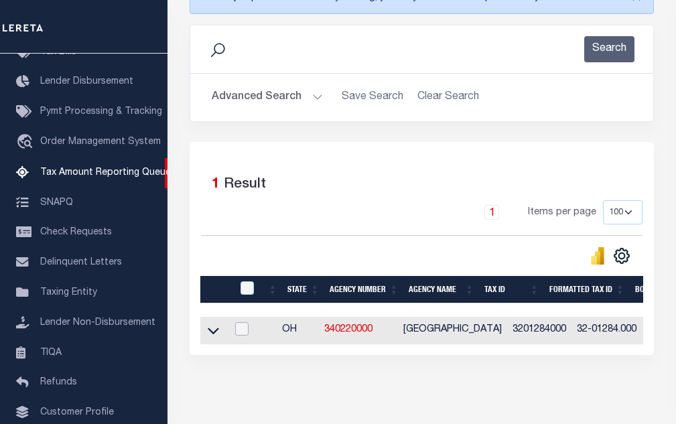
click at [246, 328] on input "checkbox" at bounding box center [241, 328] width 13 height 13
checkbox input "true"
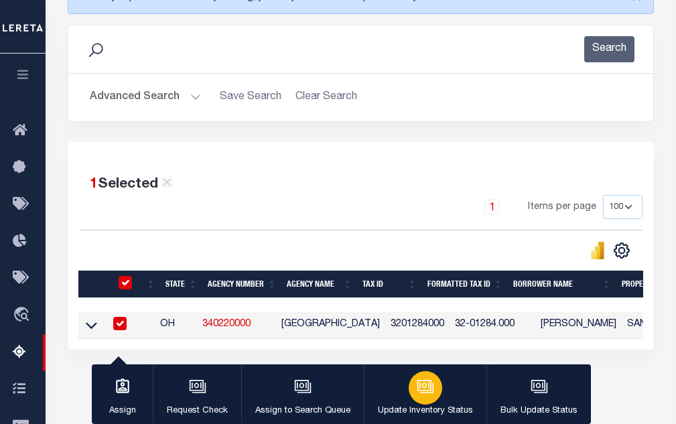
click at [446, 396] on button "Update Inventory Status" at bounding box center [425, 394] width 123 height 60
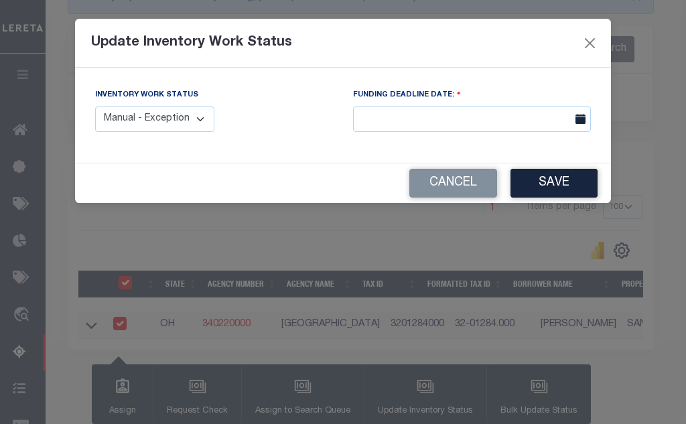
click at [179, 126] on select "Manual - Exception Pended - Awaiting Search Late Add Exception Completed" at bounding box center [154, 119] width 119 height 26
select select "4"
click at [95, 106] on select "Manual - Exception Pended - Awaiting Search Late Add Exception Completed" at bounding box center [154, 119] width 119 height 26
click at [580, 190] on button "Save" at bounding box center [553, 183] width 87 height 29
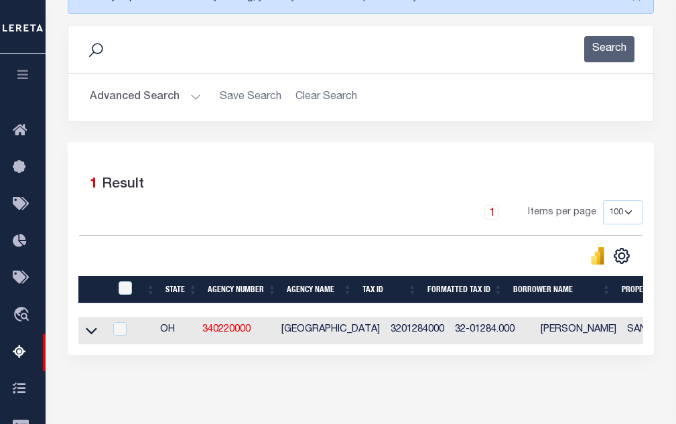
click at [157, 101] on button "Advanced Search" at bounding box center [145, 97] width 111 height 26
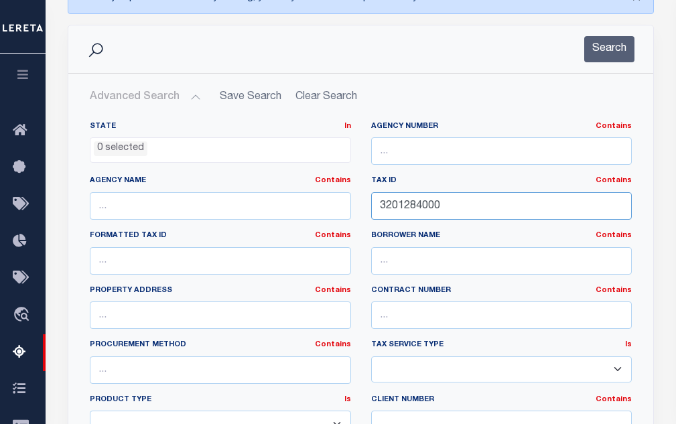
click at [402, 204] on input "3201284000" at bounding box center [501, 205] width 261 height 27
click at [412, 211] on input "3201284000" at bounding box center [501, 205] width 261 height 27
paste input "6034"
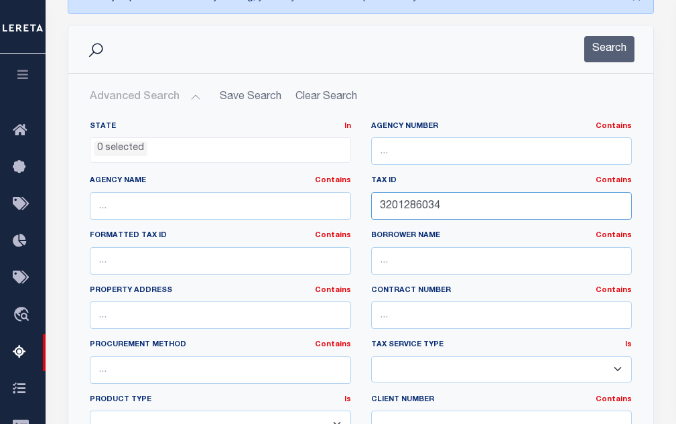
type input "3201286034"
click at [606, 68] on div "Search" at bounding box center [360, 49] width 585 height 48
click at [612, 56] on button "Search" at bounding box center [609, 49] width 50 height 26
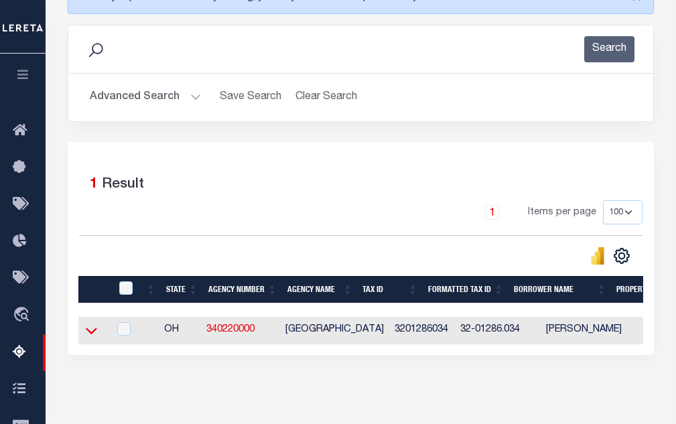
click at [90, 327] on icon at bounding box center [91, 330] width 11 height 14
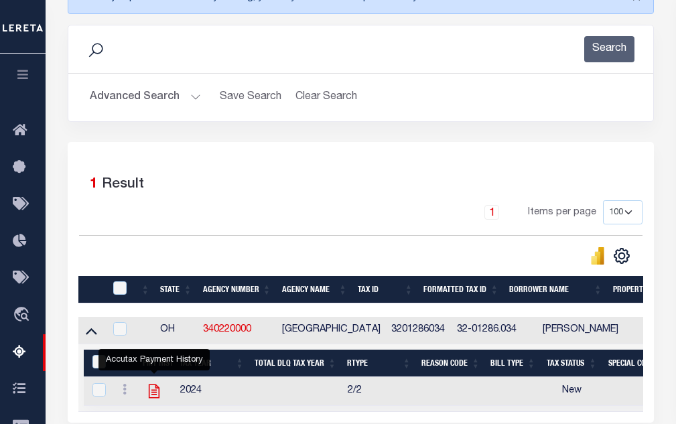
click at [153, 394] on icon "" at bounding box center [153, 390] width 17 height 17
checkbox input "true"
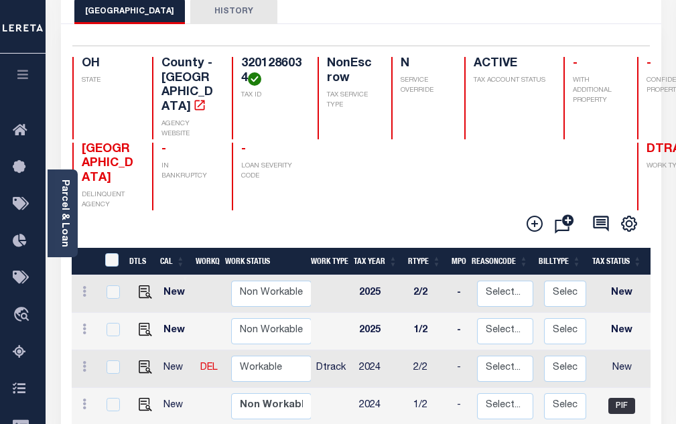
scroll to position [134, 0]
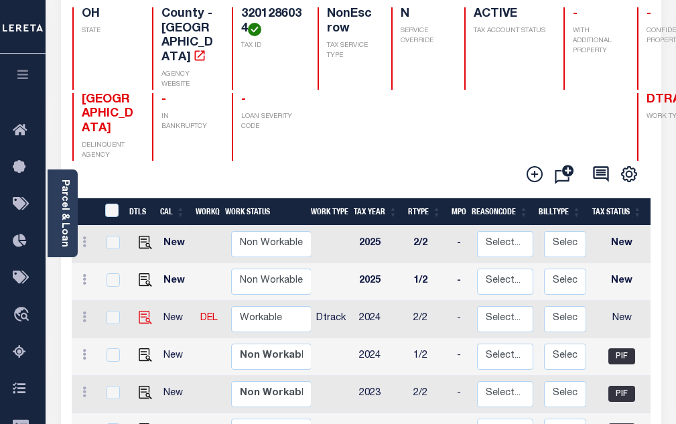
click at [141, 311] on img at bounding box center [145, 317] width 13 height 13
checkbox input "true"
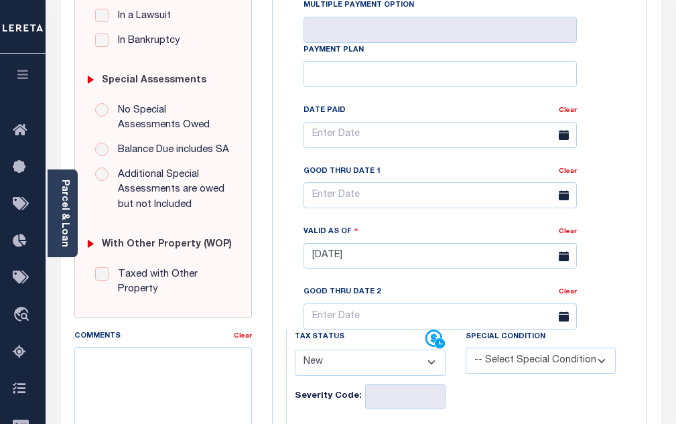
scroll to position [469, 0]
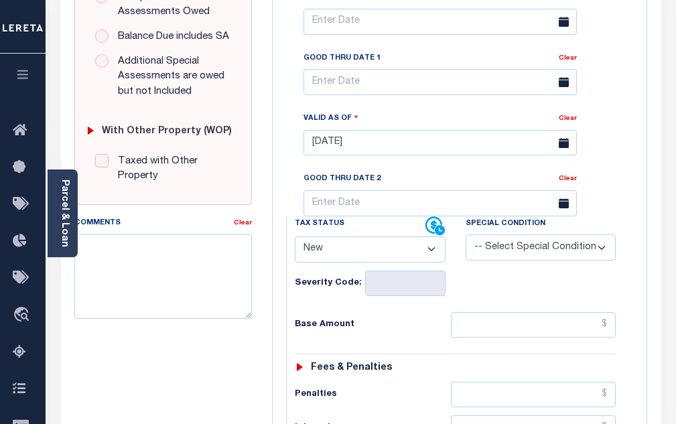
click at [331, 236] on select "- Select Status Code - Open Due/Unpaid Paid Incomplete No Tax Due Internal Refu…" at bounding box center [370, 249] width 151 height 26
select select "PYD"
click at [295, 236] on select "- Select Status Code - Open Due/Unpaid Paid Incomplete No Tax Due Internal Refu…" at bounding box center [370, 249] width 151 height 26
type input "[DATE]"
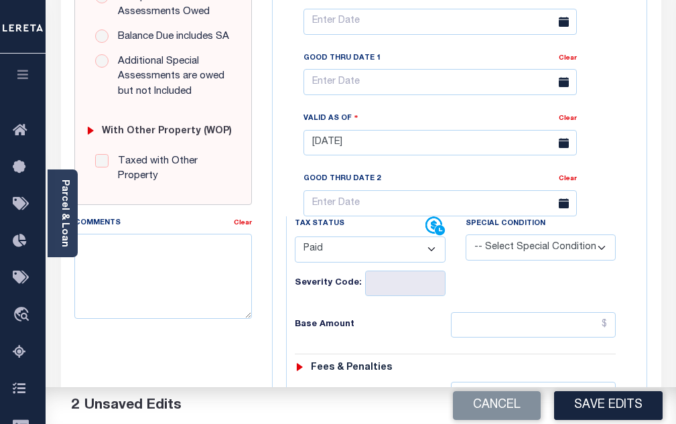
click at [599, 404] on button "Save Edits" at bounding box center [608, 405] width 108 height 29
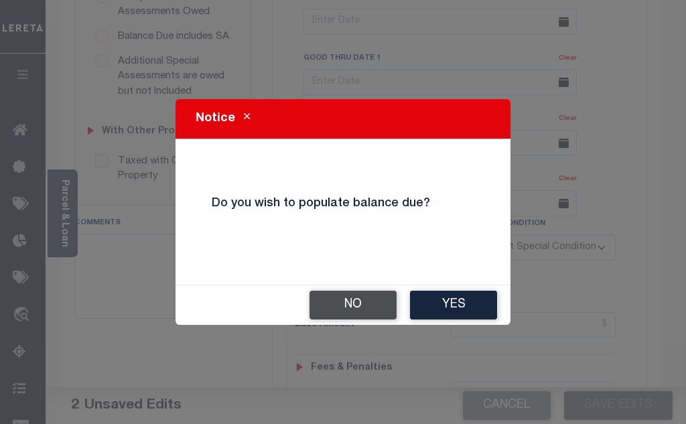
click at [350, 307] on button "No" at bounding box center [352, 305] width 87 height 29
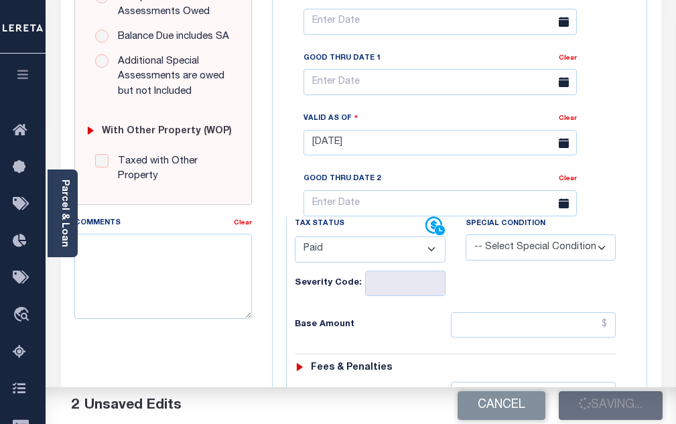
checkbox input "false"
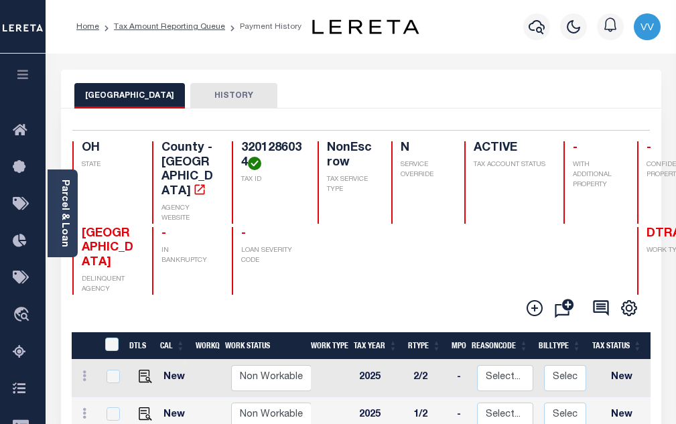
scroll to position [1, 0]
checkbox input "true"
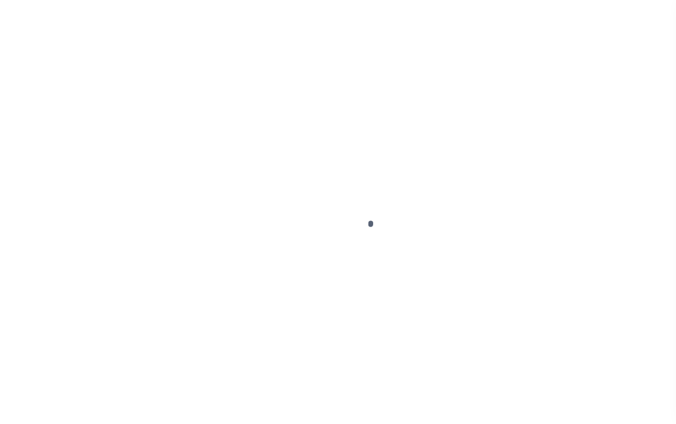
select select "PYD"
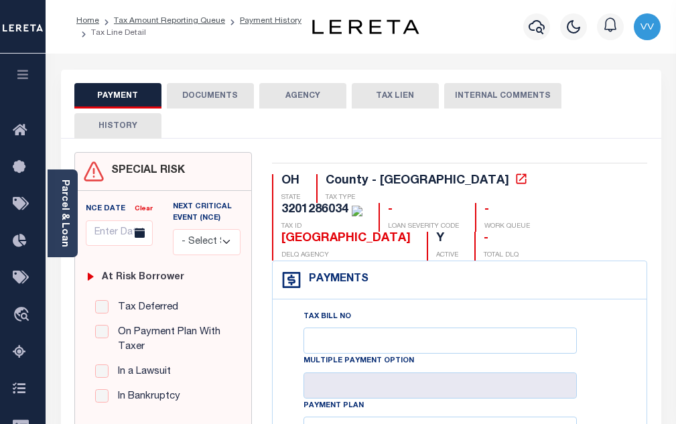
click at [221, 102] on button "DOCUMENTS" at bounding box center [210, 95] width 87 height 25
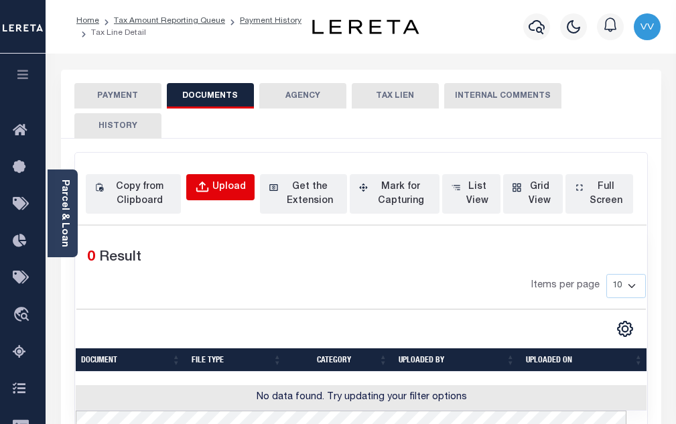
click at [217, 188] on div "Upload" at bounding box center [228, 187] width 33 height 15
select select "POP"
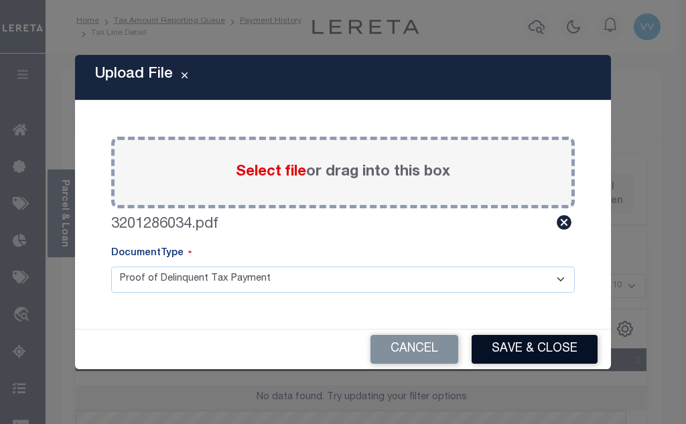
click at [581, 348] on button "Save & Close" at bounding box center [534, 349] width 126 height 29
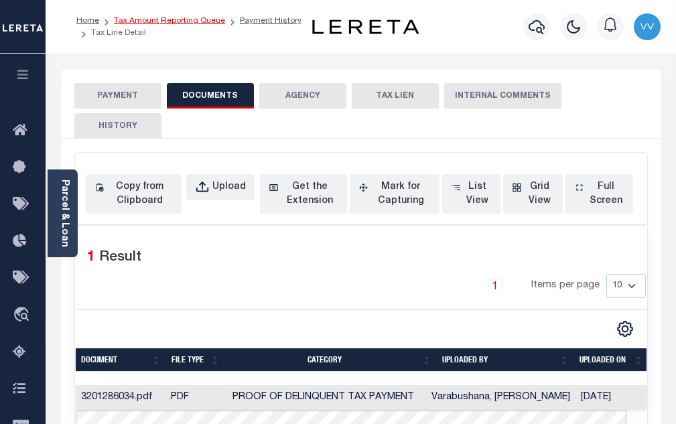
click at [189, 25] on link "Tax Amount Reporting Queue" at bounding box center [169, 21] width 111 height 8
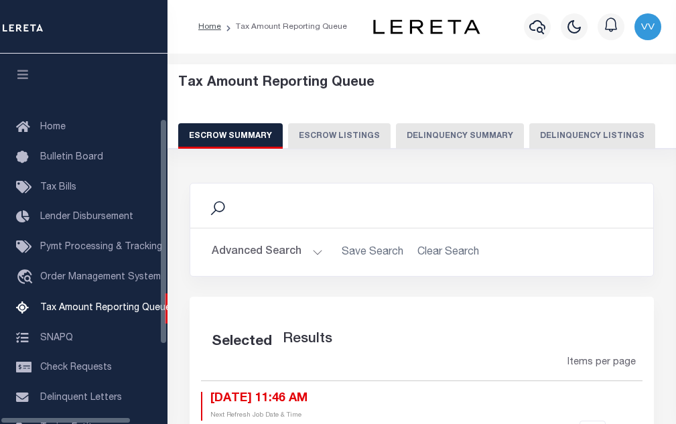
click at [541, 135] on button "Delinquency Listings" at bounding box center [592, 135] width 126 height 25
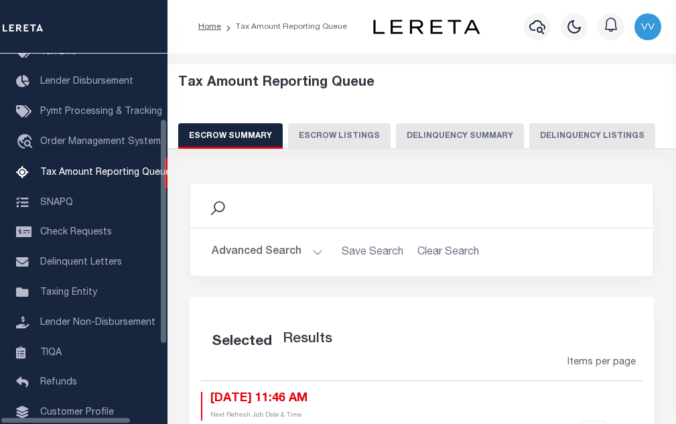
select select "100"
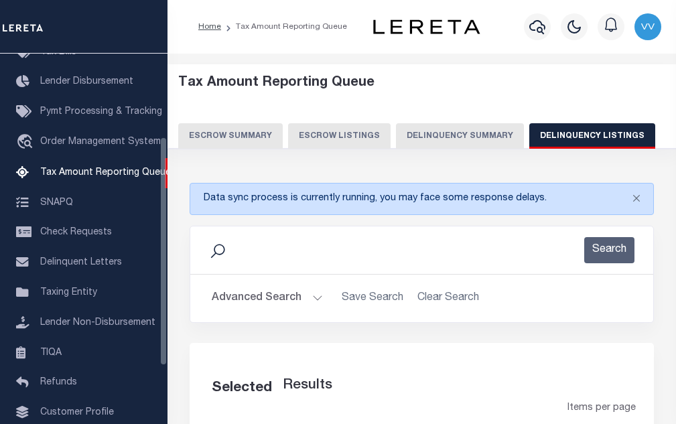
select select "100"
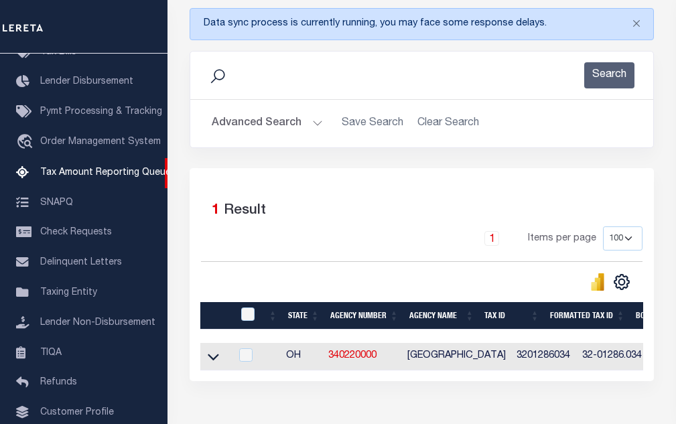
scroll to position [264, 0]
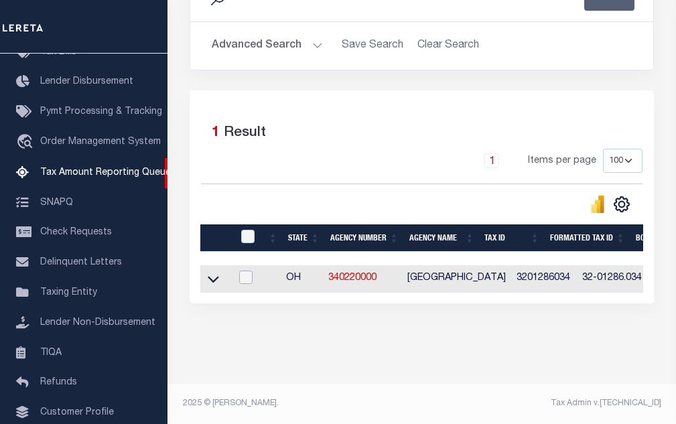
click at [250, 271] on input "checkbox" at bounding box center [245, 277] width 13 height 13
checkbox input "true"
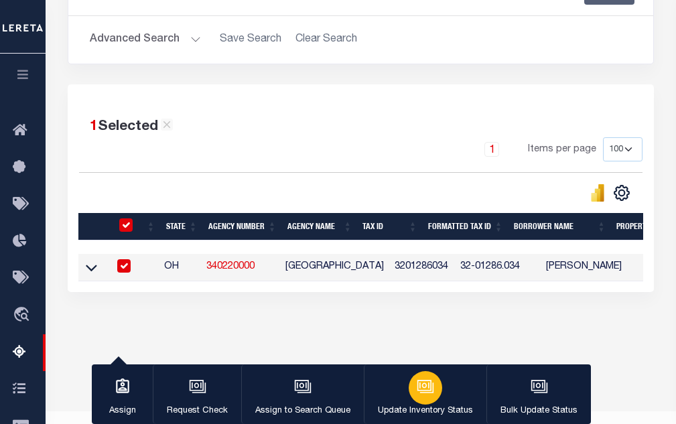
click at [437, 385] on div "button" at bounding box center [424, 387] width 33 height 33
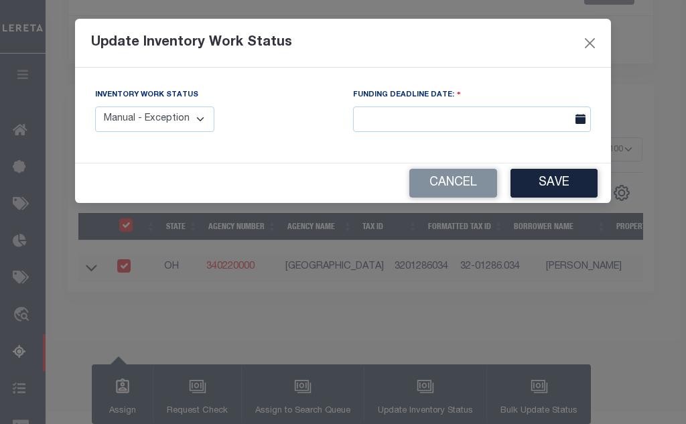
click at [190, 122] on select "Manual - Exception Pended - Awaiting Search Late Add Exception Completed" at bounding box center [154, 119] width 119 height 26
select select "4"
click at [95, 106] on select "Manual - Exception Pended - Awaiting Search Late Add Exception Completed" at bounding box center [154, 119] width 119 height 26
click at [561, 183] on button "Save" at bounding box center [553, 183] width 87 height 29
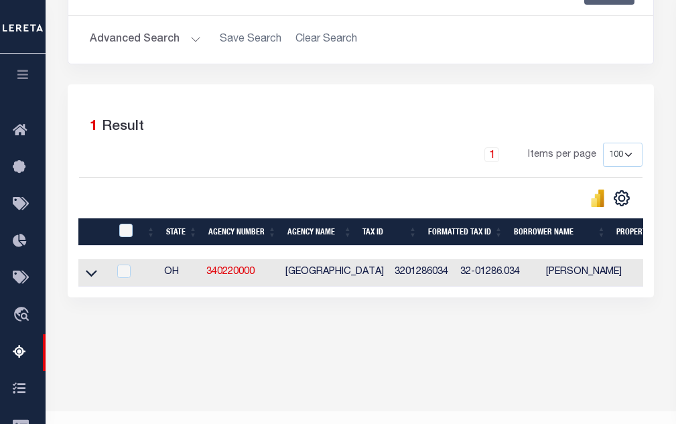
click at [145, 38] on button "Advanced Search" at bounding box center [145, 40] width 111 height 26
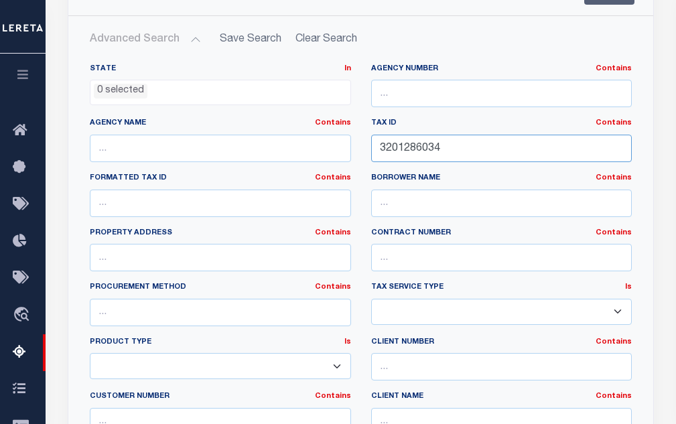
click at [418, 145] on input "3201286034" at bounding box center [501, 148] width 261 height 27
paste input "53"
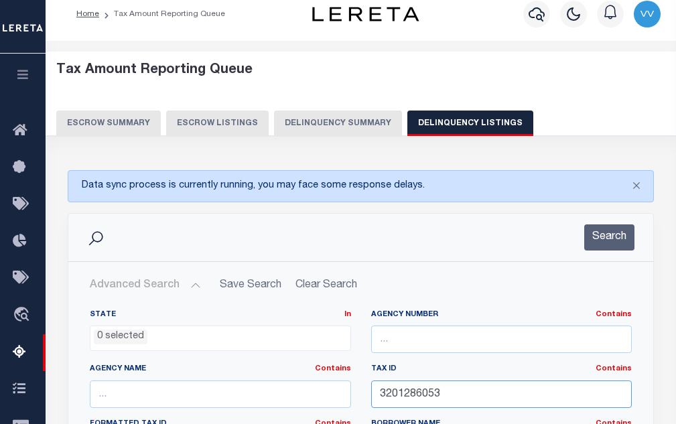
scroll to position [0, 0]
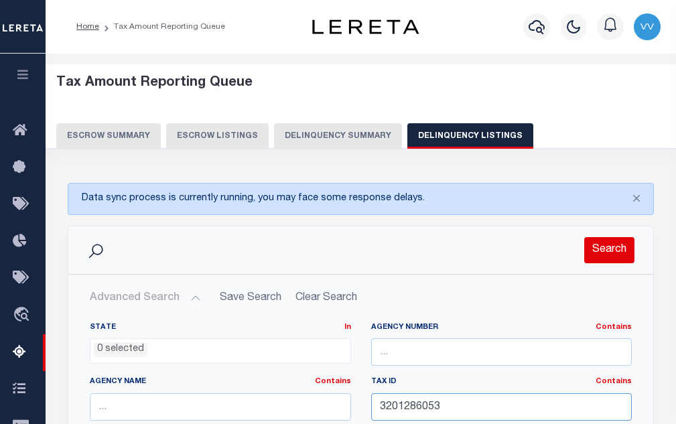
type input "3201286053"
click at [591, 258] on button "Search" at bounding box center [609, 250] width 50 height 26
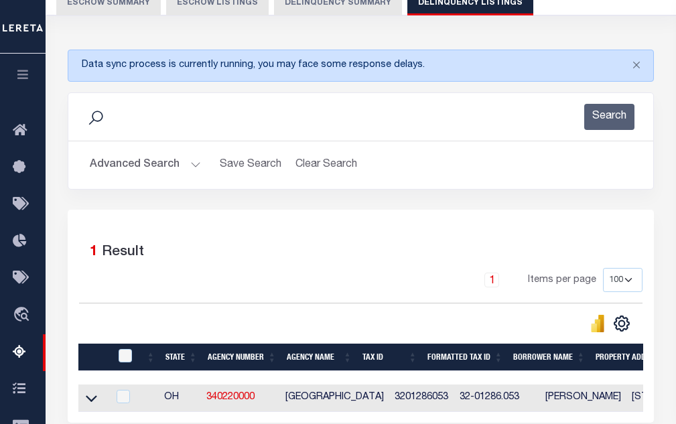
scroll to position [134, 0]
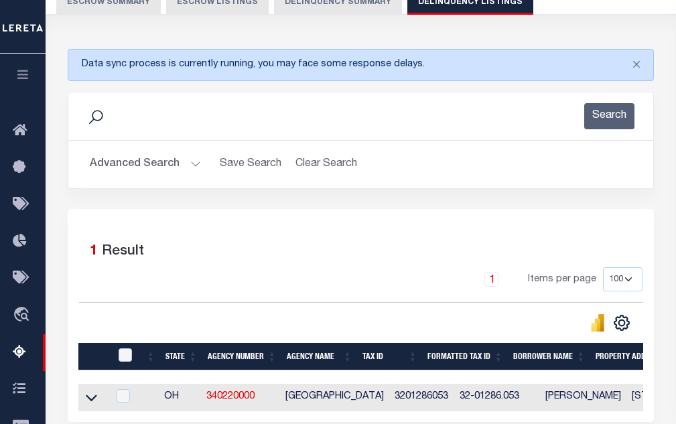
click at [610, 251] on div "1 Selected 1 Result" at bounding box center [360, 249] width 563 height 38
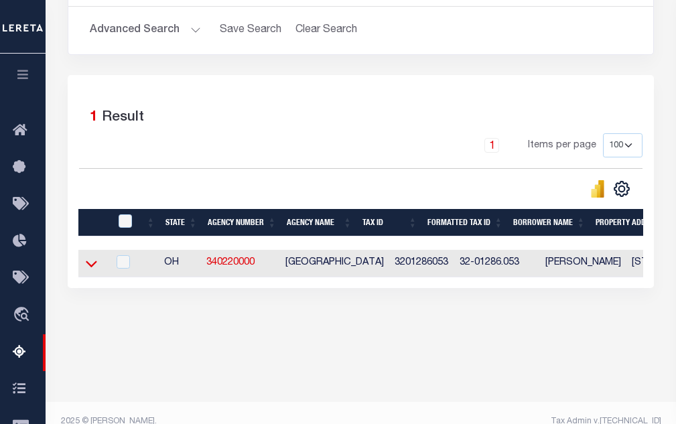
click at [94, 270] on icon at bounding box center [91, 263] width 11 height 14
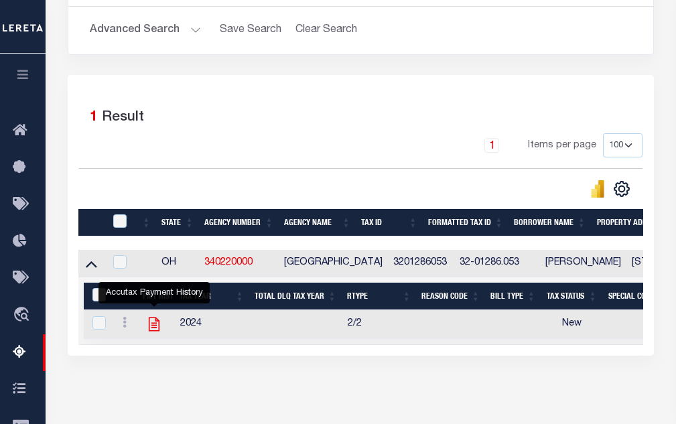
click at [152, 329] on icon "" at bounding box center [154, 324] width 11 height 14
checkbox input "true"
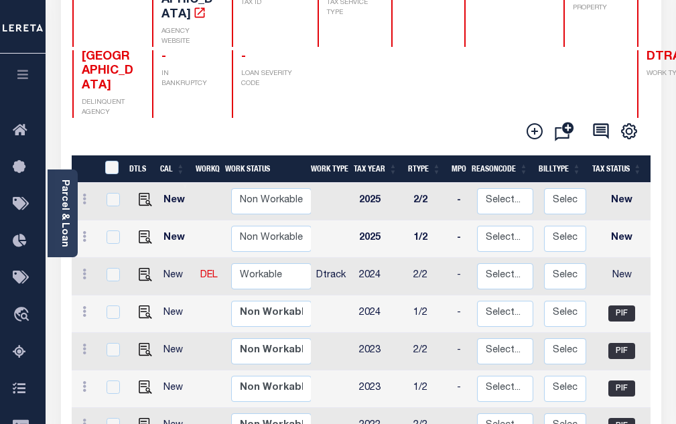
scroll to position [201, 0]
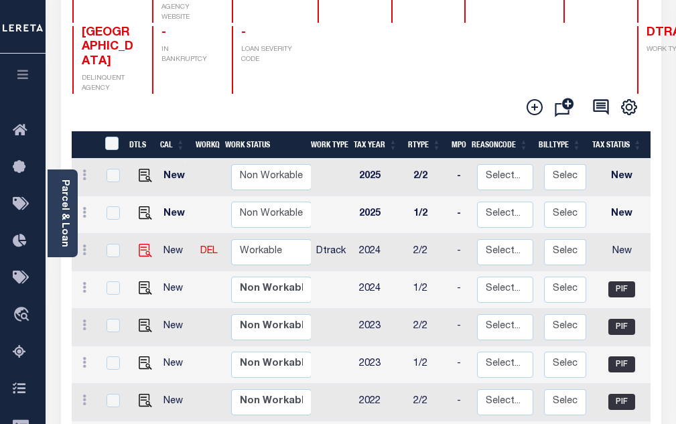
click at [145, 244] on img at bounding box center [145, 250] width 13 height 13
checkbox input "true"
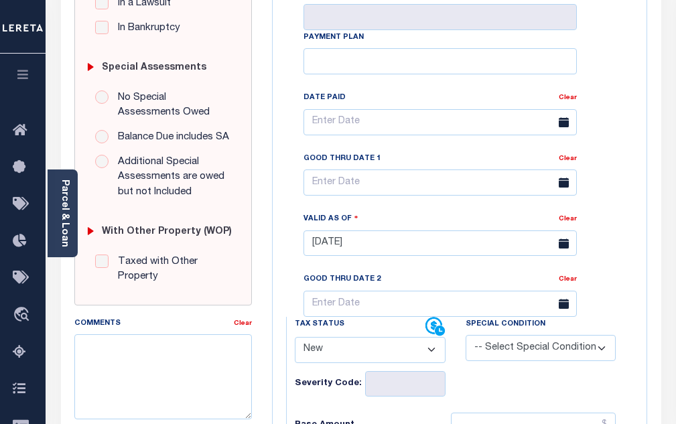
scroll to position [402, 0]
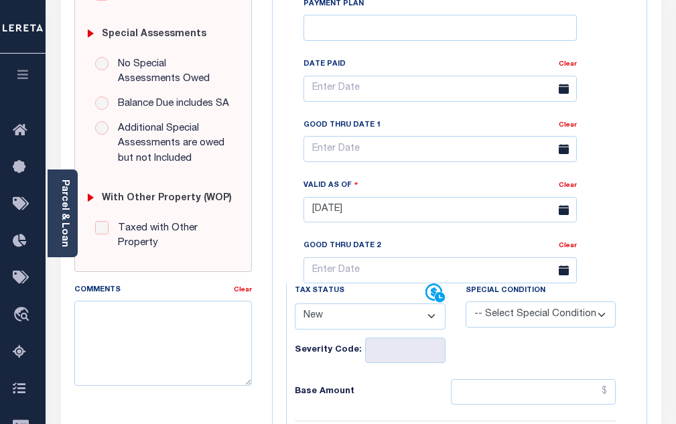
click at [356, 303] on select "- Select Status Code - Open Due/Unpaid Paid Incomplete No Tax Due Internal Refu…" at bounding box center [370, 316] width 151 height 26
select select "PYD"
click at [295, 303] on select "- Select Status Code - Open Due/Unpaid Paid Incomplete No Tax Due Internal Refu…" at bounding box center [370, 316] width 151 height 26
type input "[DATE]"
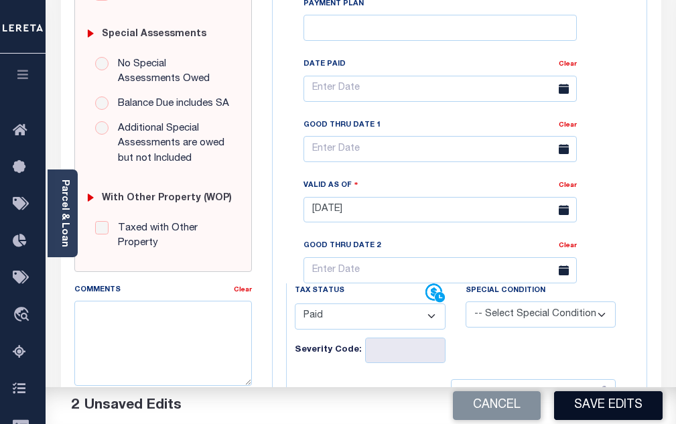
click at [591, 417] on button "Save Edits" at bounding box center [608, 405] width 108 height 29
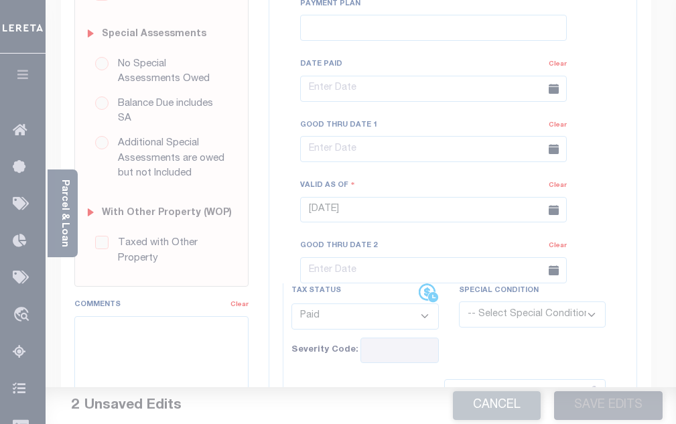
scroll to position [388, 0]
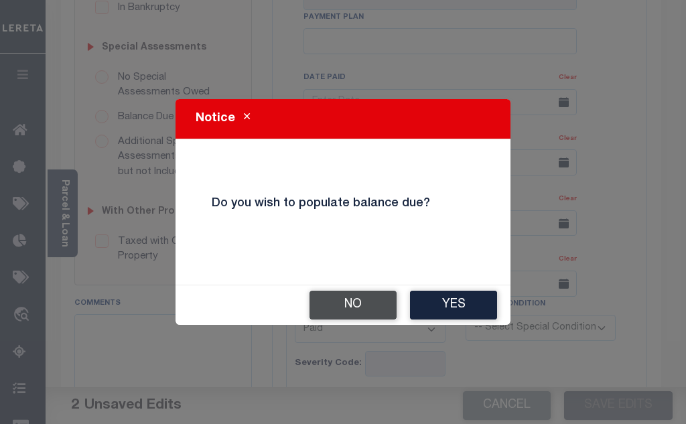
click at [343, 295] on button "No" at bounding box center [352, 305] width 87 height 29
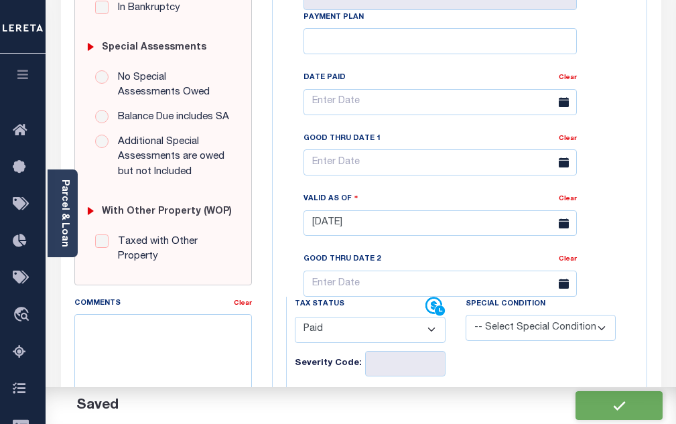
checkbox input "false"
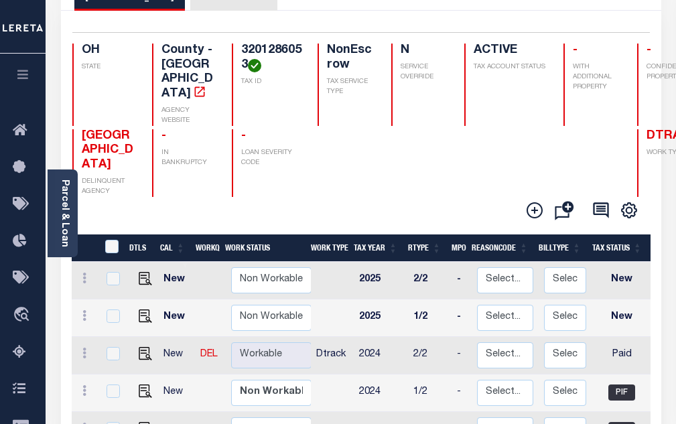
scroll to position [134, 0]
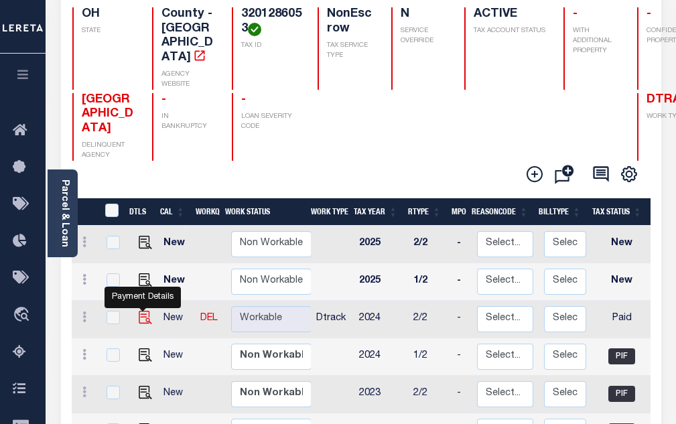
click at [142, 311] on img "" at bounding box center [145, 317] width 13 height 13
checkbox input "true"
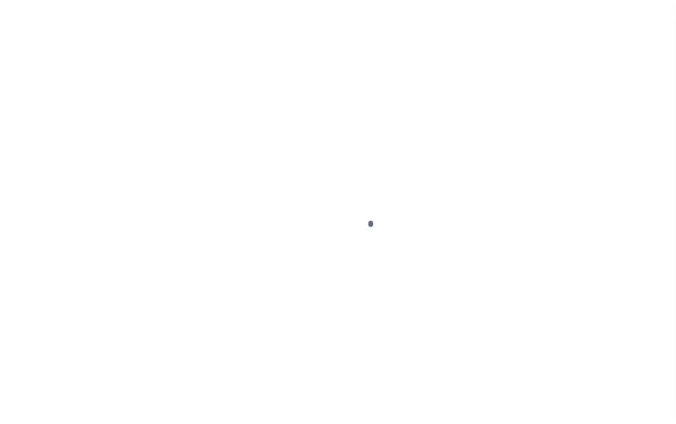
select select "PYD"
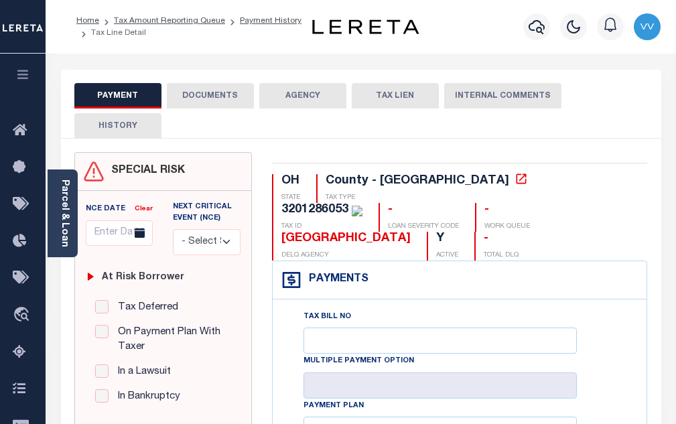
click at [179, 103] on button "DOCUMENTS" at bounding box center [210, 95] width 87 height 25
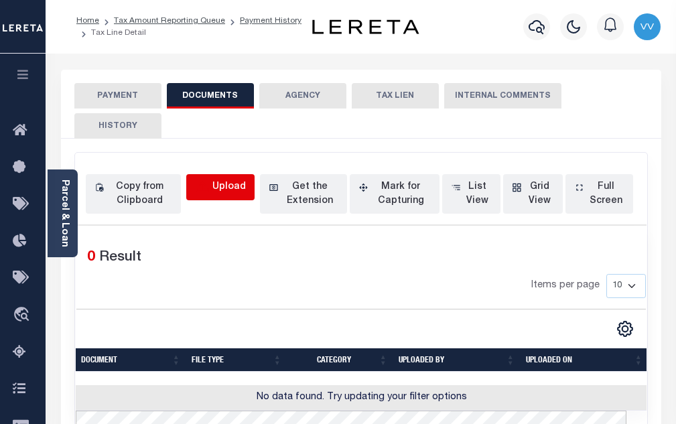
click at [210, 194] on icon "button" at bounding box center [202, 187] width 15 height 15
select select "POP"
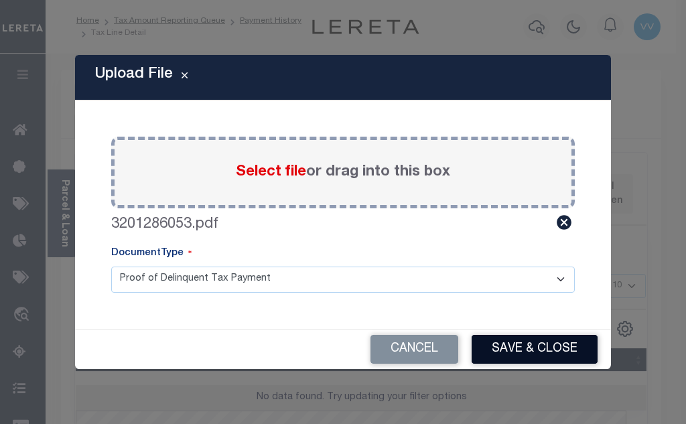
click at [510, 353] on button "Save & Close" at bounding box center [534, 349] width 126 height 29
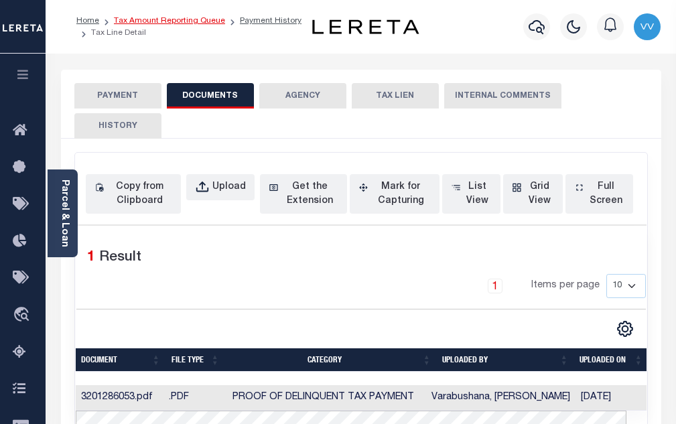
click at [208, 21] on link "Tax Amount Reporting Queue" at bounding box center [169, 21] width 111 height 8
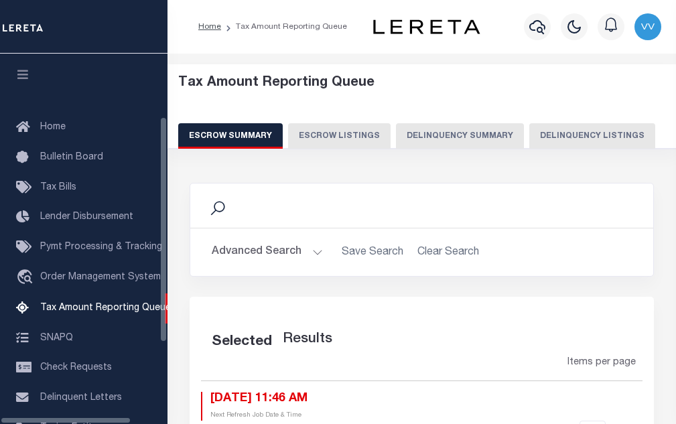
select select "100"
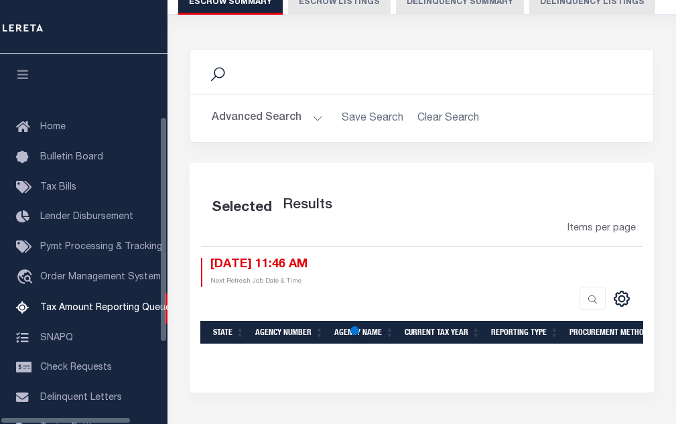
scroll to position [135, 0]
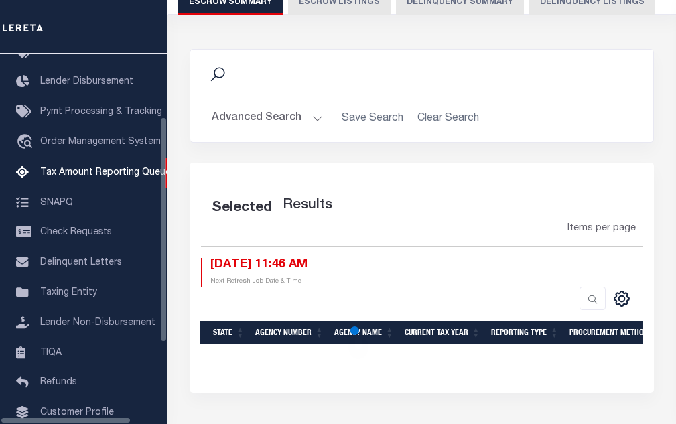
select select "100"
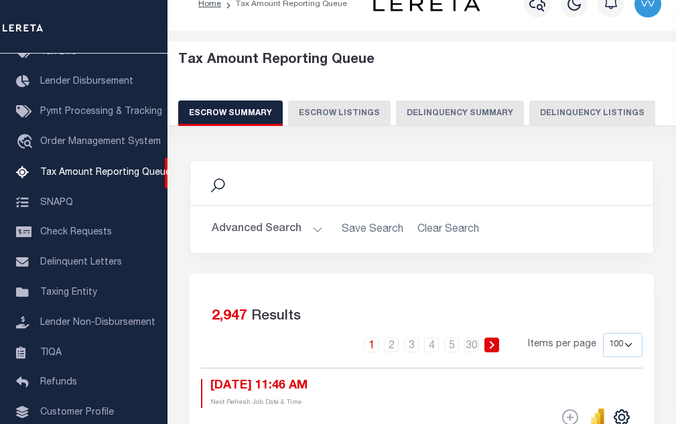
scroll to position [0, 0]
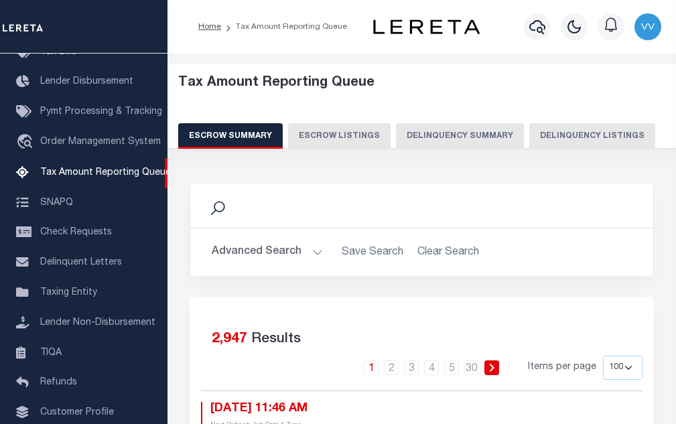
click at [558, 134] on button "Delinquency Listings" at bounding box center [592, 135] width 126 height 25
select select "100"
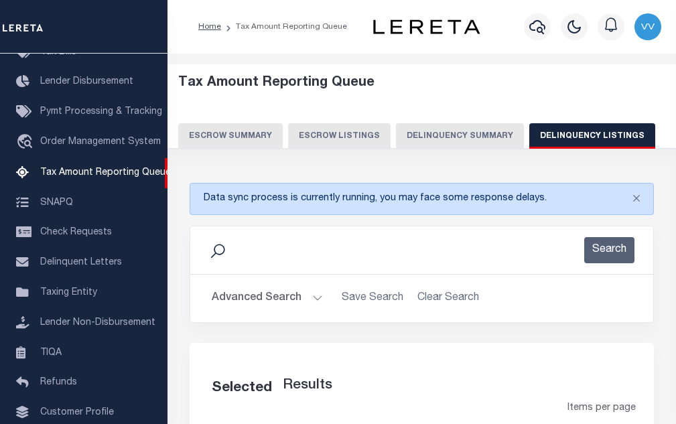
select select "100"
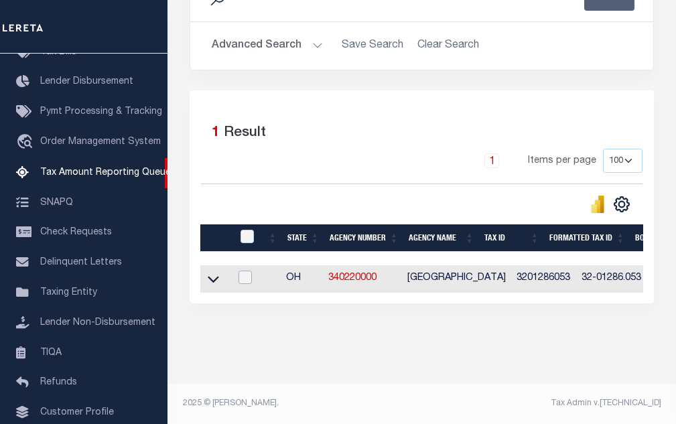
click at [250, 271] on input "checkbox" at bounding box center [244, 277] width 13 height 13
checkbox input "true"
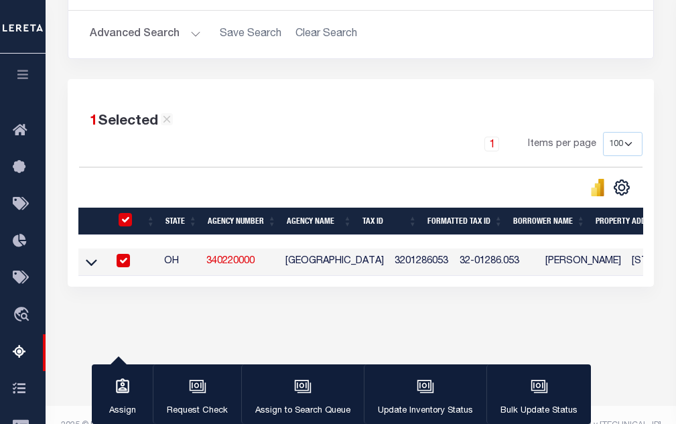
scroll to position [258, 0]
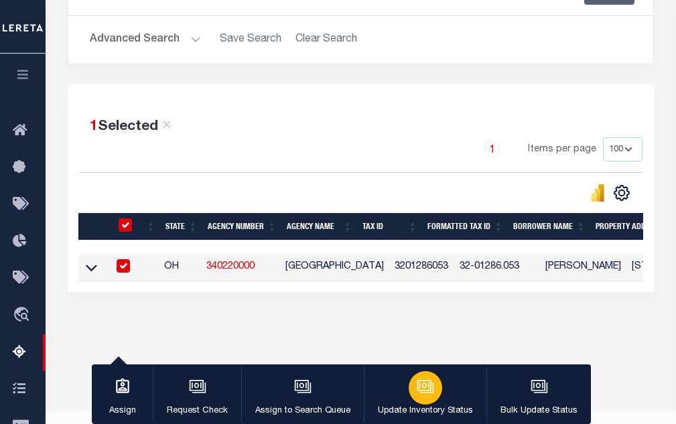
click at [422, 385] on icon "button" at bounding box center [425, 386] width 17 height 17
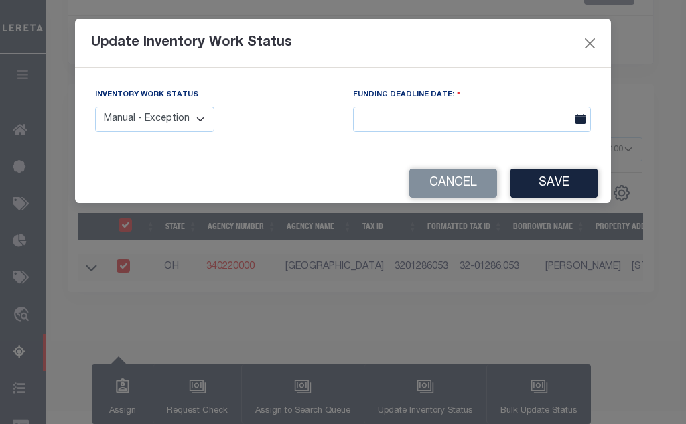
click at [147, 127] on select "Manual - Exception Pended - Awaiting Search Late Add Exception Completed" at bounding box center [154, 119] width 119 height 26
select select "4"
click at [95, 106] on select "Manual - Exception Pended - Awaiting Search Late Add Exception Completed" at bounding box center [154, 119] width 119 height 26
click at [531, 189] on button "Save" at bounding box center [553, 183] width 87 height 29
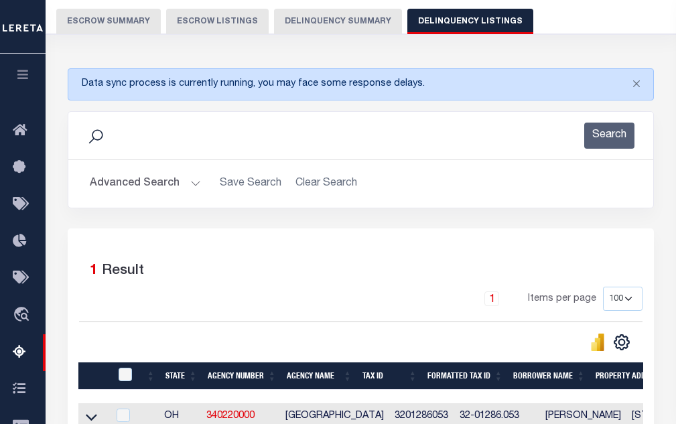
scroll to position [58, 0]
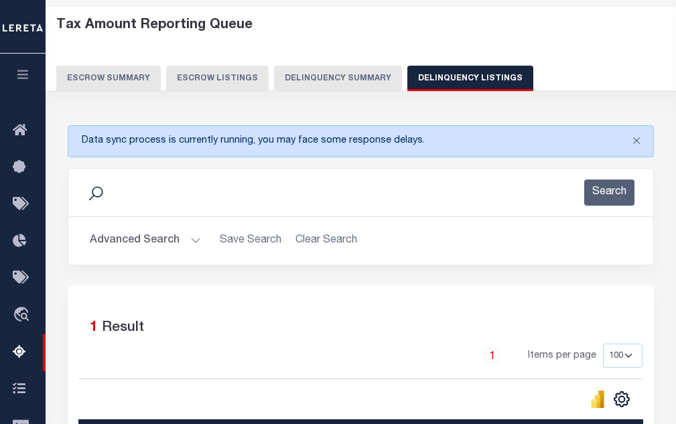
click at [172, 246] on button "Advanced Search" at bounding box center [145, 241] width 111 height 26
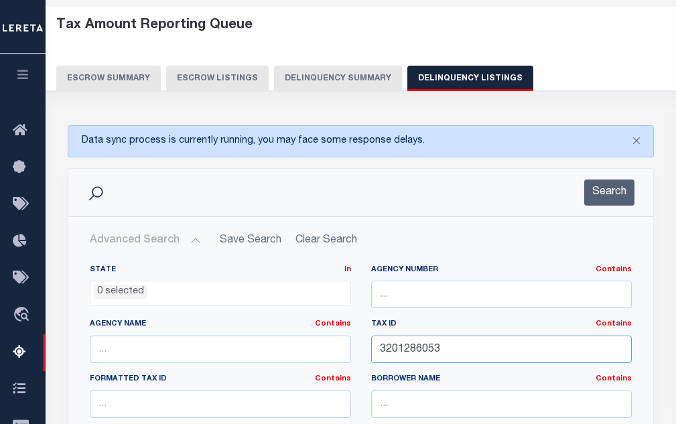
click at [401, 340] on input "3201286053" at bounding box center [501, 349] width 261 height 27
click at [400, 346] on input "3201286053" at bounding box center [501, 349] width 261 height 27
paste input "74"
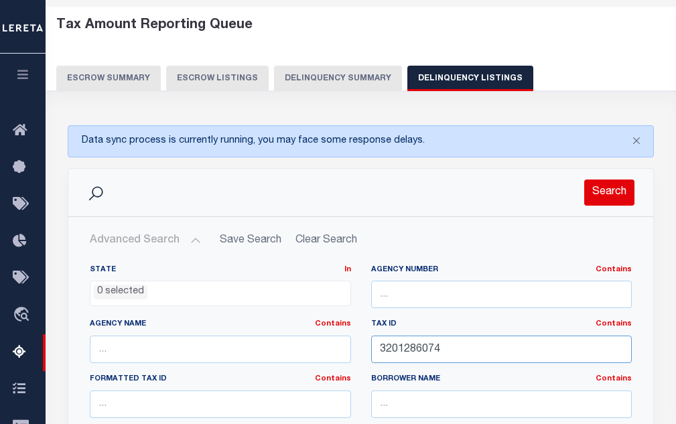
type input "3201286074"
click at [619, 197] on button "Search" at bounding box center [609, 192] width 50 height 26
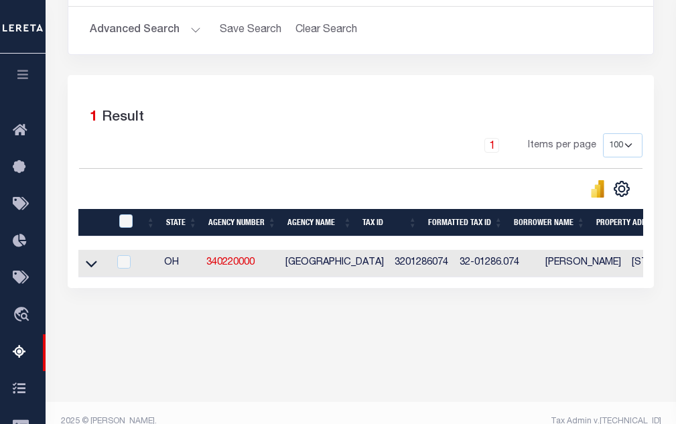
scroll to position [286, 0]
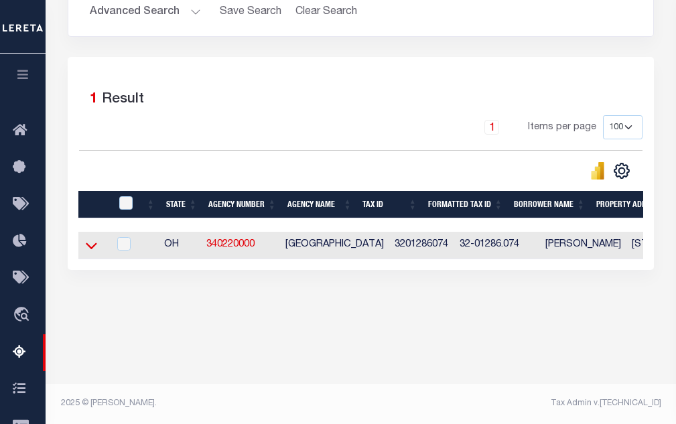
click at [90, 248] on icon at bounding box center [91, 245] width 11 height 14
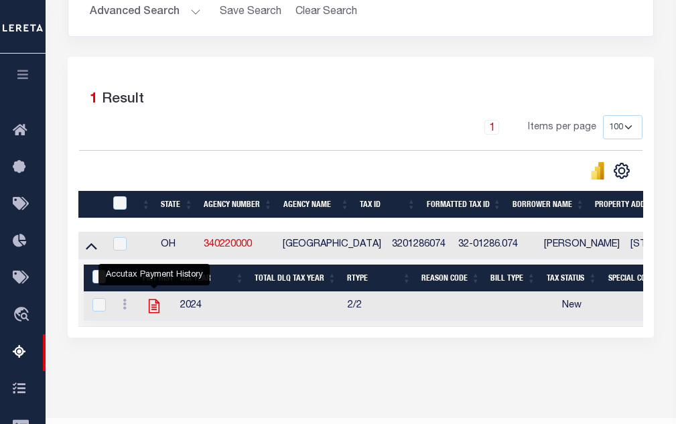
click at [147, 311] on icon "" at bounding box center [153, 305] width 17 height 17
checkbox input "true"
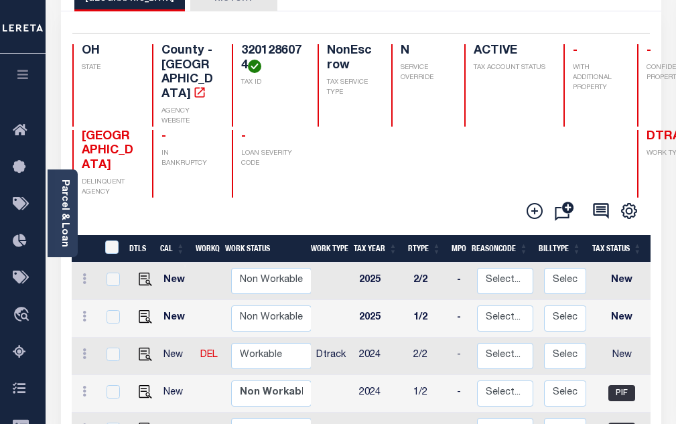
scroll to position [134, 0]
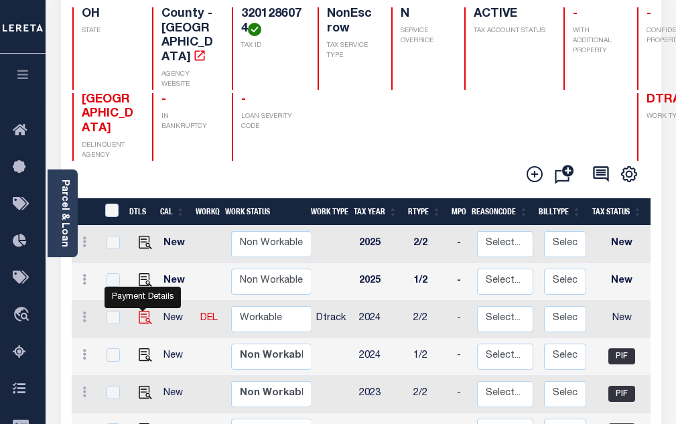
click at [141, 311] on img "" at bounding box center [145, 317] width 13 height 13
checkbox input "true"
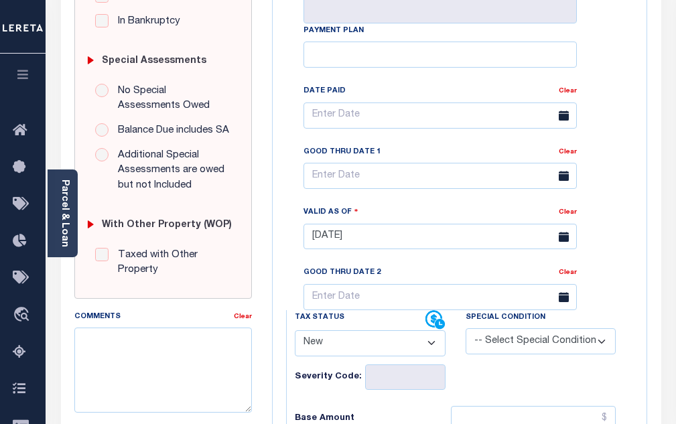
scroll to position [402, 0]
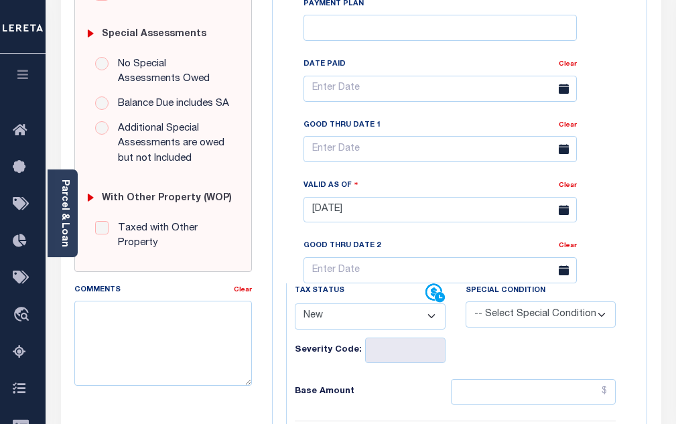
click at [360, 303] on select "- Select Status Code - Open Due/Unpaid Paid Incomplete No Tax Due Internal Refu…" at bounding box center [370, 316] width 151 height 26
select select "PYD"
click at [295, 303] on select "- Select Status Code - Open Due/Unpaid Paid Incomplete No Tax Due Internal Refu…" at bounding box center [370, 316] width 151 height 26
type input "[DATE]"
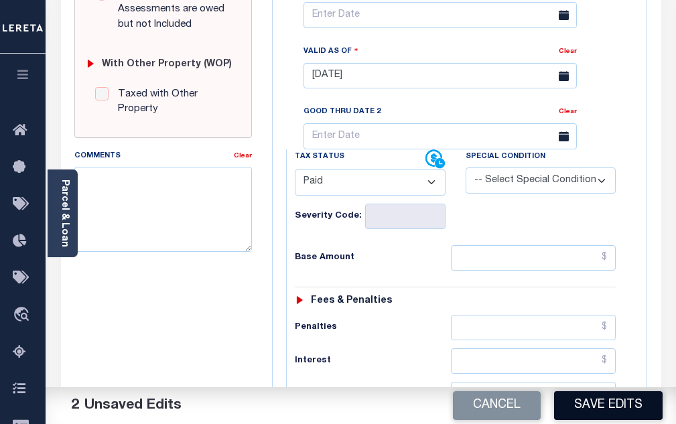
click at [597, 417] on button "Save Edits" at bounding box center [608, 405] width 108 height 29
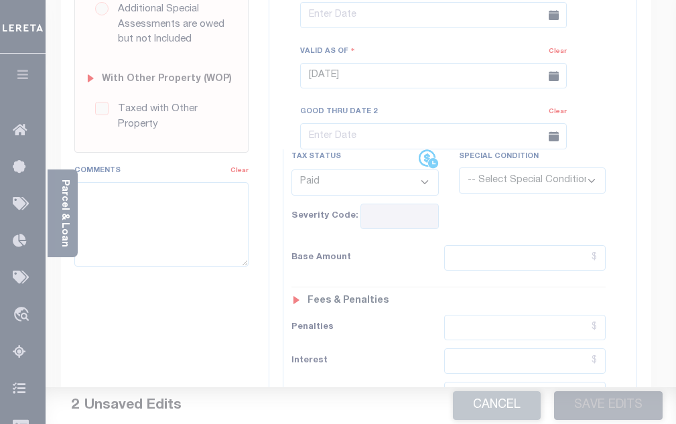
scroll to position [522, 0]
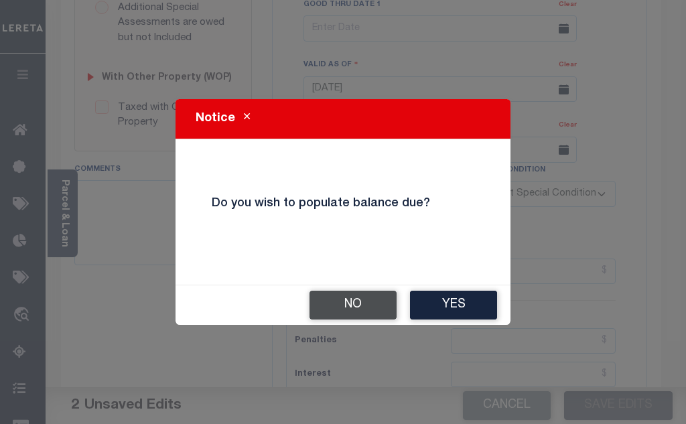
click at [337, 297] on button "No" at bounding box center [352, 305] width 87 height 29
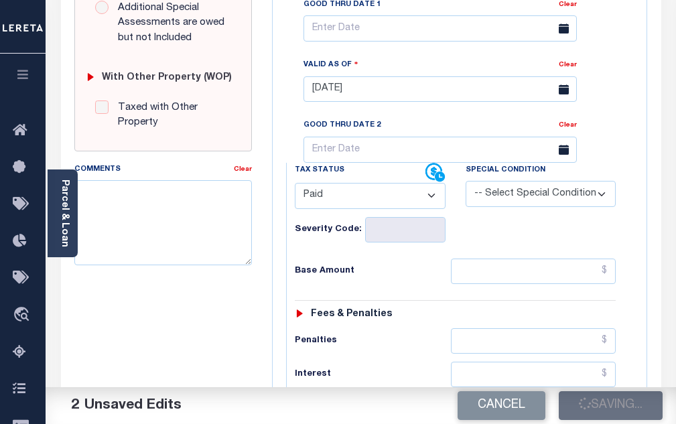
checkbox input "false"
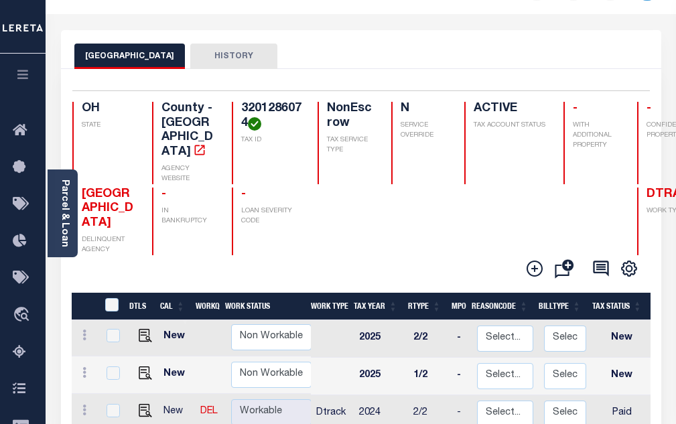
scroll to position [67, 0]
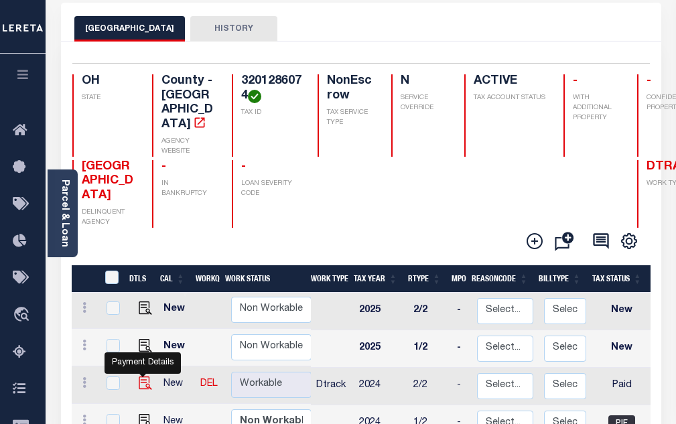
click at [139, 376] on img "" at bounding box center [145, 382] width 13 height 13
checkbox input "true"
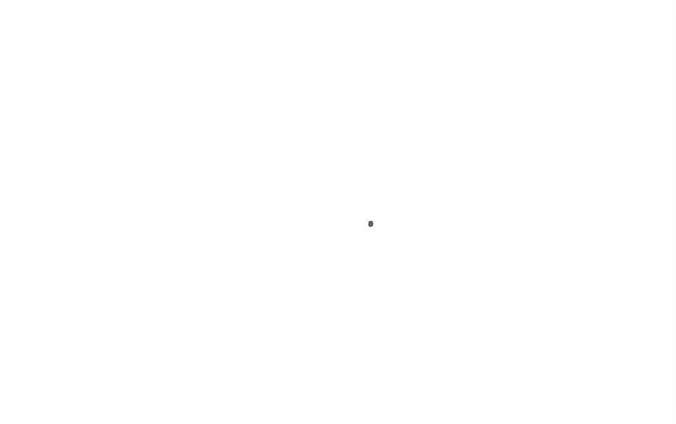
select select "PYD"
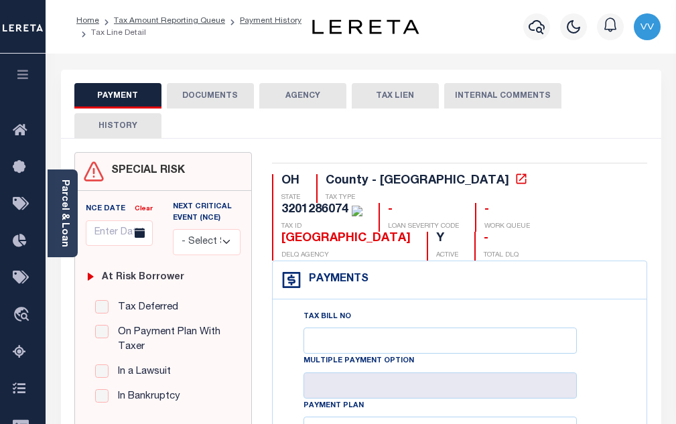
click at [226, 97] on button "DOCUMENTS" at bounding box center [210, 95] width 87 height 25
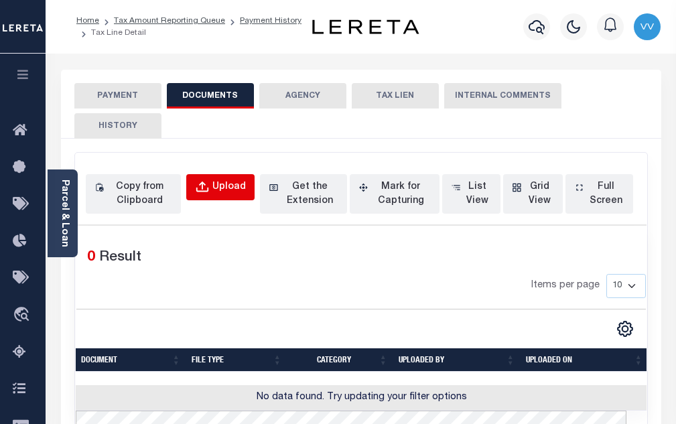
click at [228, 192] on div "Upload" at bounding box center [228, 187] width 33 height 15
select select "POP"
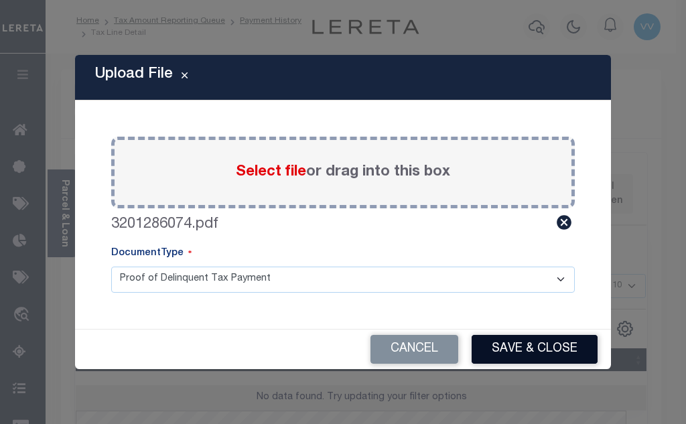
click at [522, 346] on button "Save & Close" at bounding box center [534, 349] width 126 height 29
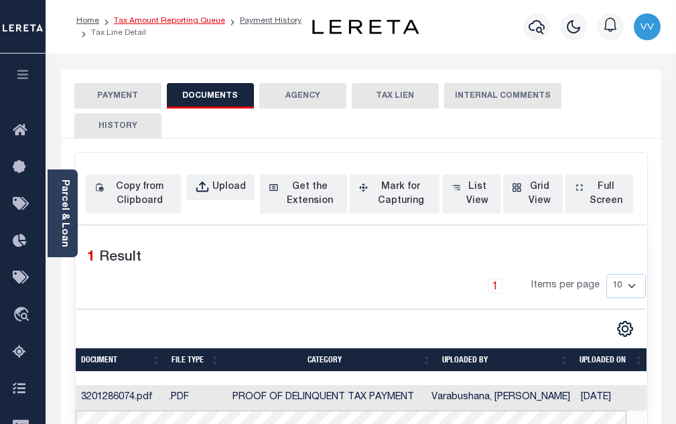
click at [204, 23] on link "Tax Amount Reporting Queue" at bounding box center [169, 21] width 111 height 8
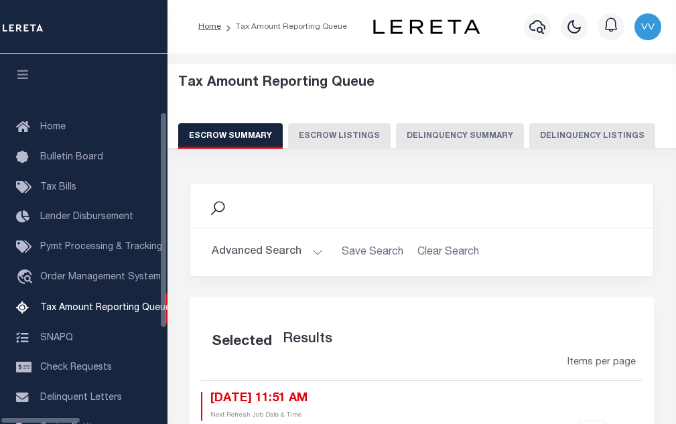
select select "100"
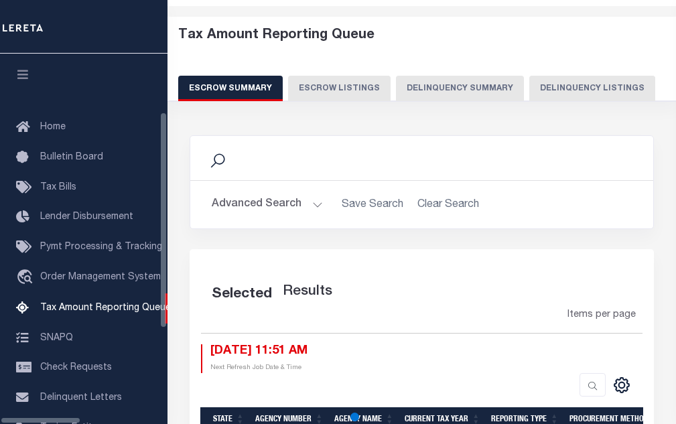
scroll to position [135, 0]
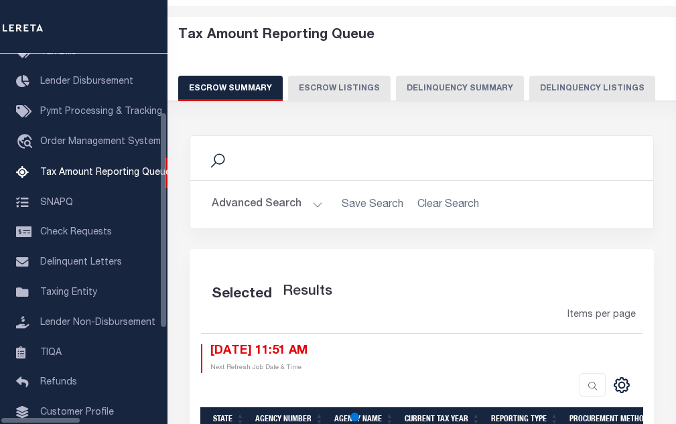
select select "100"
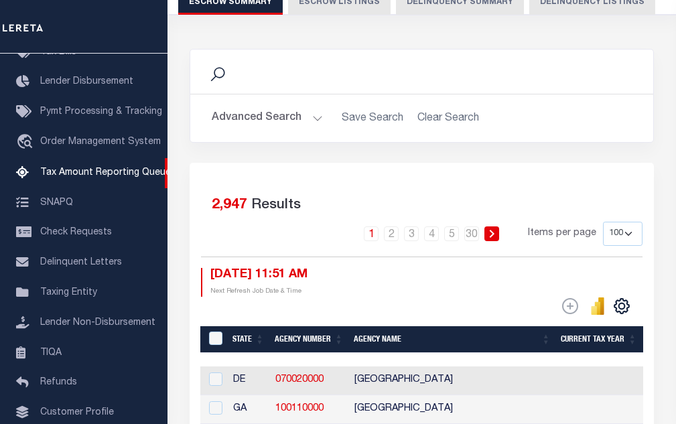
scroll to position [0, 0]
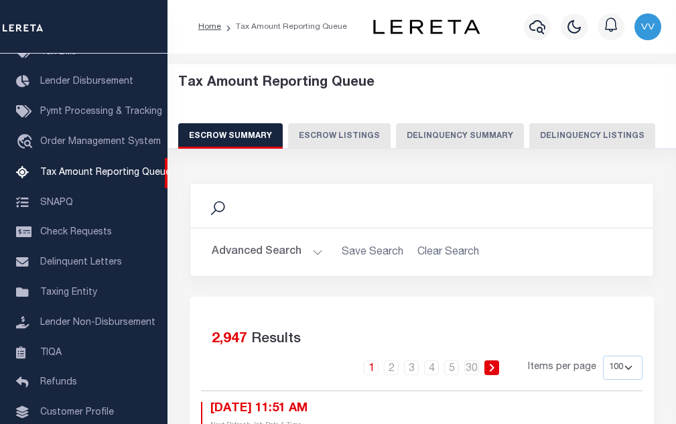
click at [552, 129] on button "Delinquency Listings" at bounding box center [592, 135] width 126 height 25
select select "100"
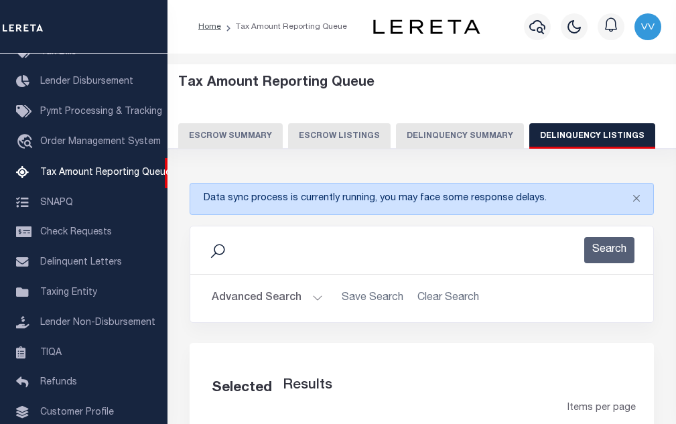
select select "100"
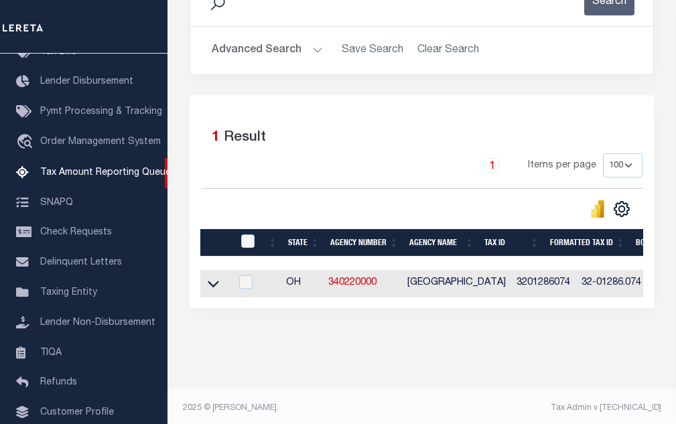
scroll to position [264, 0]
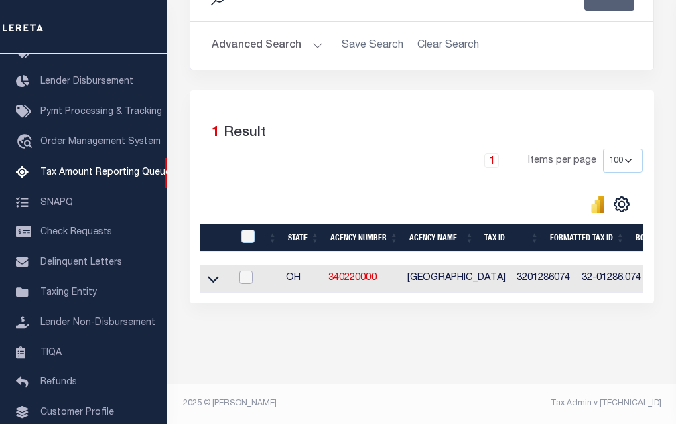
click at [248, 271] on input "checkbox" at bounding box center [245, 277] width 13 height 13
checkbox input "true"
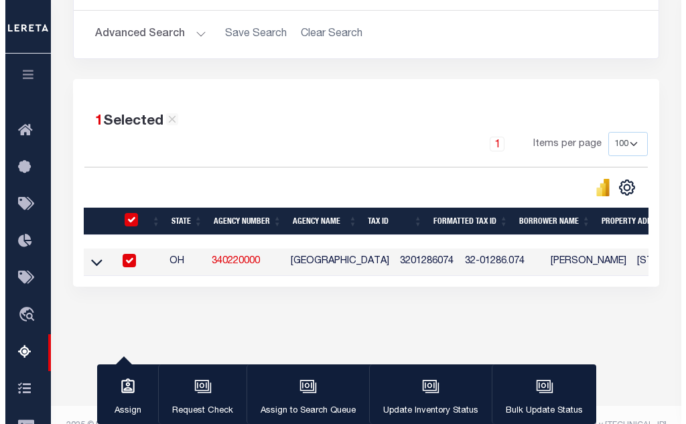
scroll to position [258, 0]
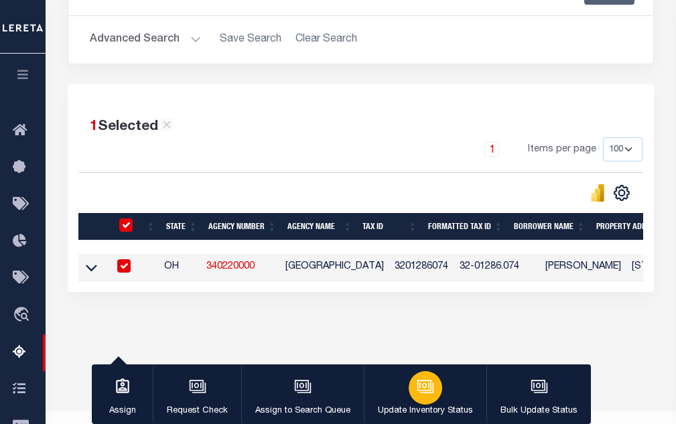
click at [436, 388] on div "button" at bounding box center [424, 387] width 33 height 33
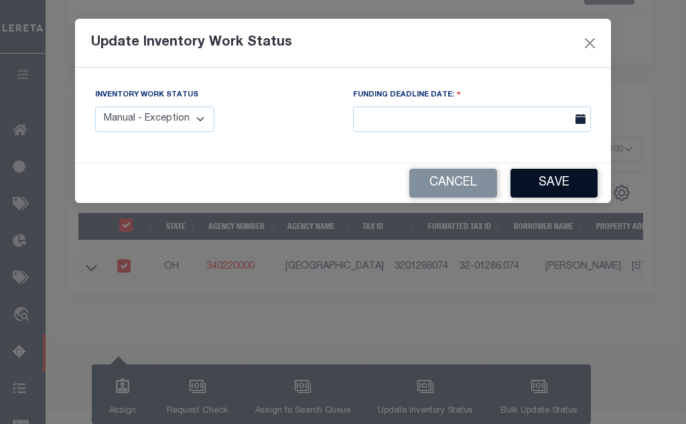
click at [536, 187] on button "Save" at bounding box center [553, 183] width 87 height 29
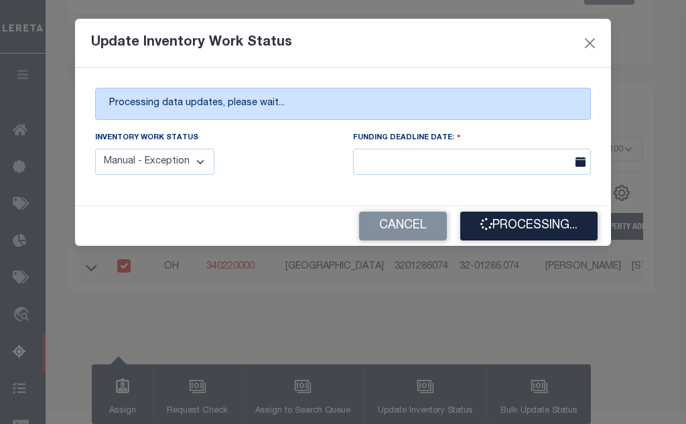
click at [196, 171] on select "Manual - Exception Pended - Awaiting Search Late Add Exception Completed" at bounding box center [154, 162] width 119 height 26
click at [95, 149] on select "Manual - Exception Pended - Awaiting Search Late Add Exception Completed" at bounding box center [154, 162] width 119 height 26
click at [423, 230] on button "Cancel" at bounding box center [403, 226] width 88 height 29
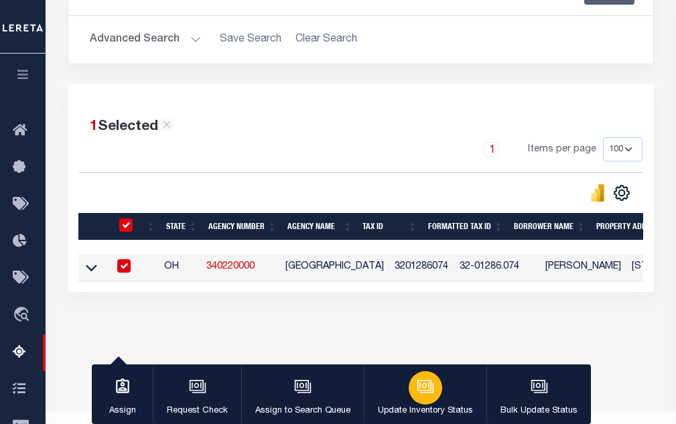
click at [434, 386] on div "button" at bounding box center [424, 387] width 33 height 33
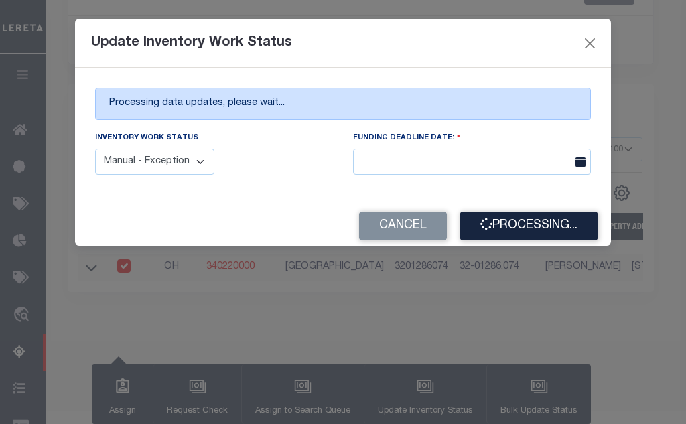
click at [151, 151] on select "Manual - Exception Pended - Awaiting Search Late Add Exception Completed" at bounding box center [154, 162] width 119 height 26
select select "4"
click at [95, 149] on select "Manual - Exception Pended - Awaiting Search Late Add Exception Completed" at bounding box center [154, 162] width 119 height 26
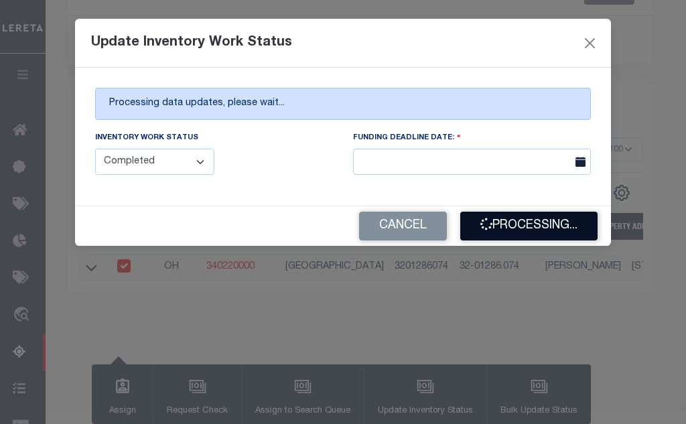
click at [541, 228] on button "Processing..." at bounding box center [528, 226] width 137 height 29
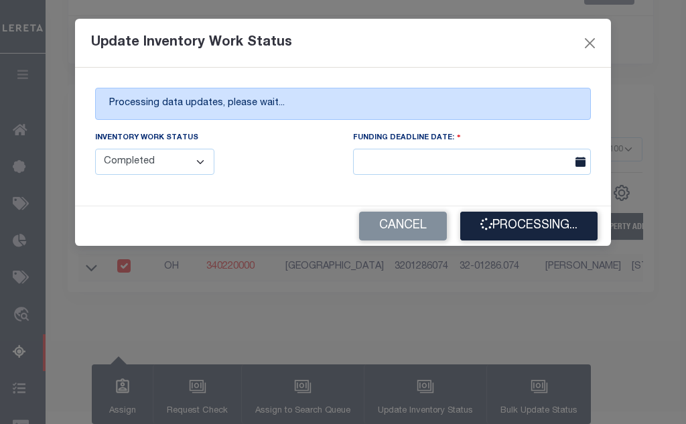
click at [210, 153] on select "Manual - Exception Pended - Awaiting Search Late Add Exception Completed" at bounding box center [154, 162] width 119 height 26
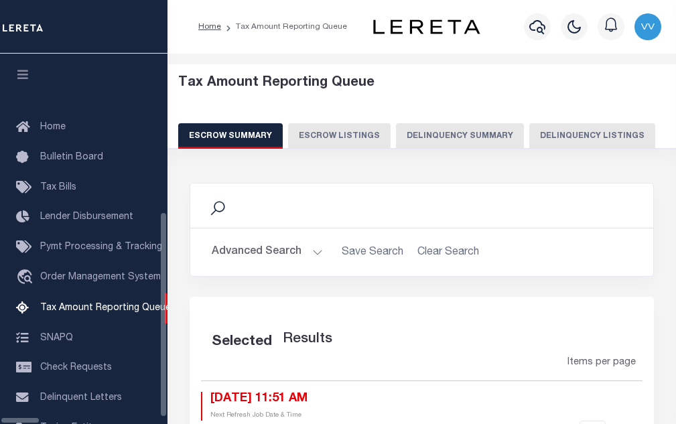
select select "100"
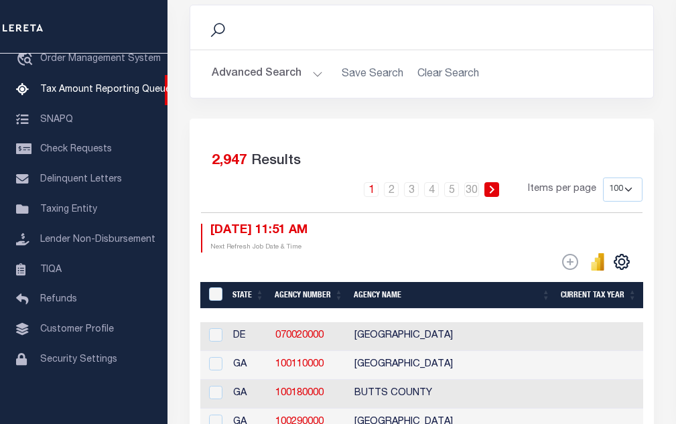
scroll to position [89, 0]
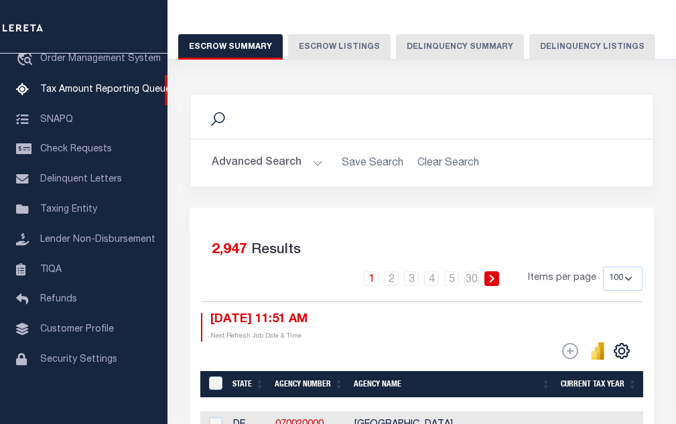
click at [534, 56] on button "Delinquency Listings" at bounding box center [592, 46] width 126 height 25
select select "100"
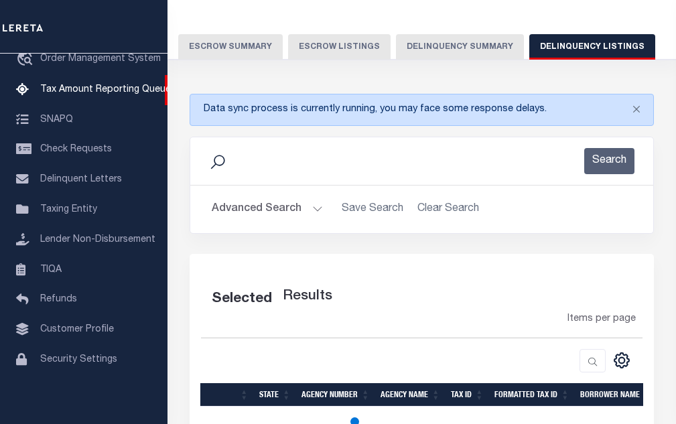
select select "100"
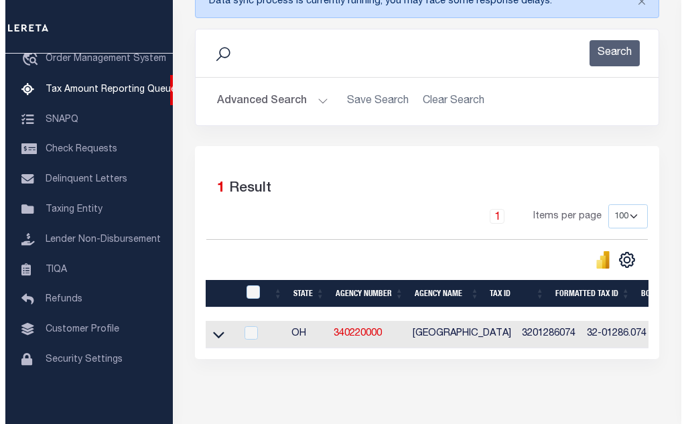
scroll to position [223, 0]
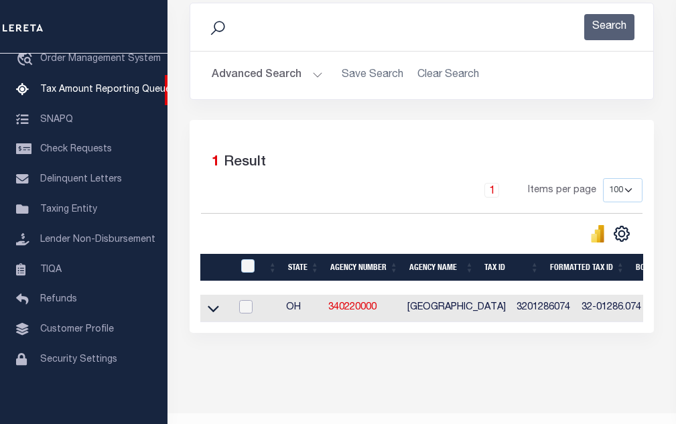
click at [244, 311] on input "checkbox" at bounding box center [245, 306] width 13 height 13
checkbox input "true"
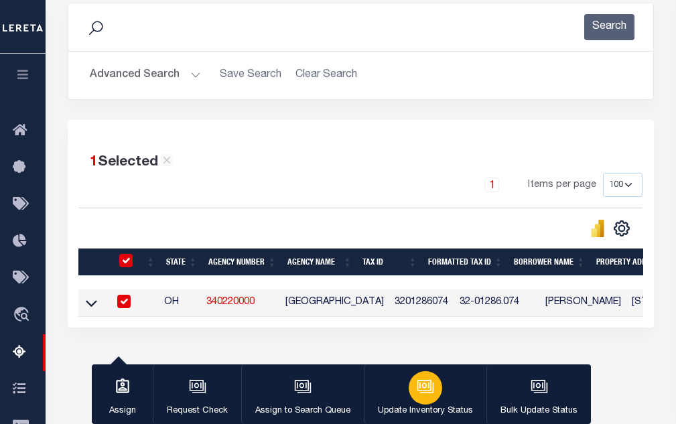
click at [408, 386] on div "button" at bounding box center [424, 387] width 33 height 33
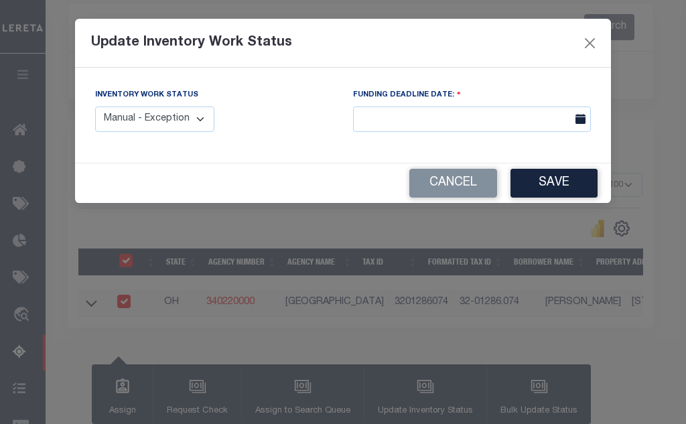
click at [170, 115] on select "Manual - Exception Pended - Awaiting Search Late Add Exception Completed" at bounding box center [154, 119] width 119 height 26
select select "4"
click at [95, 106] on select "Manual - Exception Pended - Awaiting Search Late Add Exception Completed" at bounding box center [154, 119] width 119 height 26
click at [559, 192] on button "Save" at bounding box center [553, 183] width 87 height 29
